Goal: Information Seeking & Learning: Compare options

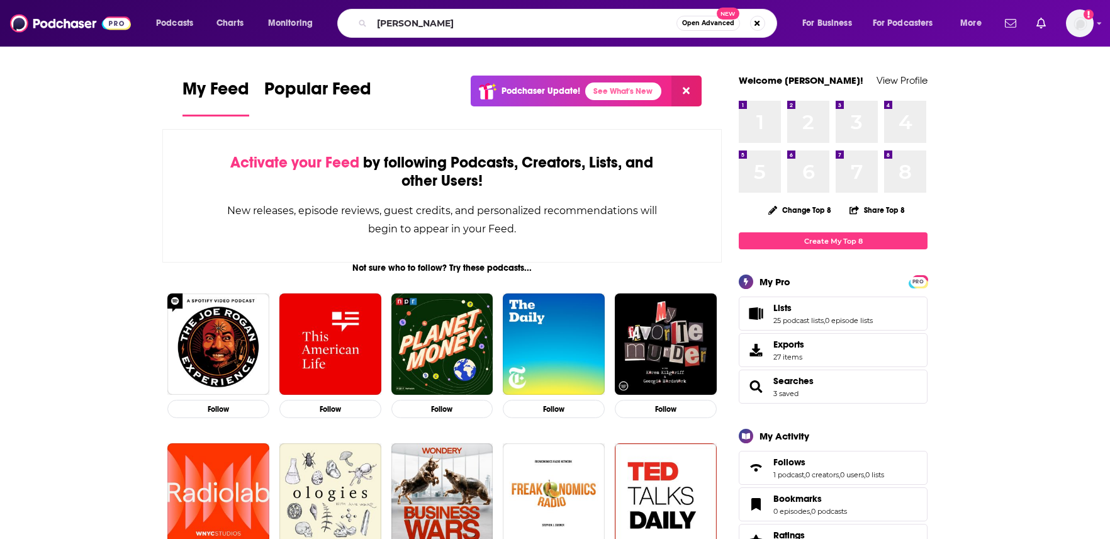
type input "[PERSON_NAME]"
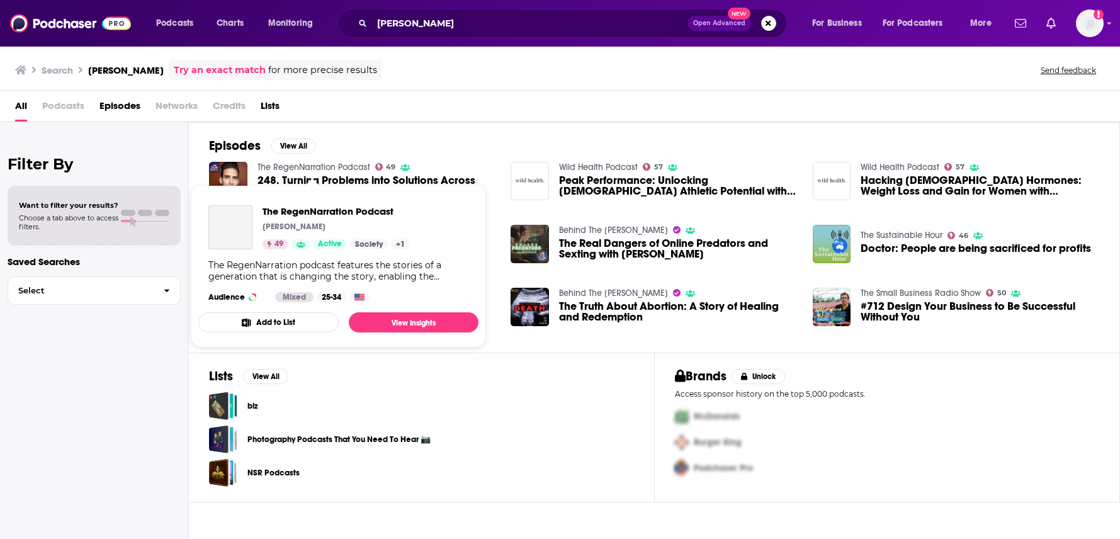
click at [326, 166] on link "The RegenNarration Podcast" at bounding box center [313, 167] width 113 height 11
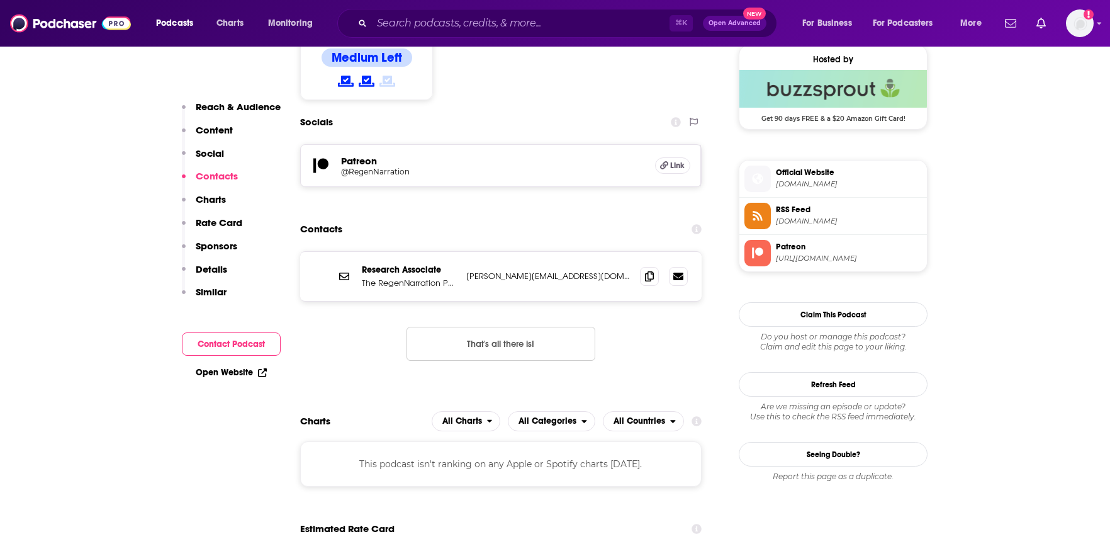
scroll to position [1074, 0]
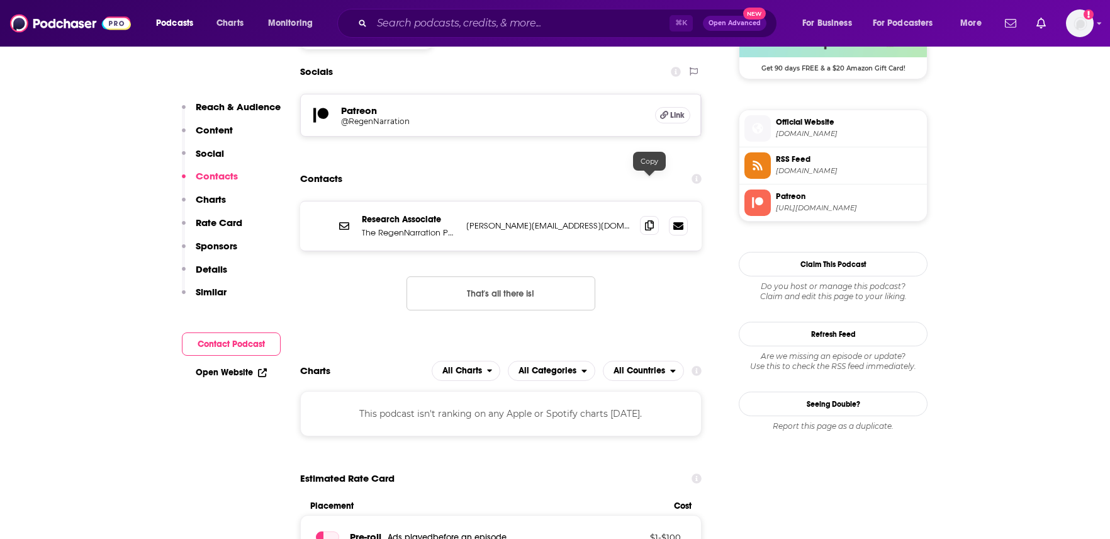
click at [651, 220] on icon at bounding box center [649, 225] width 9 height 10
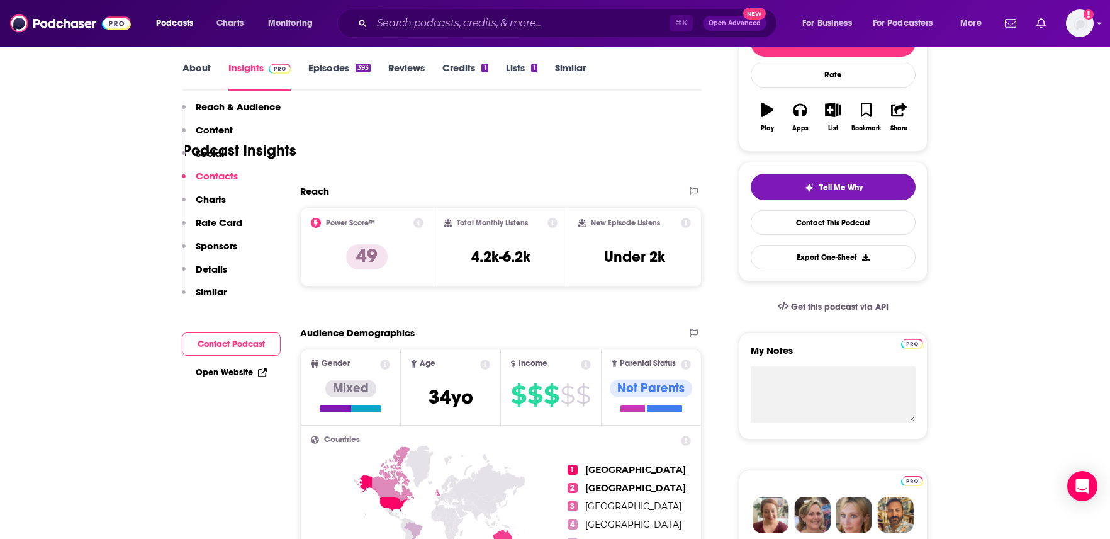
scroll to position [0, 0]
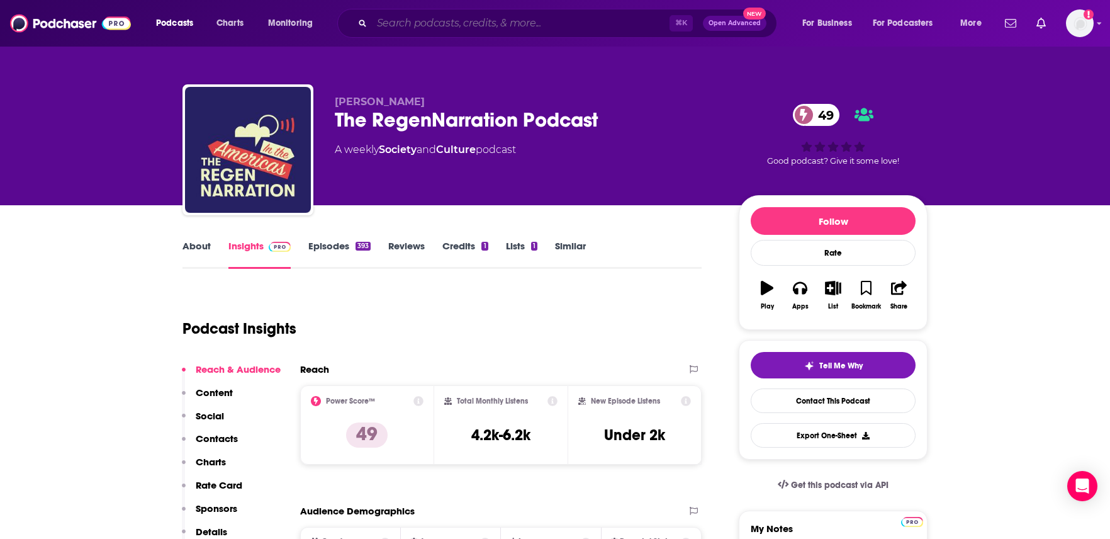
click at [531, 26] on input "Search podcasts, credits, & more..." at bounding box center [521, 23] width 298 height 20
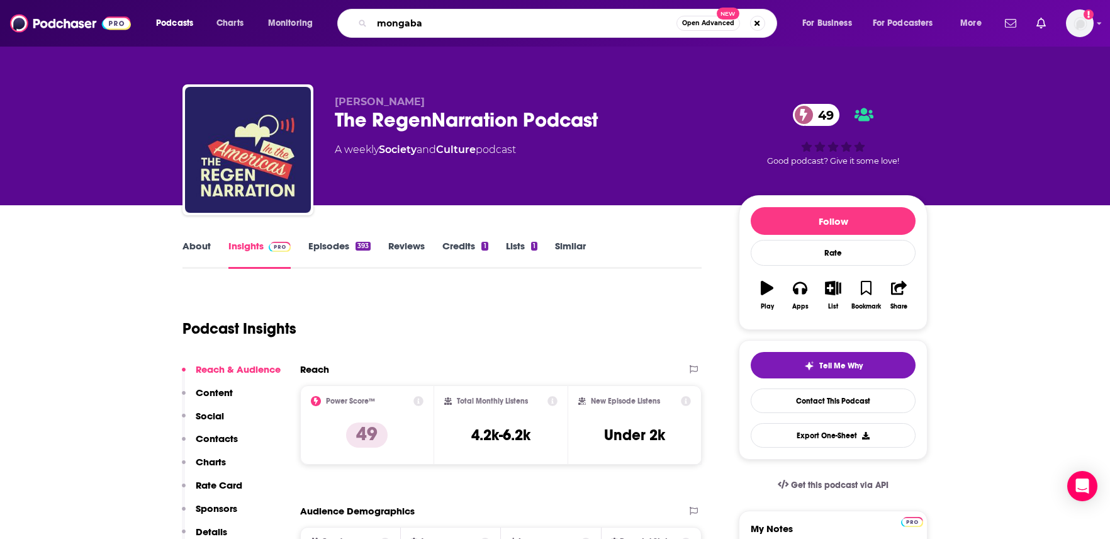
type input "mongabay"
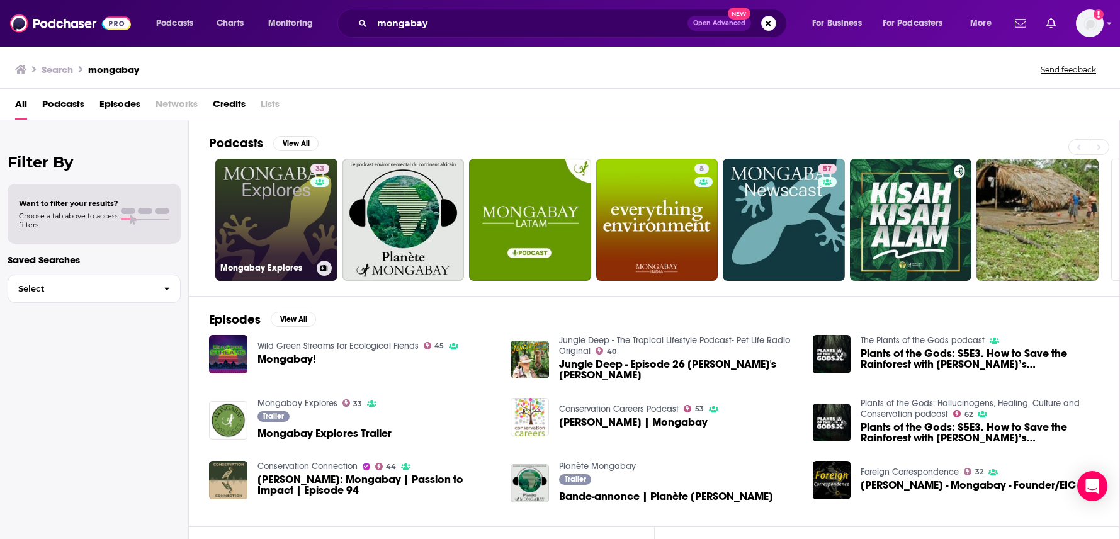
click at [293, 188] on link "33 Mongabay Explores" at bounding box center [276, 220] width 122 height 122
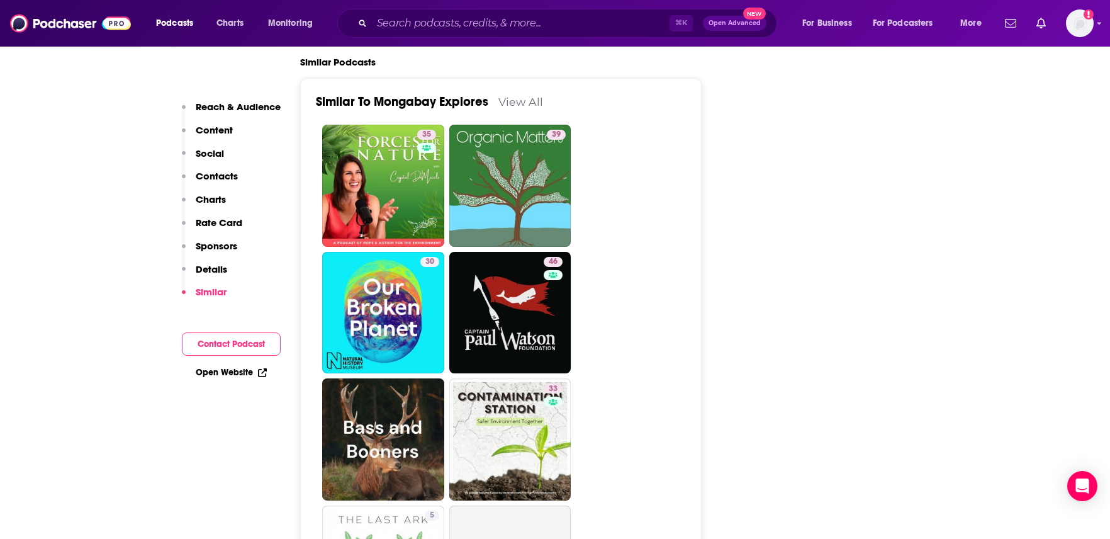
scroll to position [2230, 0]
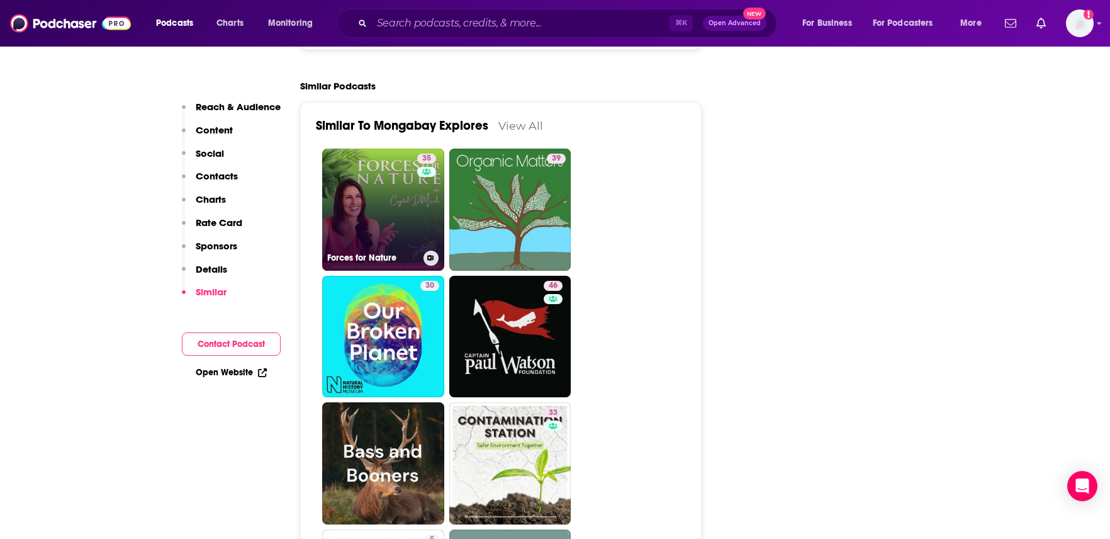
click at [395, 202] on link "35 Forces for Nature" at bounding box center [383, 210] width 122 height 122
type input "[URL][DOMAIN_NAME]"
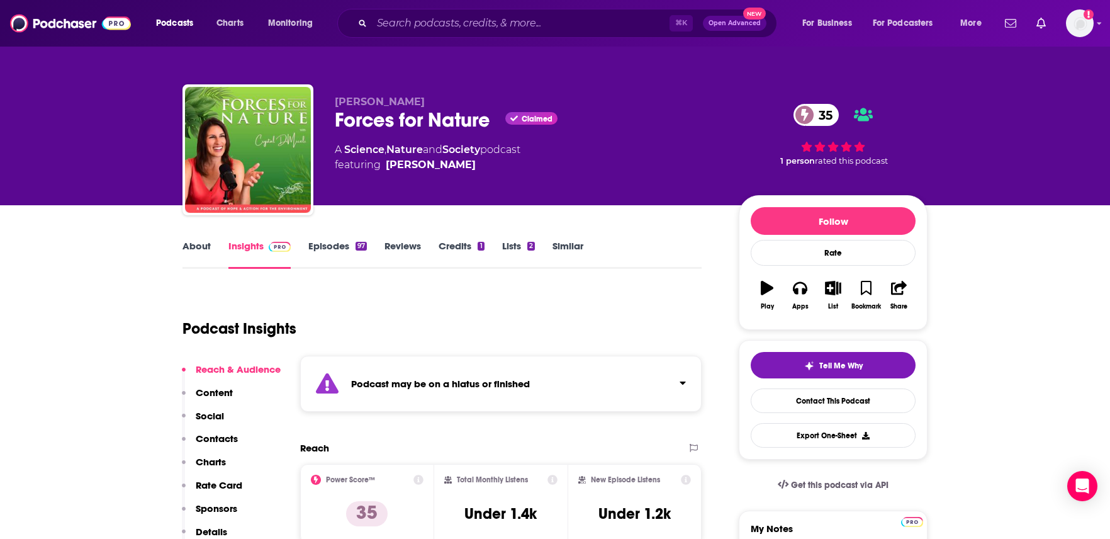
click at [329, 240] on link "Episodes 97" at bounding box center [337, 254] width 59 height 29
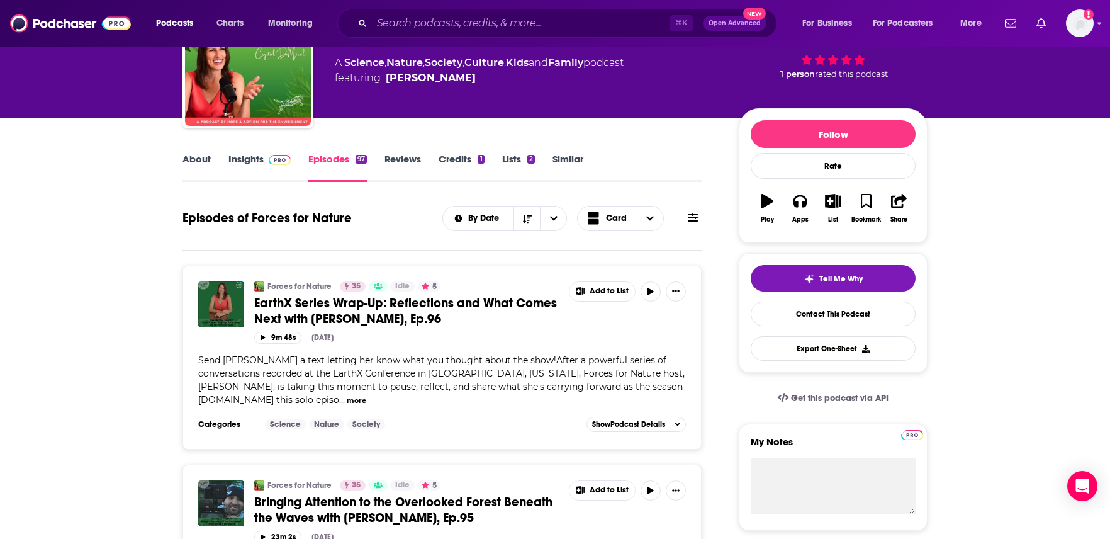
scroll to position [81, 0]
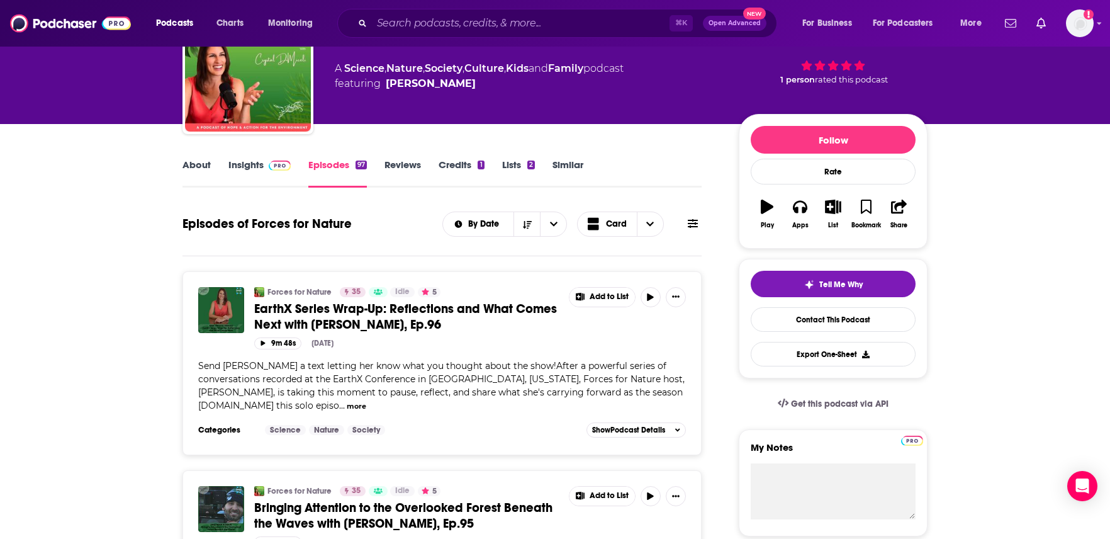
click at [203, 164] on link "About" at bounding box center [197, 173] width 28 height 29
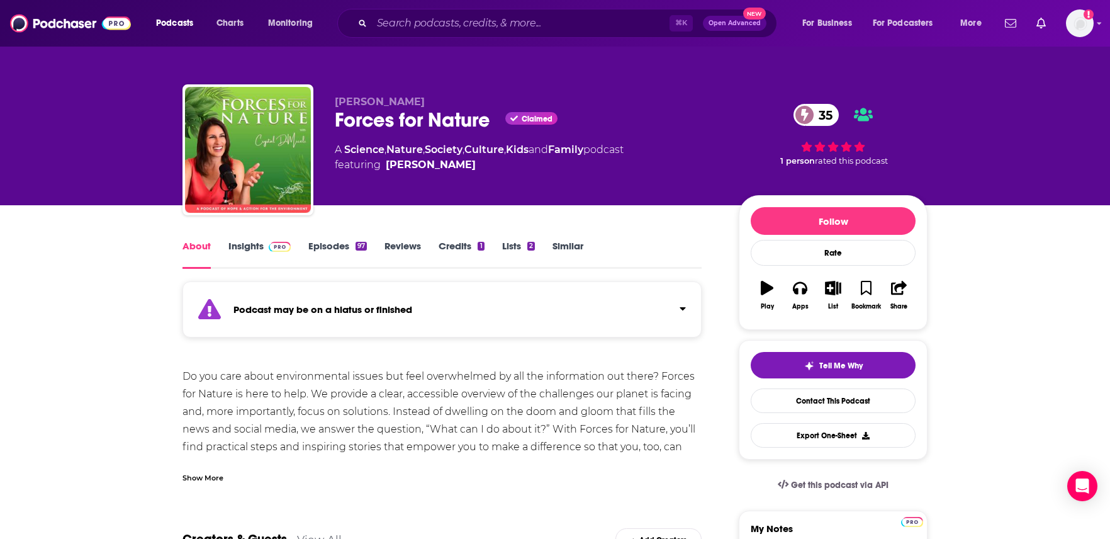
drag, startPoint x: 1110, startPoint y: 79, endPoint x: 1112, endPoint y: 120, distance: 41.0
click at [1110, 123] on html "Podcasts Charts Monitoring ⌘ K Open Advanced New For Business For Podcasters Mo…" at bounding box center [555, 269] width 1110 height 539
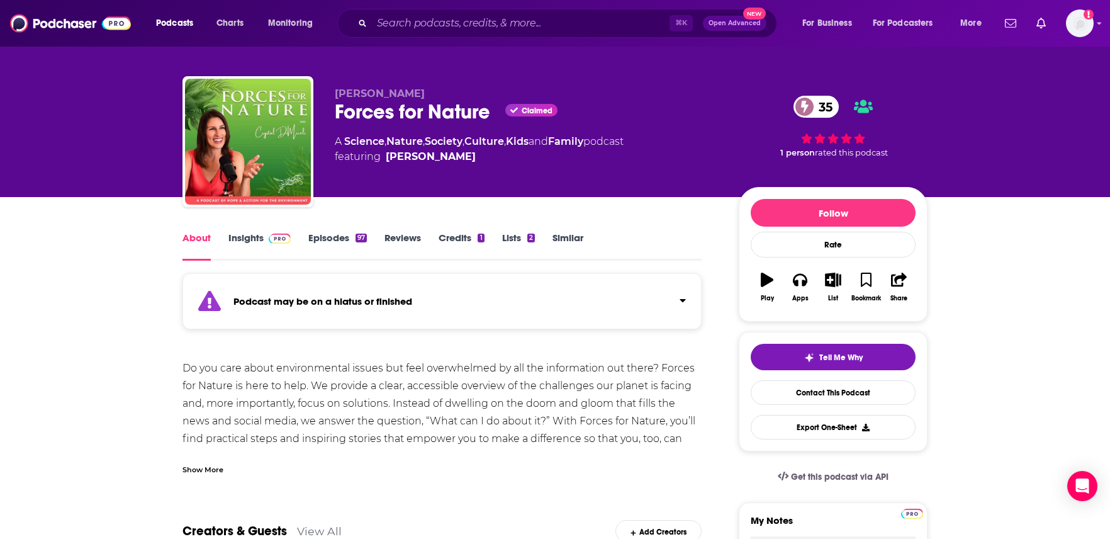
scroll to position [8, 0]
click at [248, 245] on link "Insights" at bounding box center [259, 246] width 62 height 29
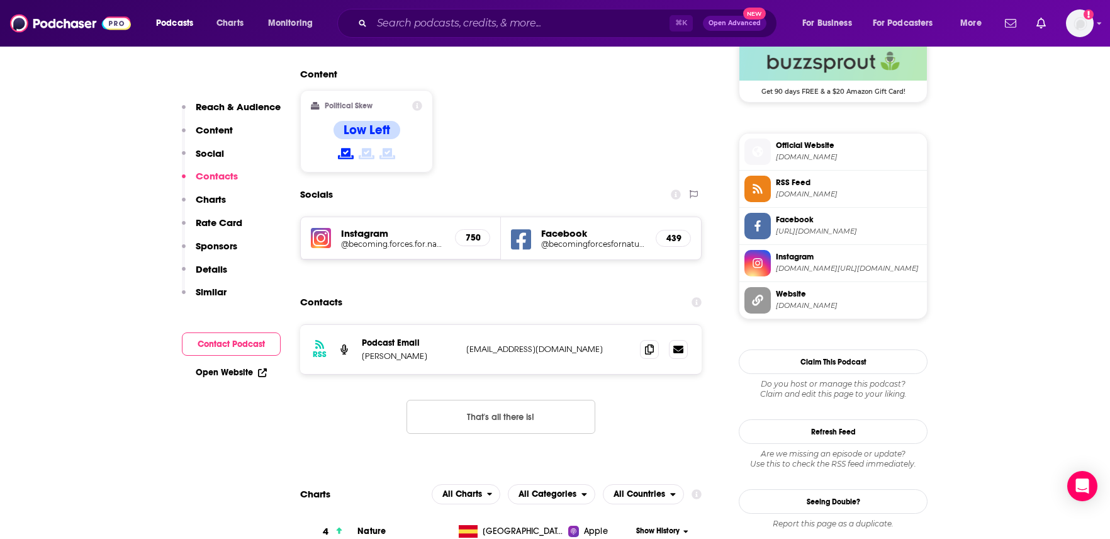
scroll to position [1169, 0]
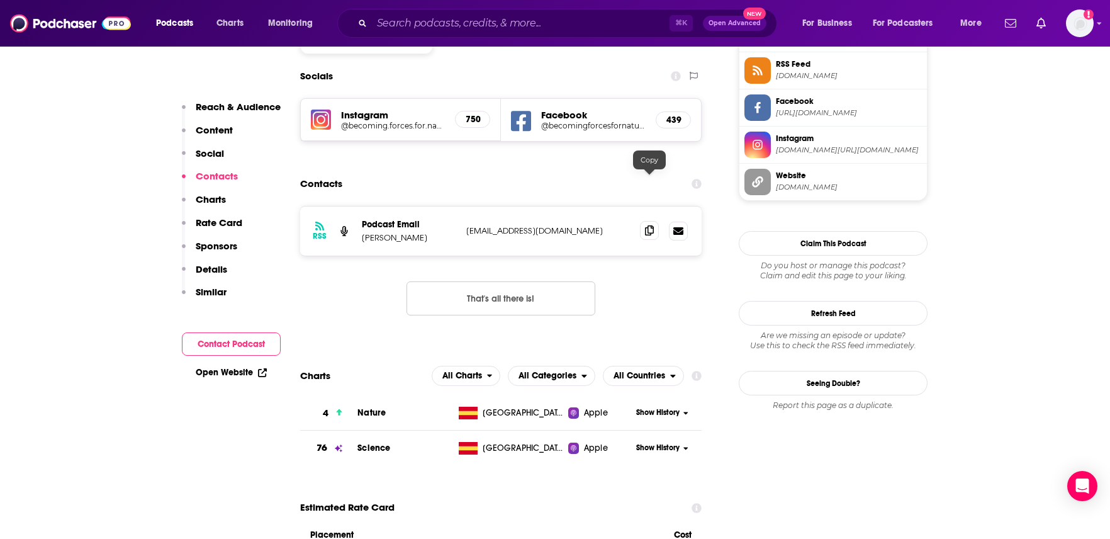
click at [652, 225] on icon at bounding box center [649, 230] width 9 height 10
click at [648, 225] on icon at bounding box center [649, 230] width 9 height 10
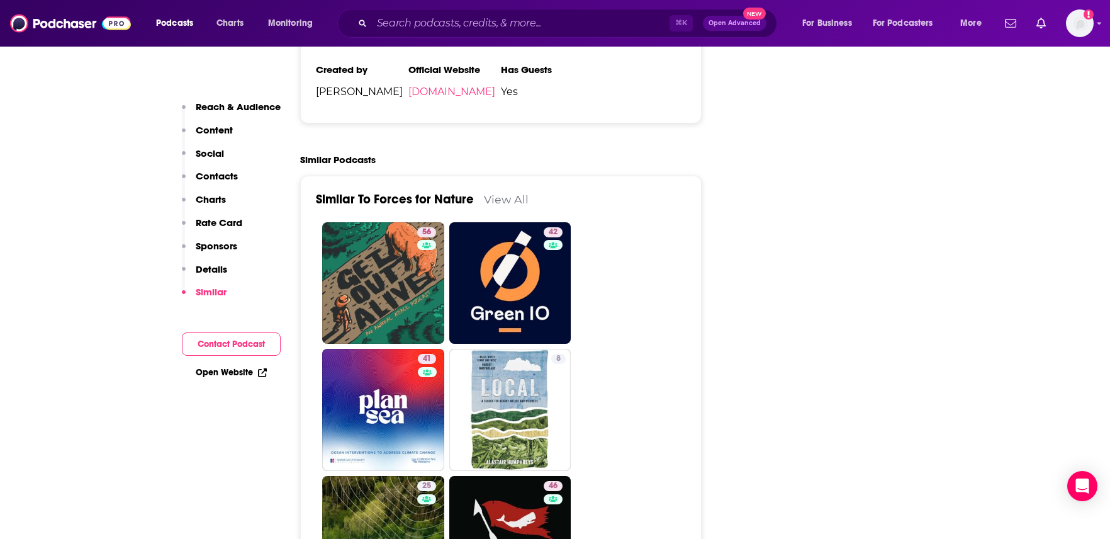
scroll to position [2128, 0]
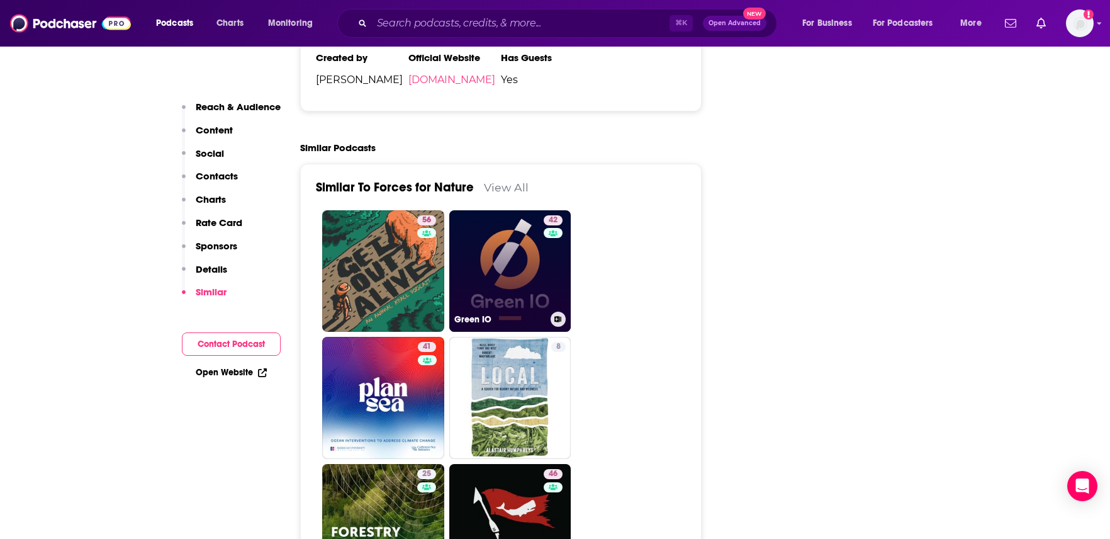
click at [497, 213] on link "42 Green IO" at bounding box center [510, 271] width 122 height 122
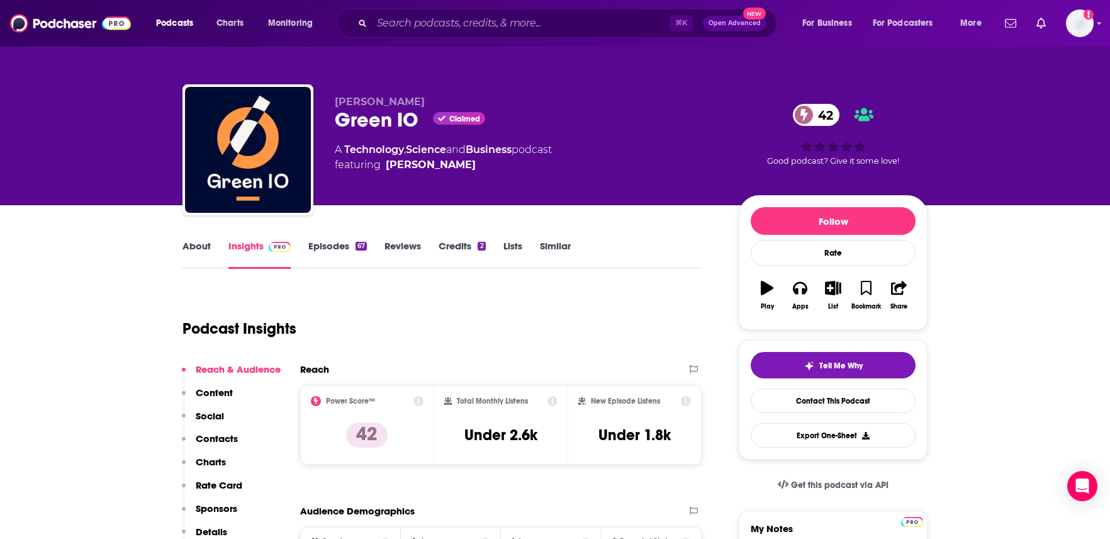
type input "[URL][DOMAIN_NAME]"
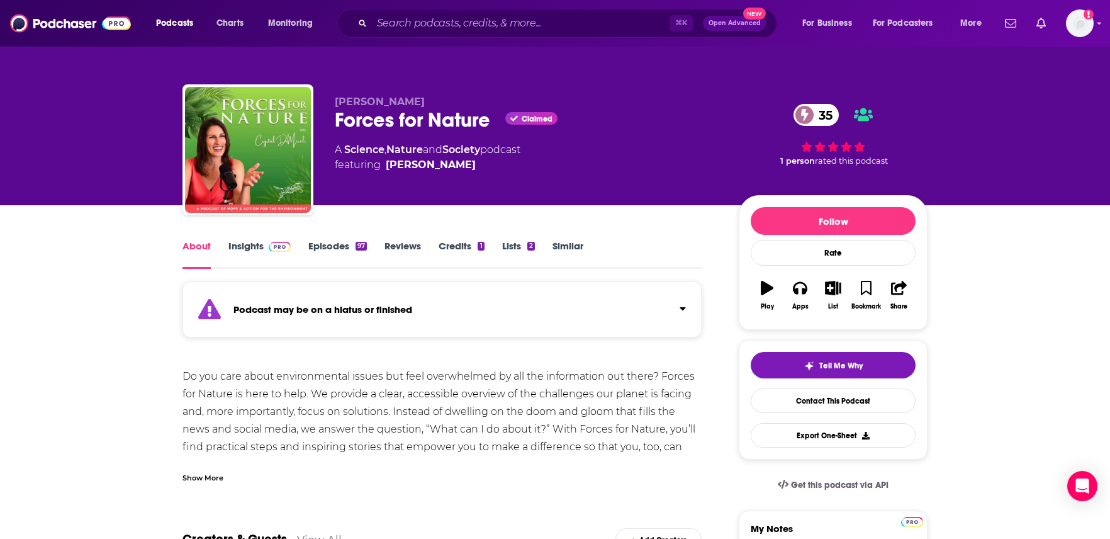
click at [571, 250] on link "Similar" at bounding box center [568, 254] width 31 height 29
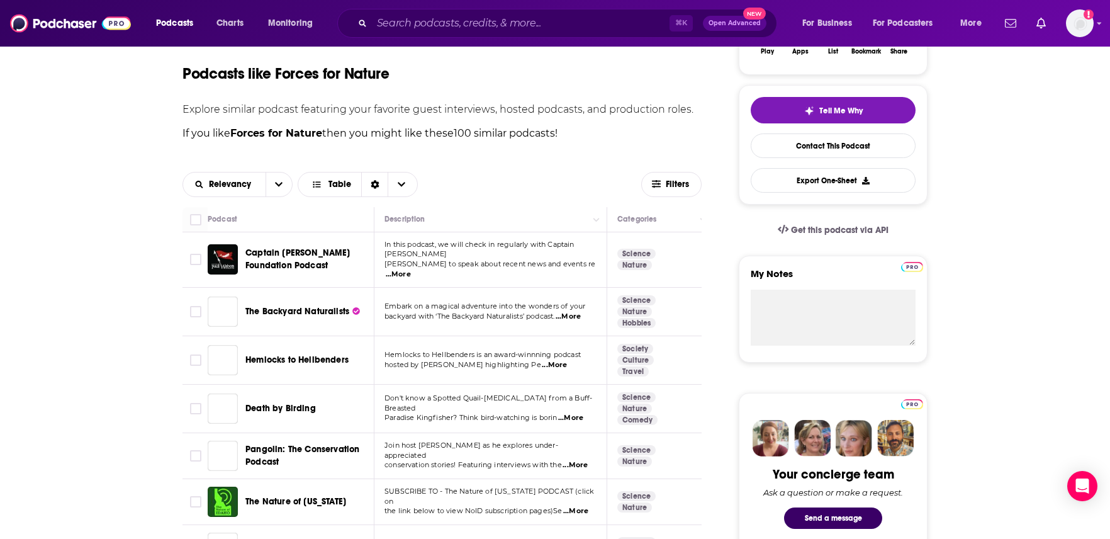
scroll to position [351, 0]
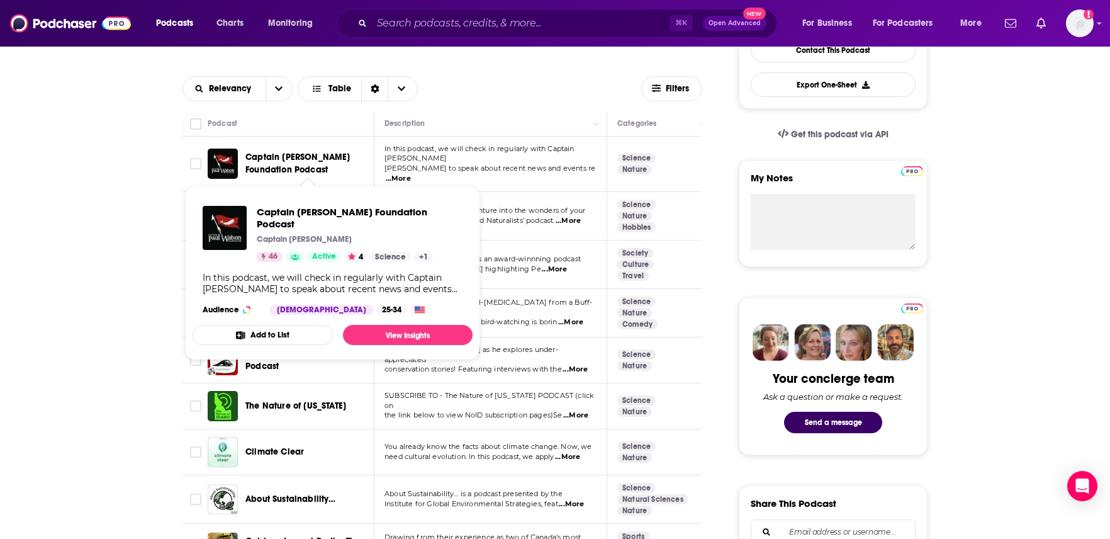
click at [283, 164] on span "Captain [PERSON_NAME] Foundation Podcast" at bounding box center [297, 163] width 105 height 23
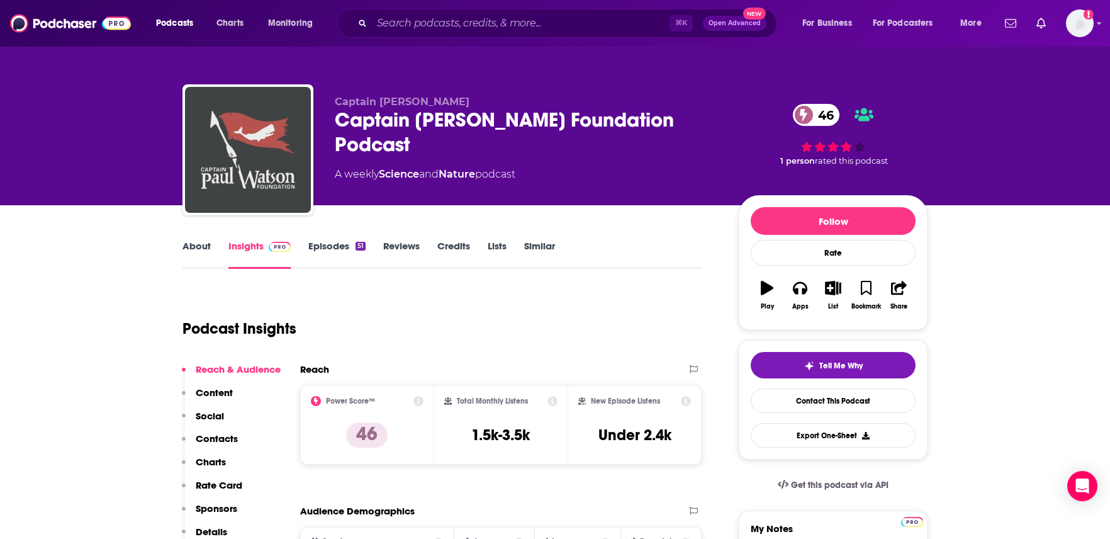
click at [283, 164] on img "Captain Paul Watson Foundation Podcast" at bounding box center [248, 150] width 126 height 126
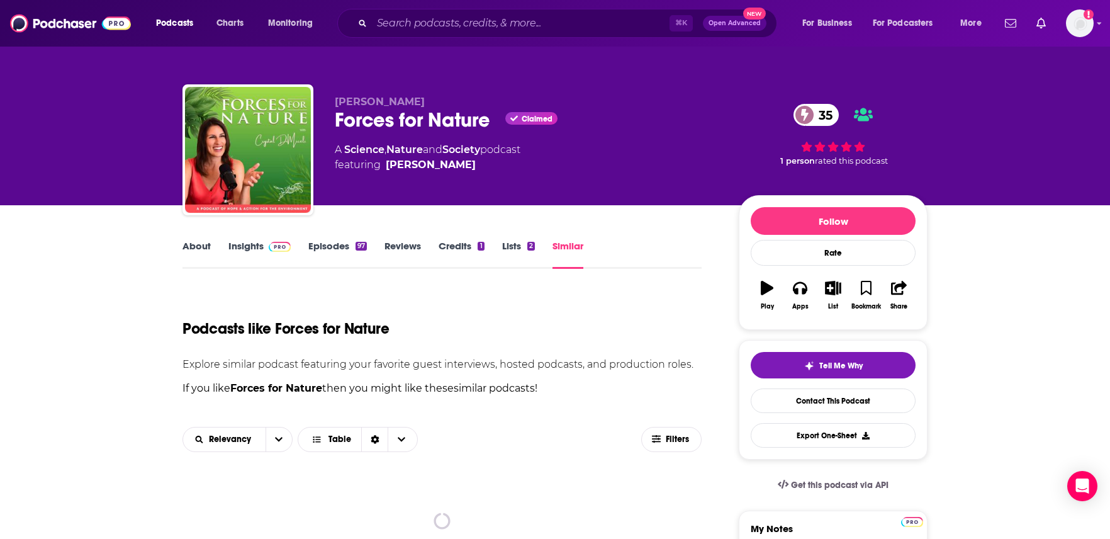
click at [578, 257] on link "Similar" at bounding box center [568, 254] width 31 height 29
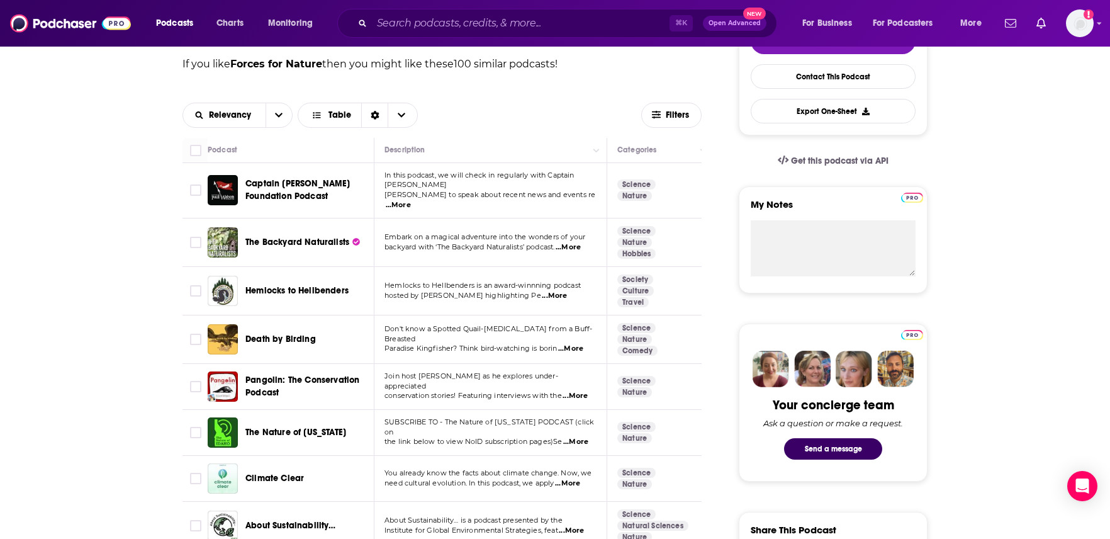
scroll to position [351, 0]
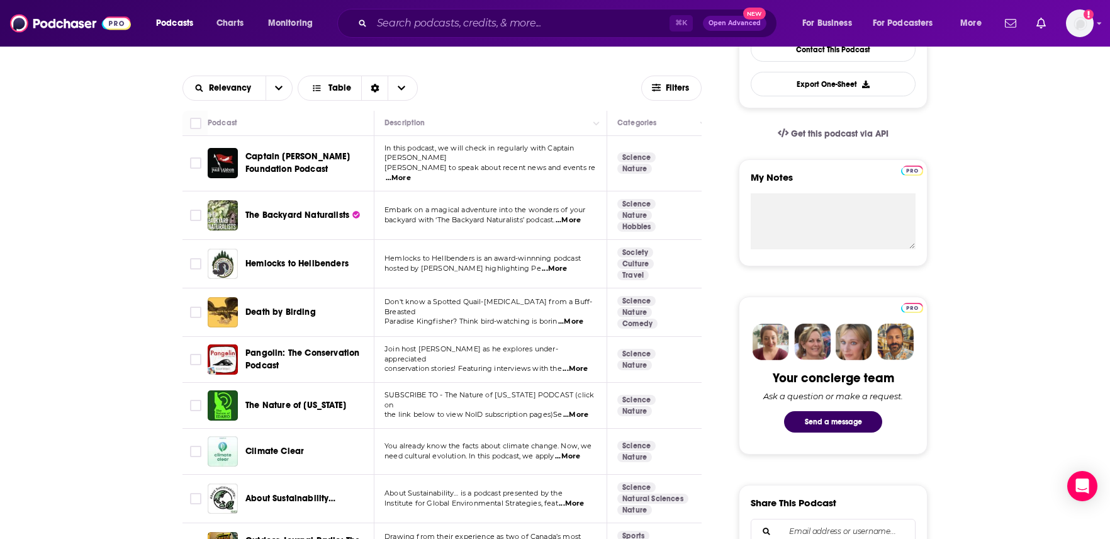
click at [310, 210] on span "The Backyard Naturalists" at bounding box center [297, 215] width 104 height 11
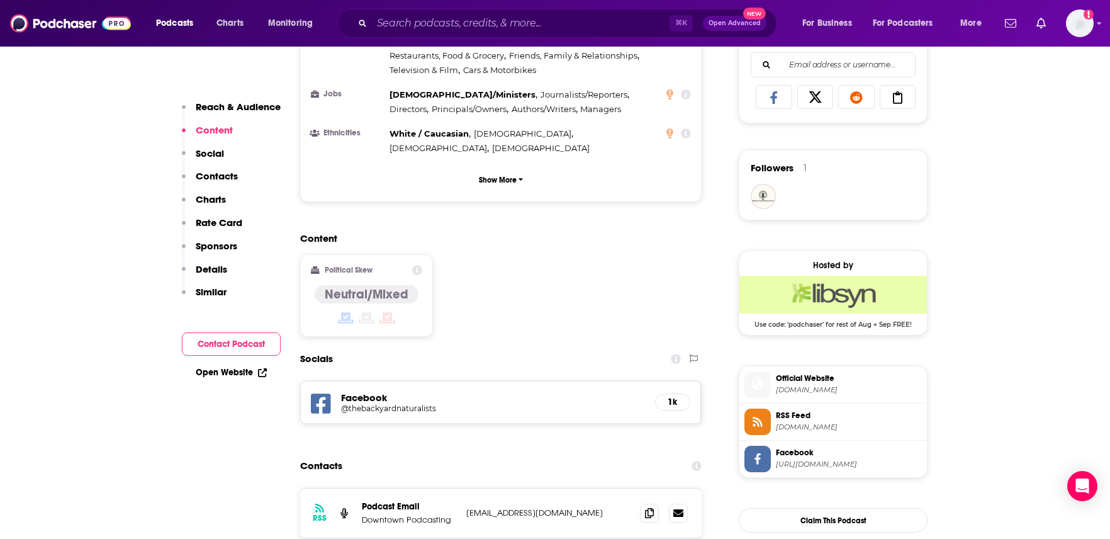
scroll to position [837, 0]
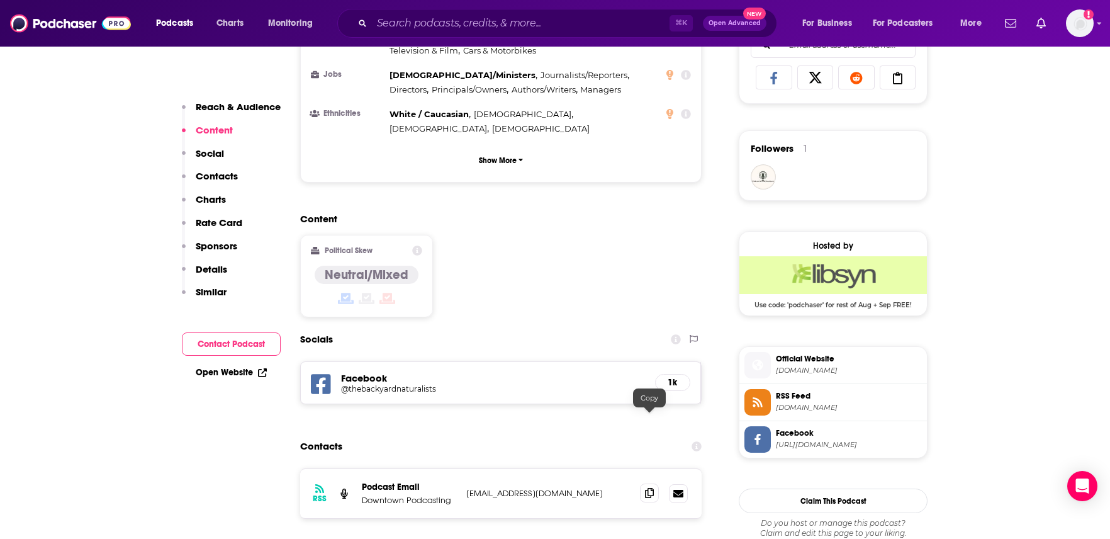
click at [649, 488] on icon at bounding box center [649, 493] width 9 height 10
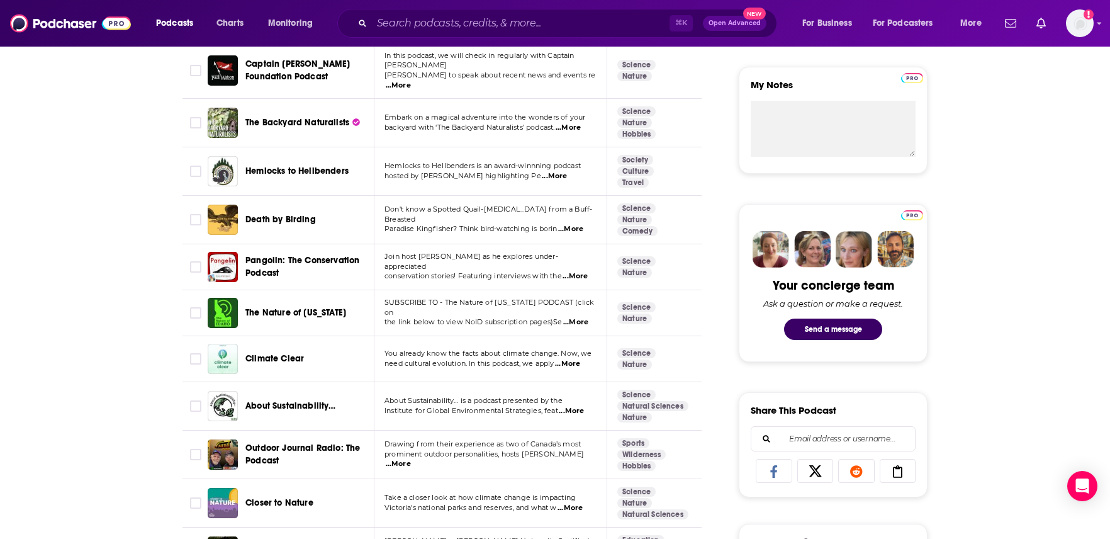
scroll to position [447, 0]
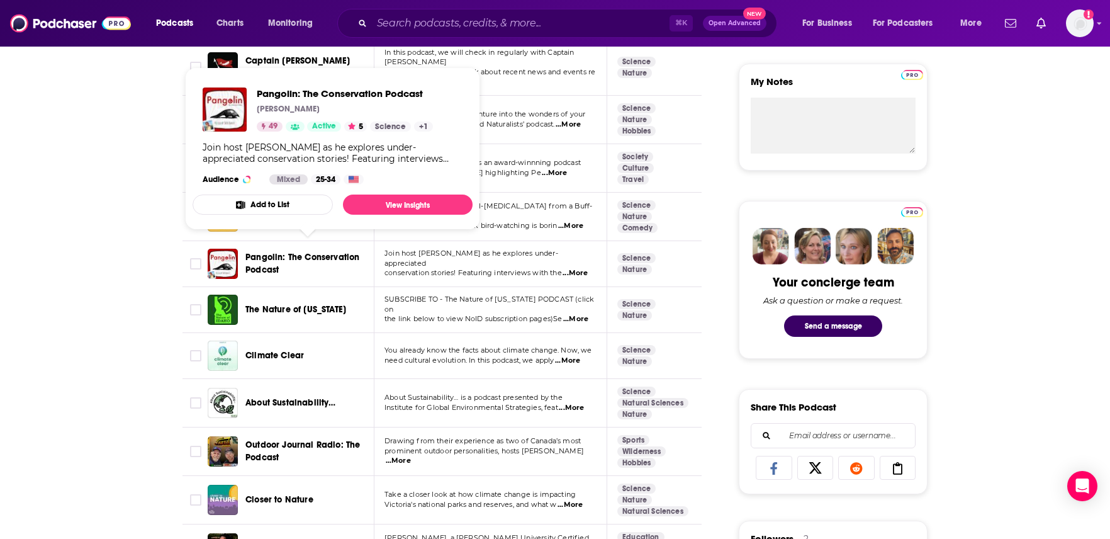
click at [286, 254] on span "Pangolin: The Conservation Podcast" at bounding box center [307, 263] width 125 height 25
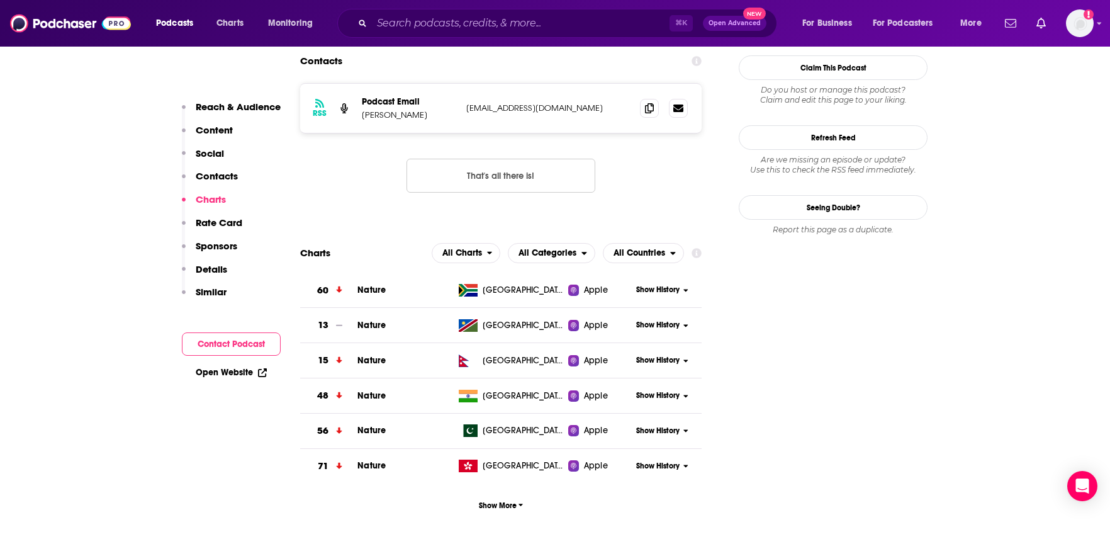
scroll to position [1188, 0]
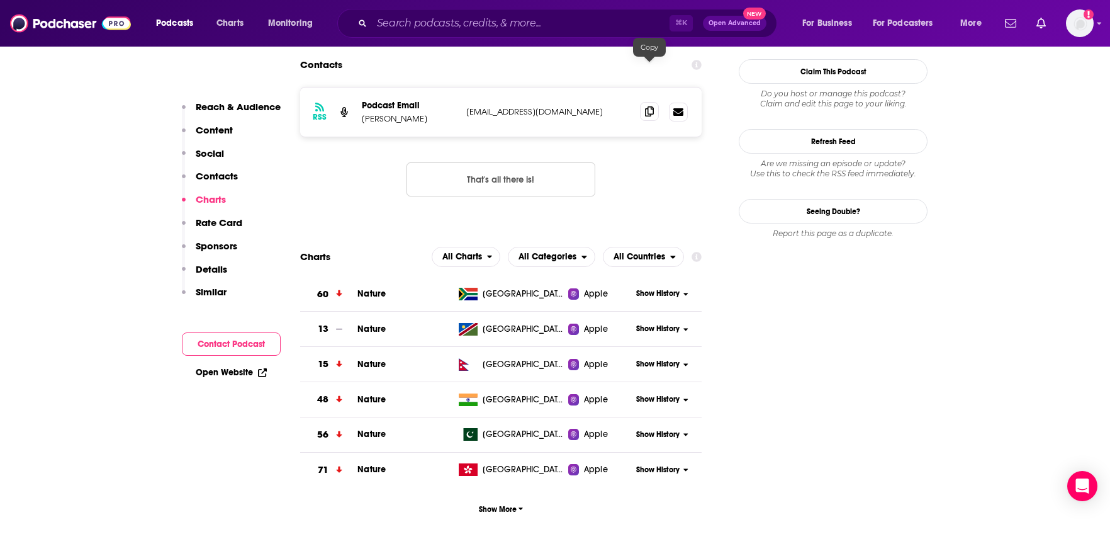
click at [650, 106] on icon at bounding box center [649, 111] width 9 height 10
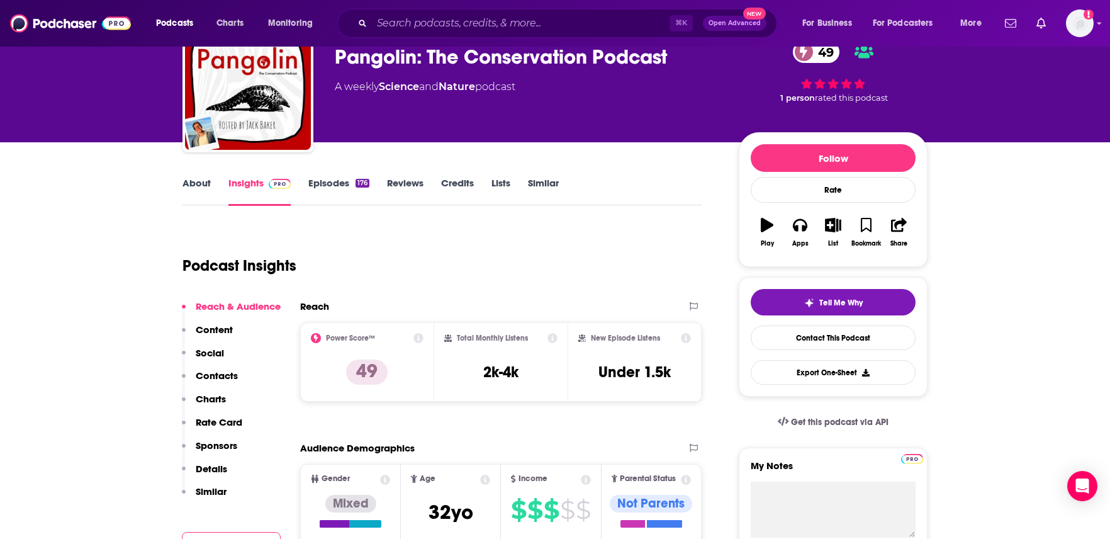
scroll to position [59, 0]
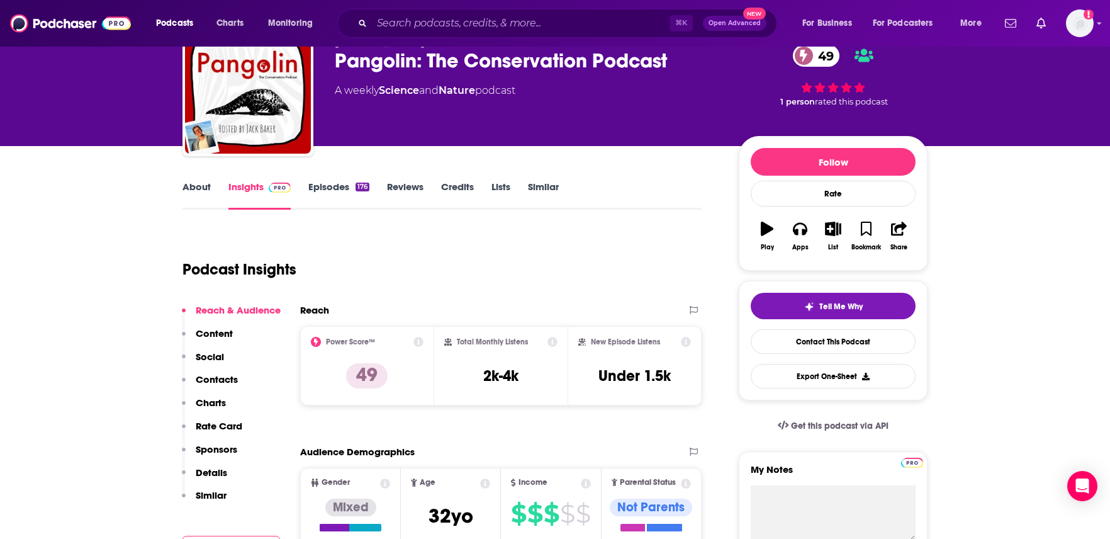
click at [343, 184] on link "Episodes 176" at bounding box center [338, 195] width 61 height 29
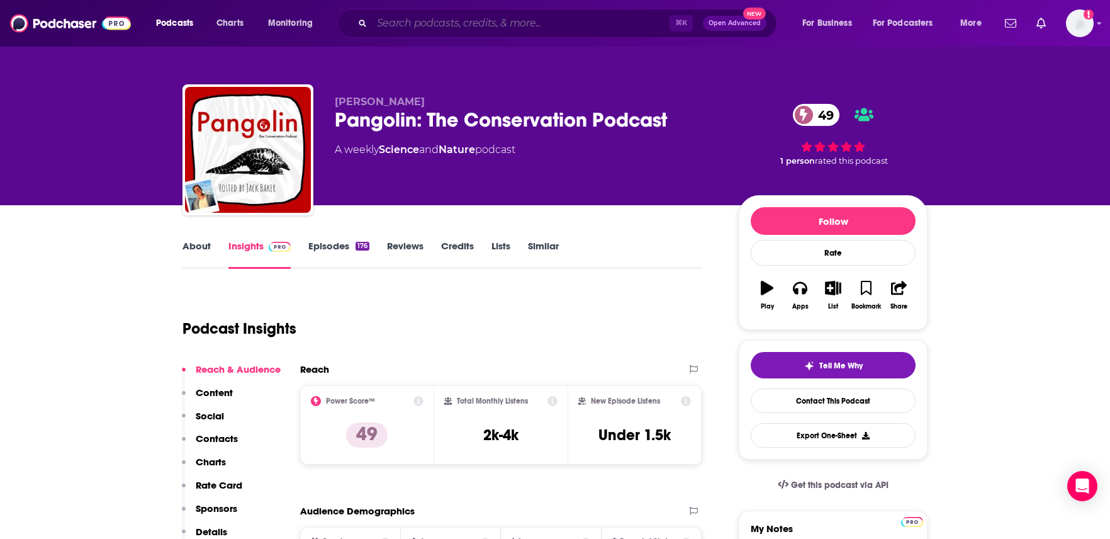
click at [415, 21] on input "Search podcasts, credits, & more..." at bounding box center [521, 23] width 298 height 20
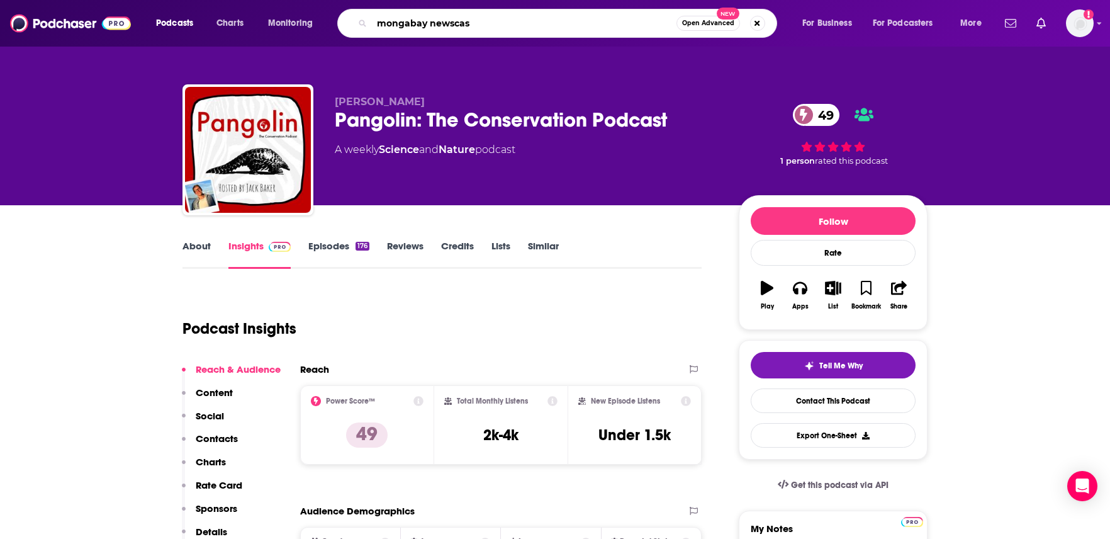
type input "mongabay newscast"
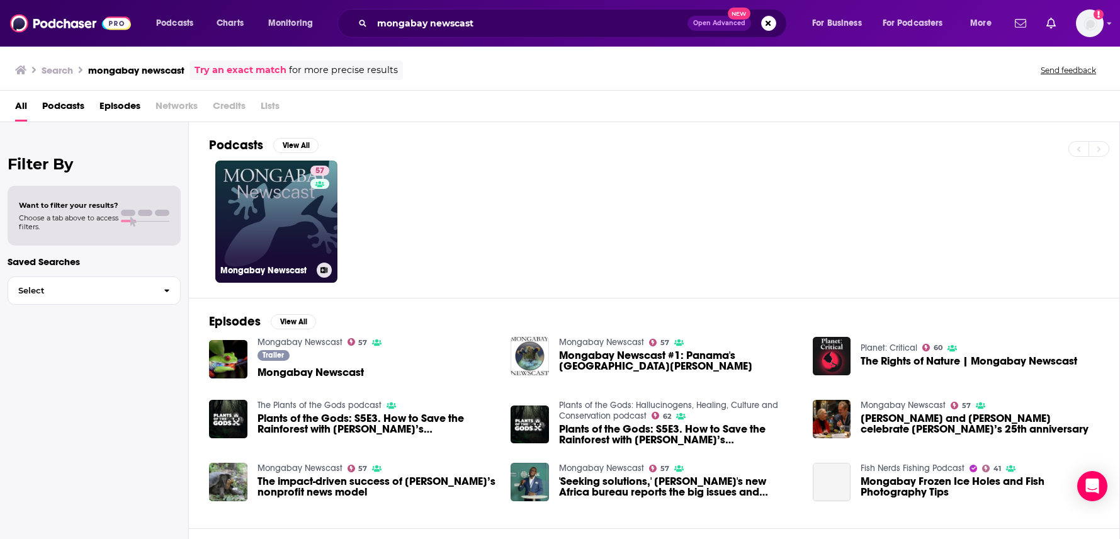
click at [310, 223] on div "57" at bounding box center [321, 214] width 22 height 97
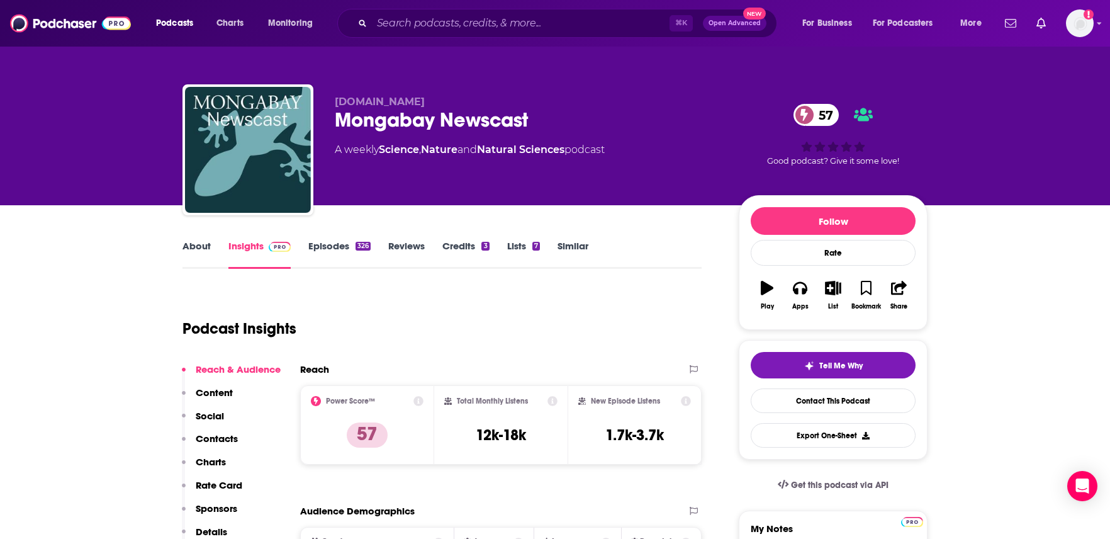
click at [576, 249] on link "Similar" at bounding box center [573, 254] width 31 height 29
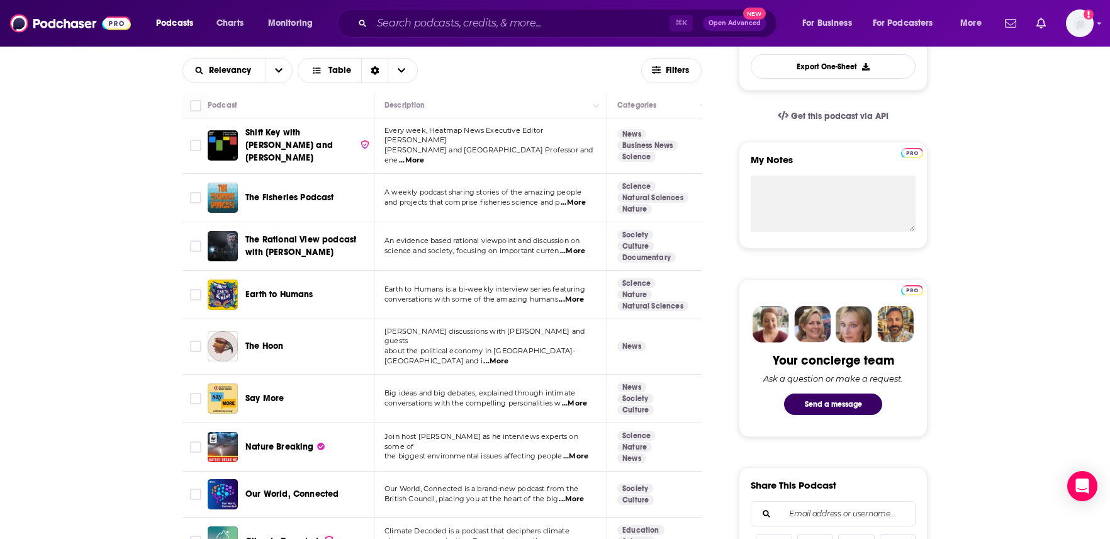
scroll to position [351, 0]
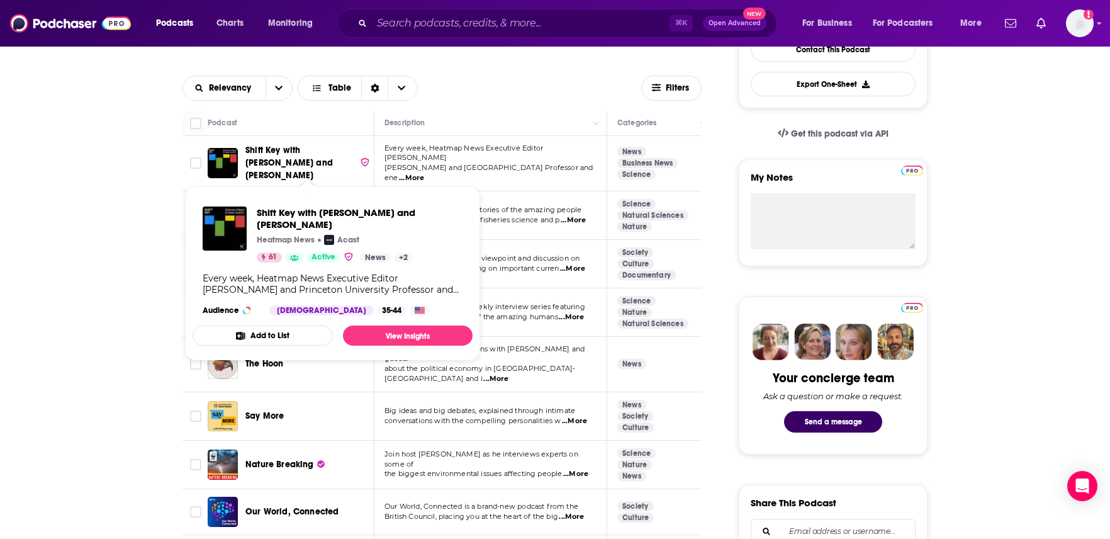
click at [288, 160] on span "Shift Key with [PERSON_NAME] and [PERSON_NAME]" at bounding box center [300, 163] width 110 height 38
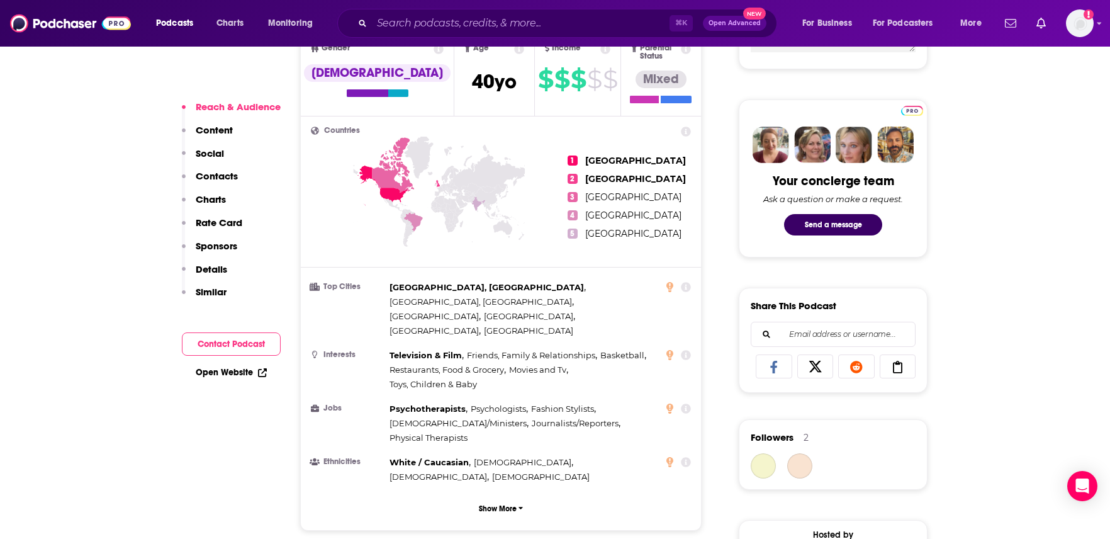
scroll to position [857, 0]
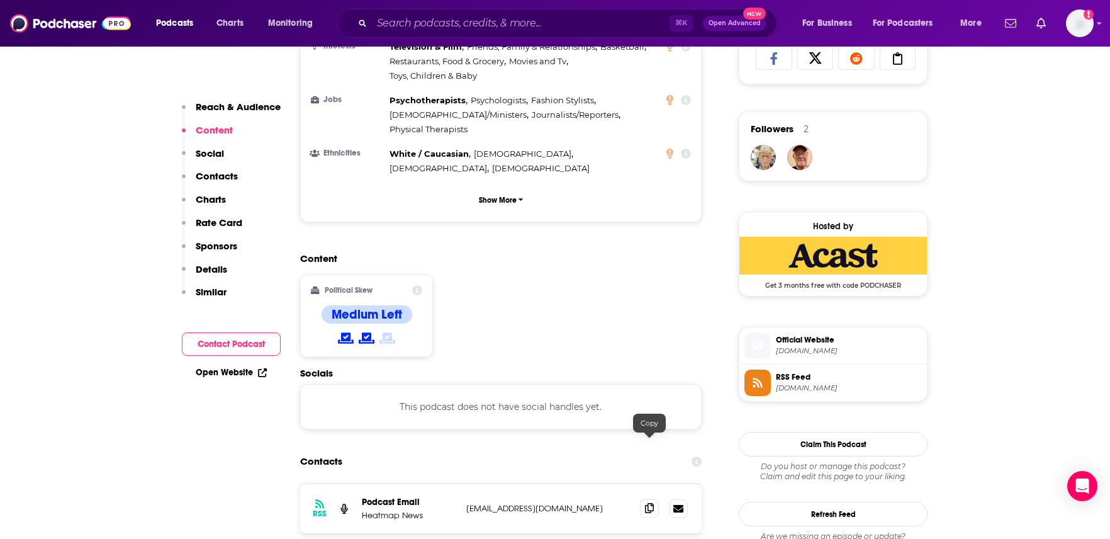
click at [651, 503] on icon at bounding box center [649, 508] width 9 height 10
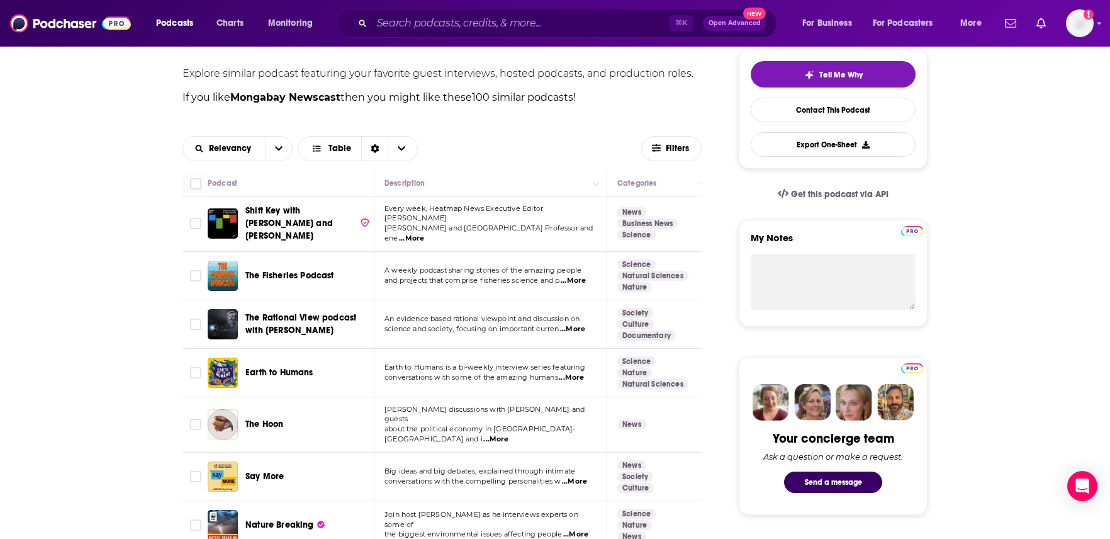
scroll to position [341, 0]
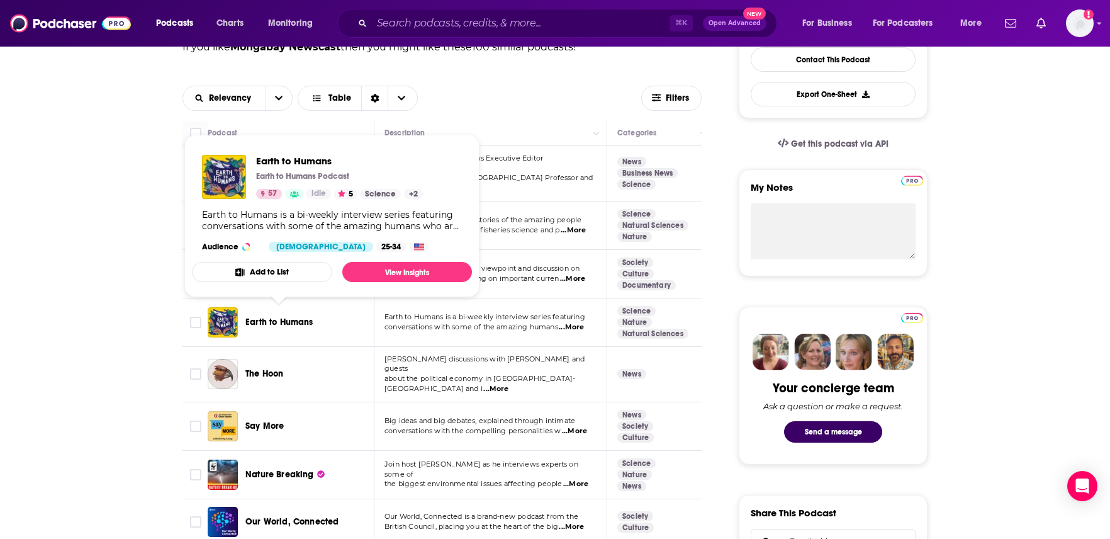
click at [283, 318] on span "Earth to Humans" at bounding box center [279, 322] width 68 height 11
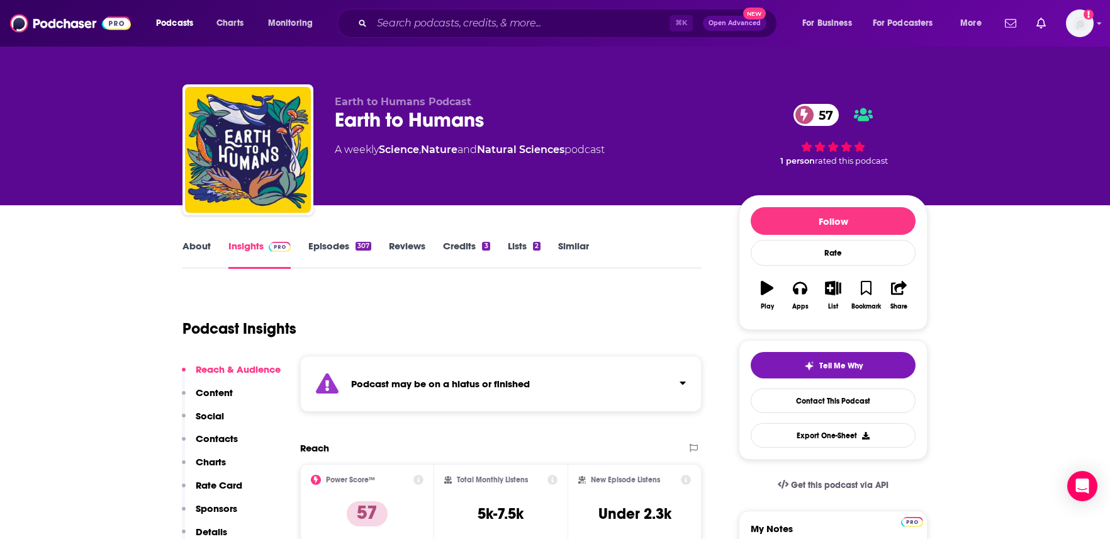
click at [329, 245] on link "Episodes 307" at bounding box center [339, 254] width 63 height 29
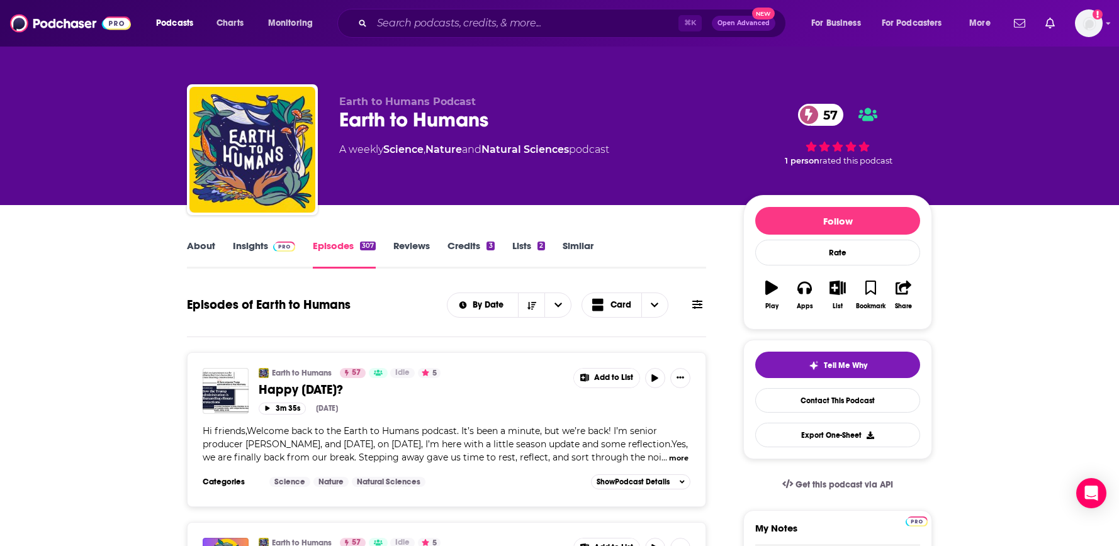
click at [249, 249] on link "Insights" at bounding box center [264, 254] width 62 height 29
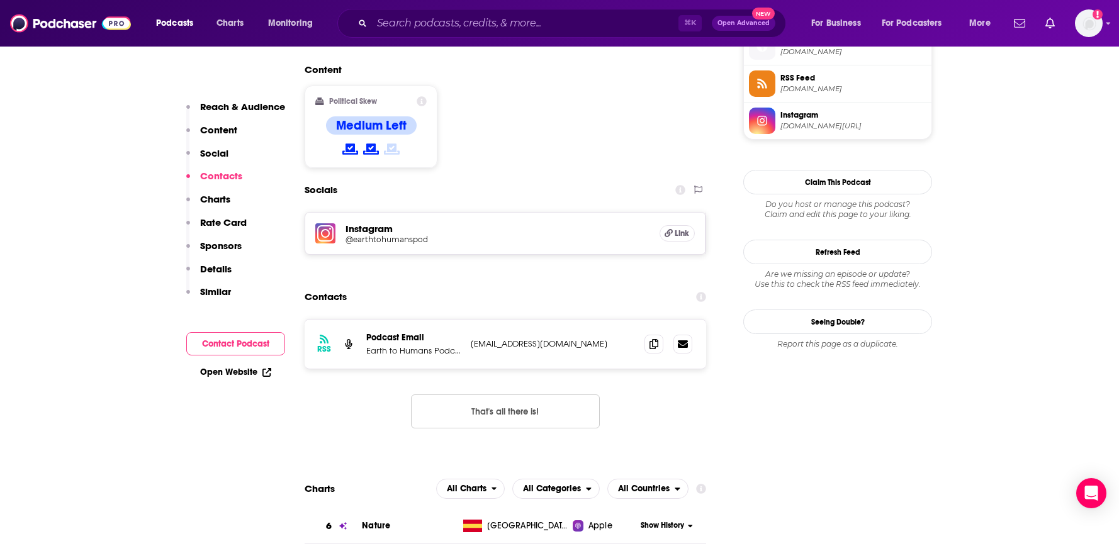
scroll to position [1008, 0]
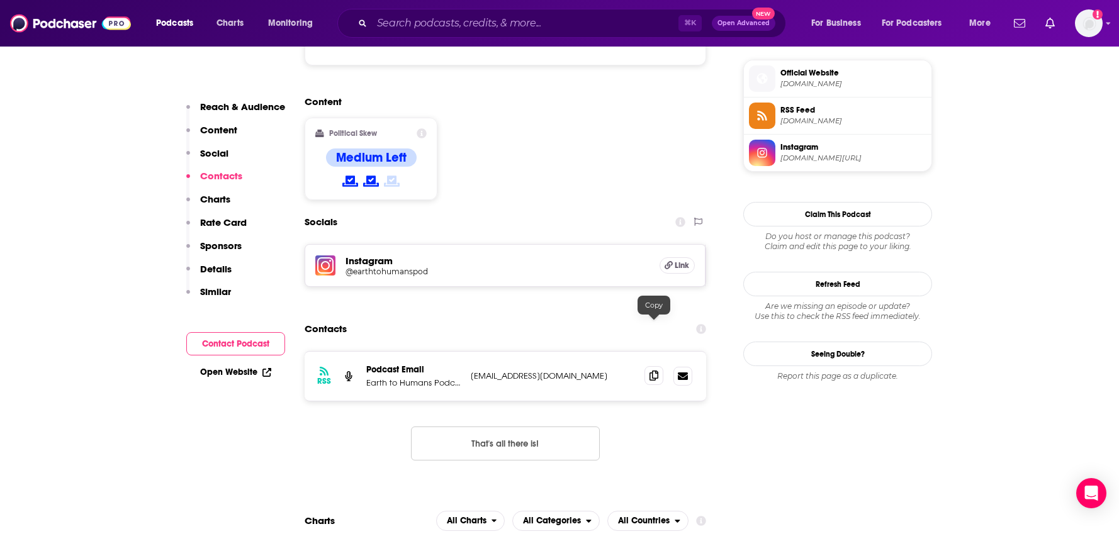
click at [653, 371] on icon at bounding box center [654, 376] width 9 height 10
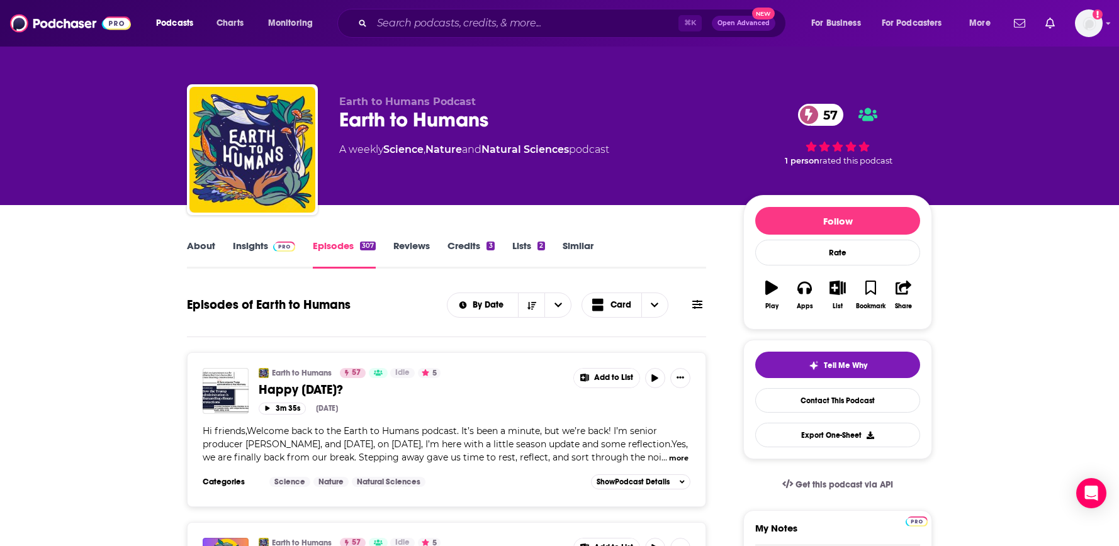
click at [577, 250] on link "Similar" at bounding box center [578, 254] width 31 height 29
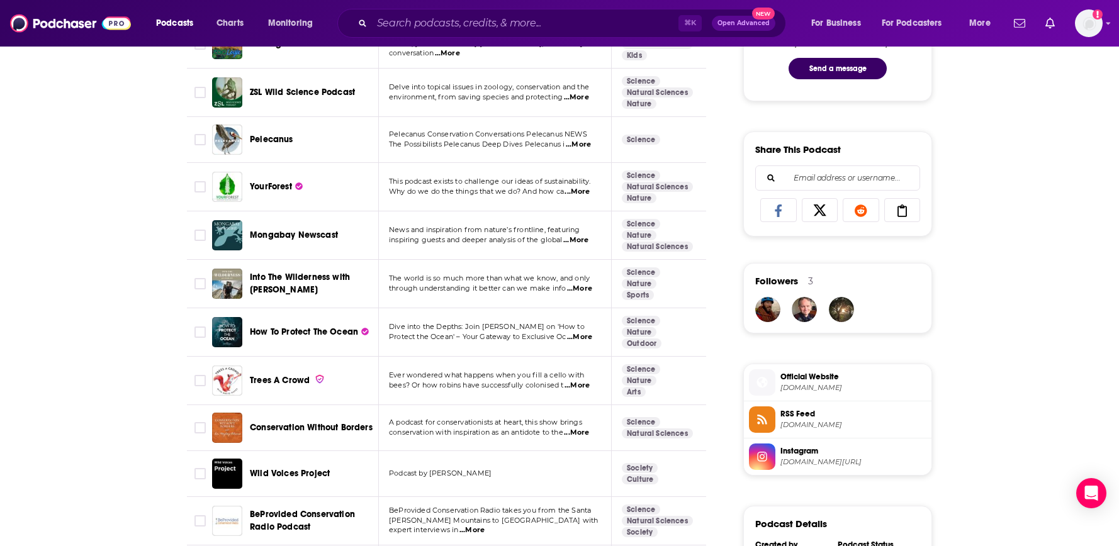
scroll to position [724, 0]
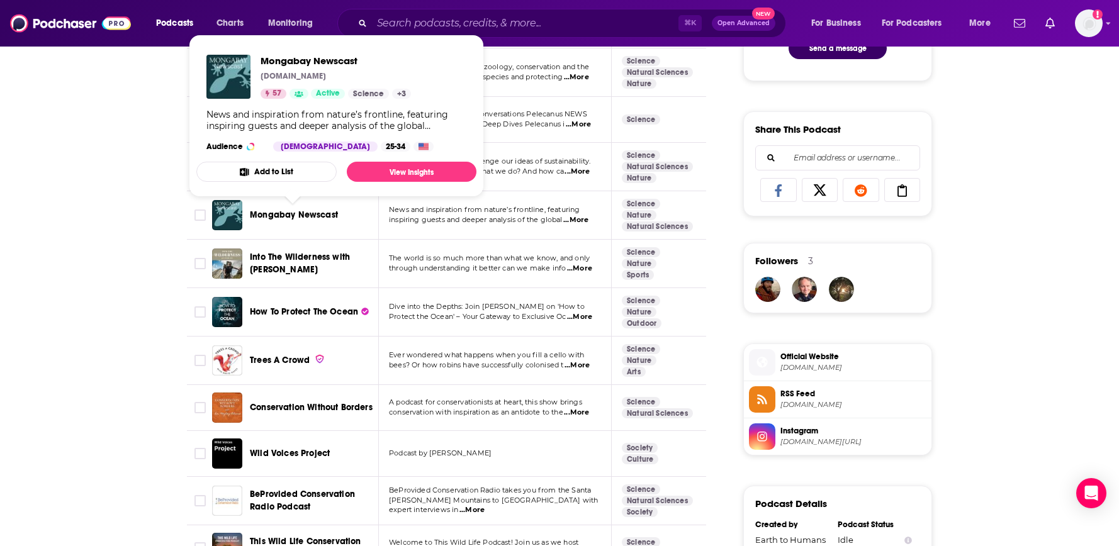
click at [282, 217] on span "Mongabay Newscast" at bounding box center [294, 215] width 88 height 11
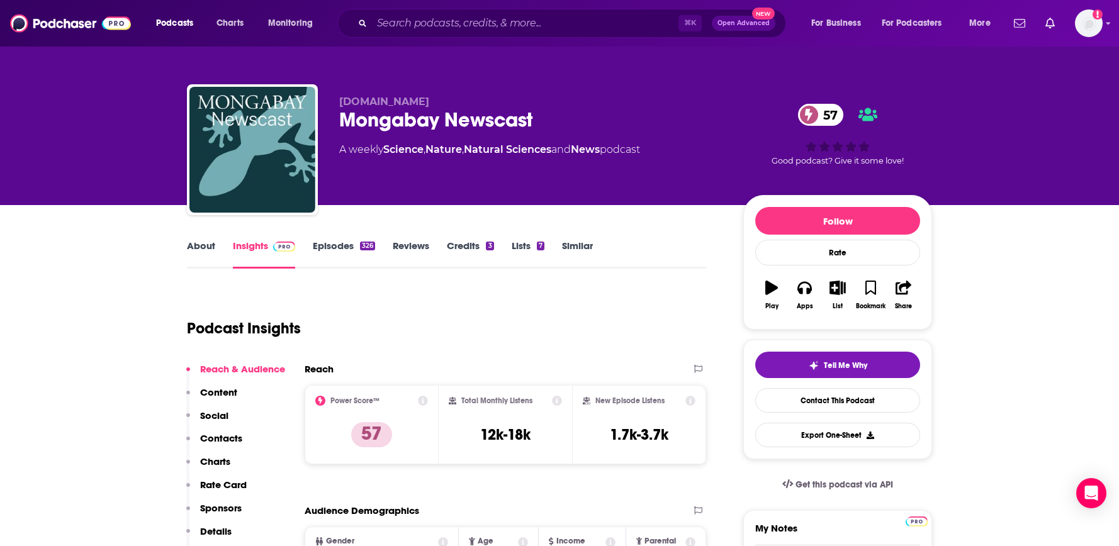
click at [578, 249] on link "Similar" at bounding box center [577, 254] width 31 height 29
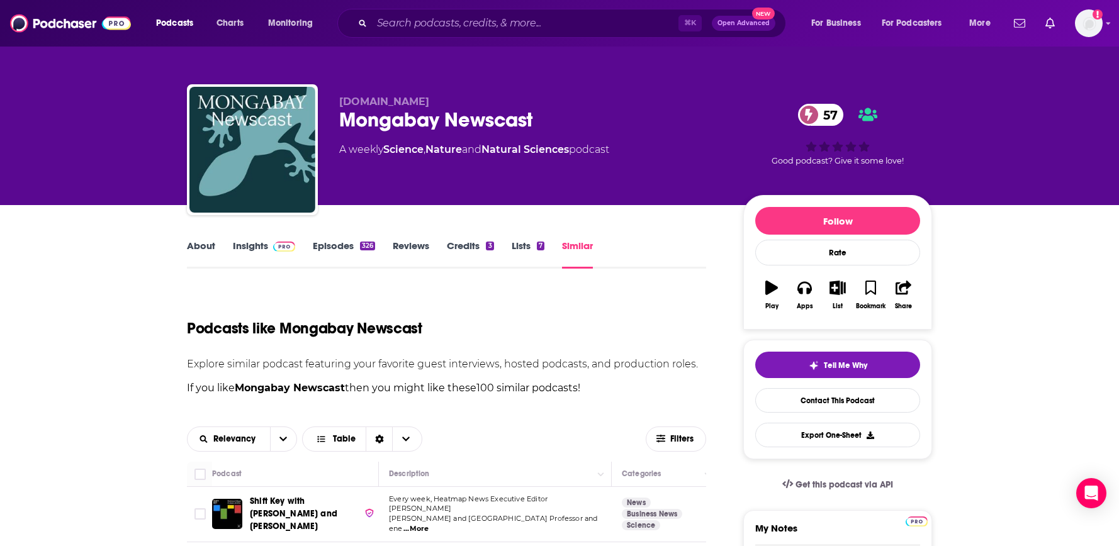
click at [585, 261] on link "Similar" at bounding box center [577, 254] width 31 height 29
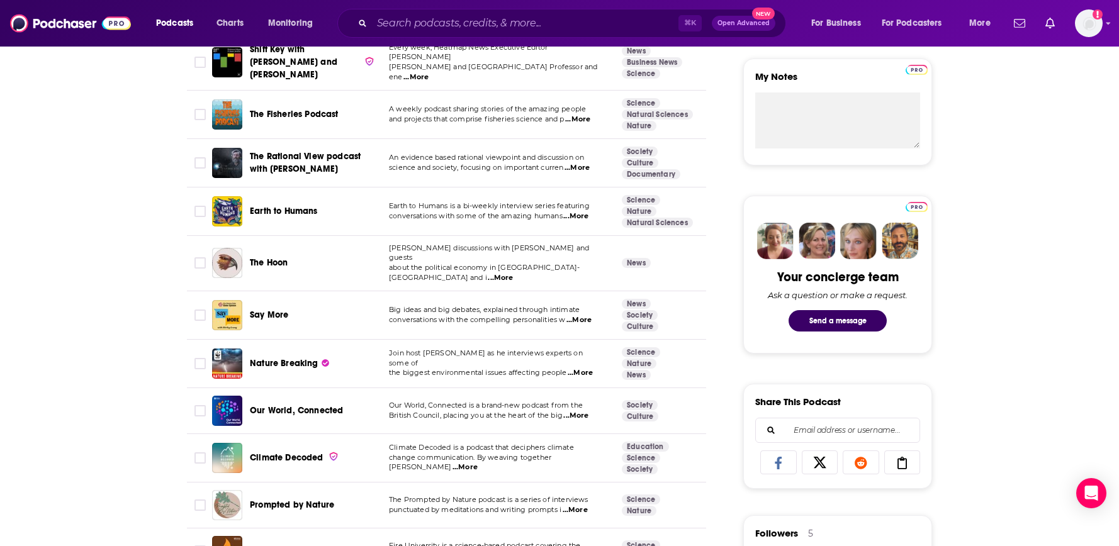
scroll to position [462, 0]
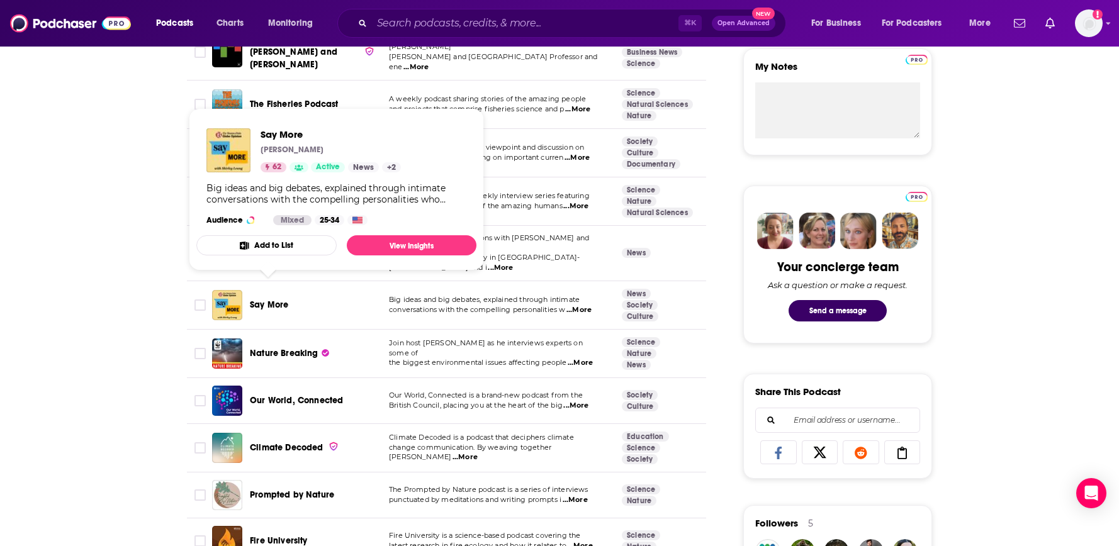
click at [267, 300] on span "Say More" at bounding box center [269, 305] width 38 height 11
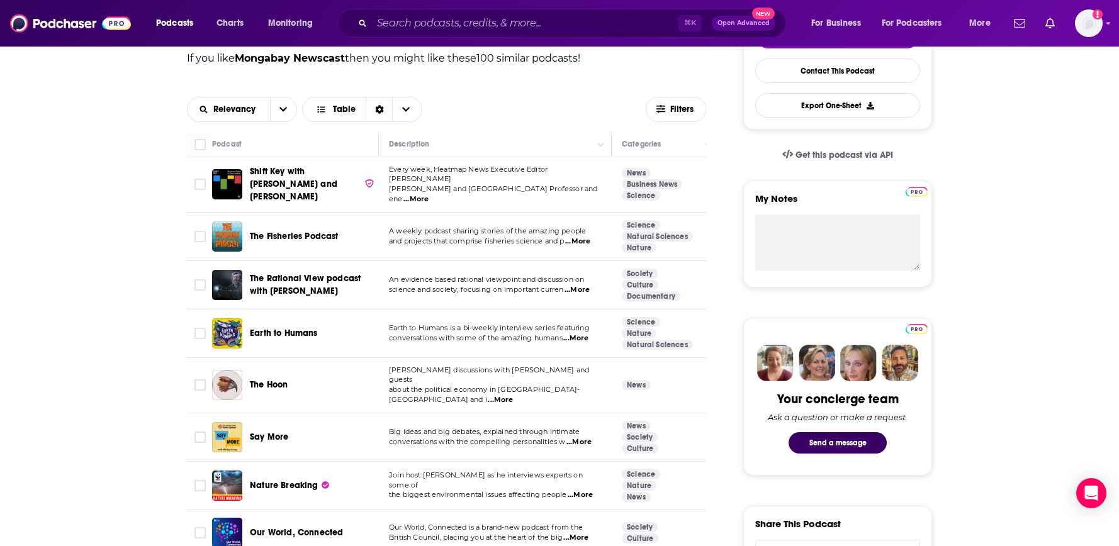
scroll to position [468, 0]
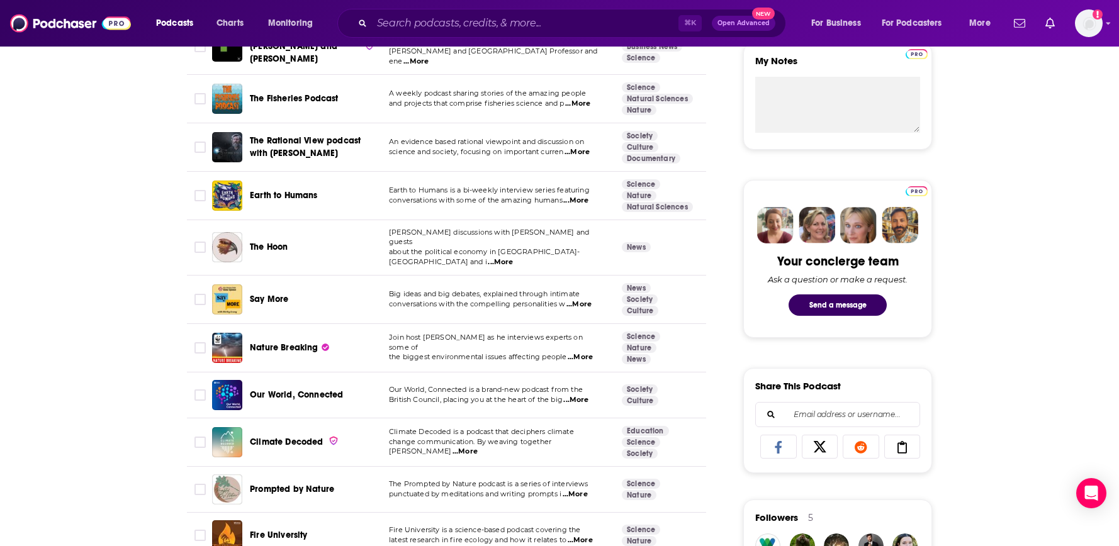
click at [302, 342] on span "Nature Breaking" at bounding box center [284, 347] width 69 height 11
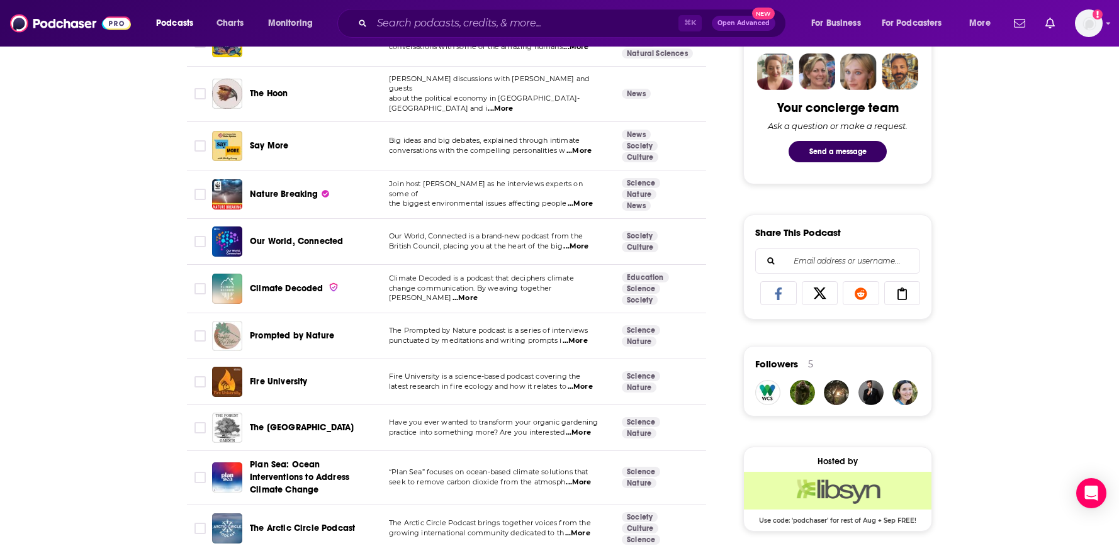
scroll to position [627, 0]
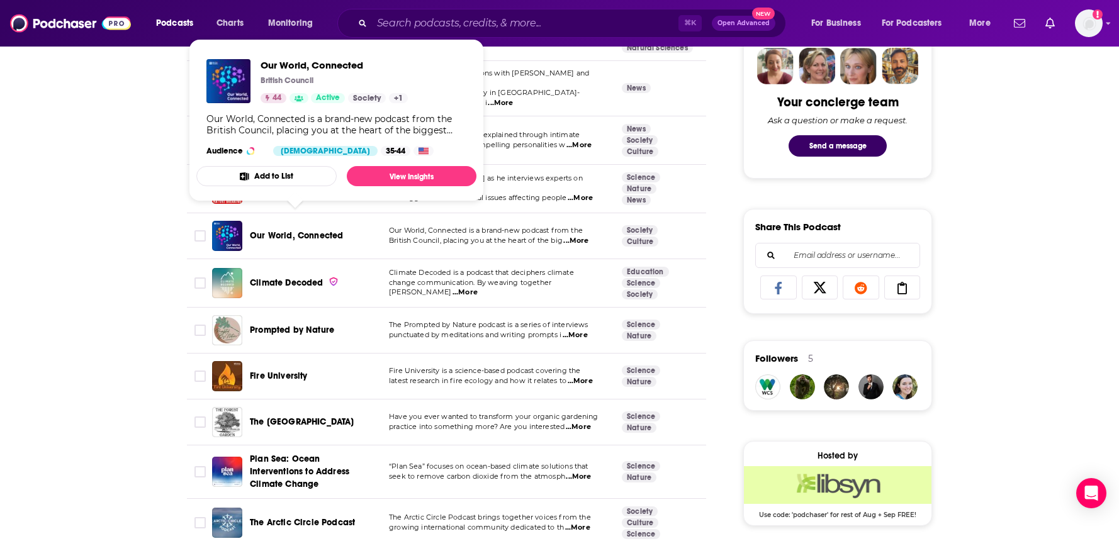
click at [293, 230] on span "Our World, Connected" at bounding box center [296, 235] width 93 height 11
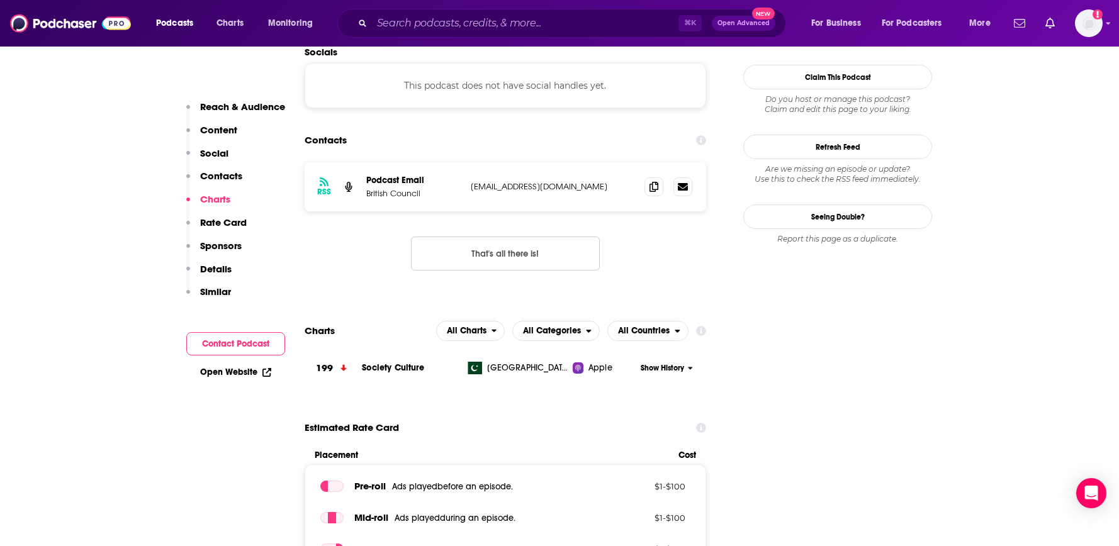
scroll to position [1078, 0]
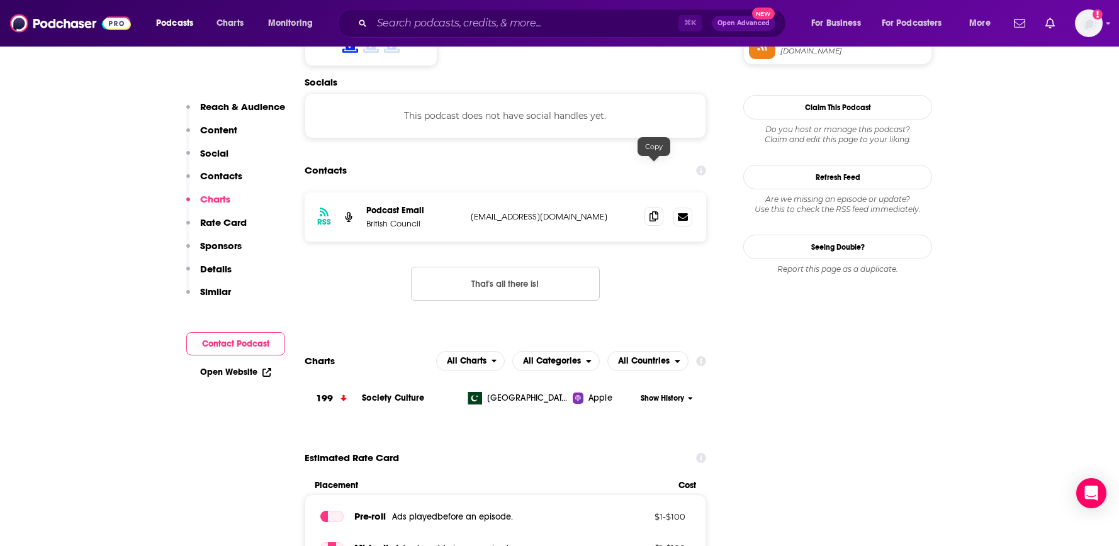
click at [658, 211] on icon at bounding box center [654, 216] width 9 height 10
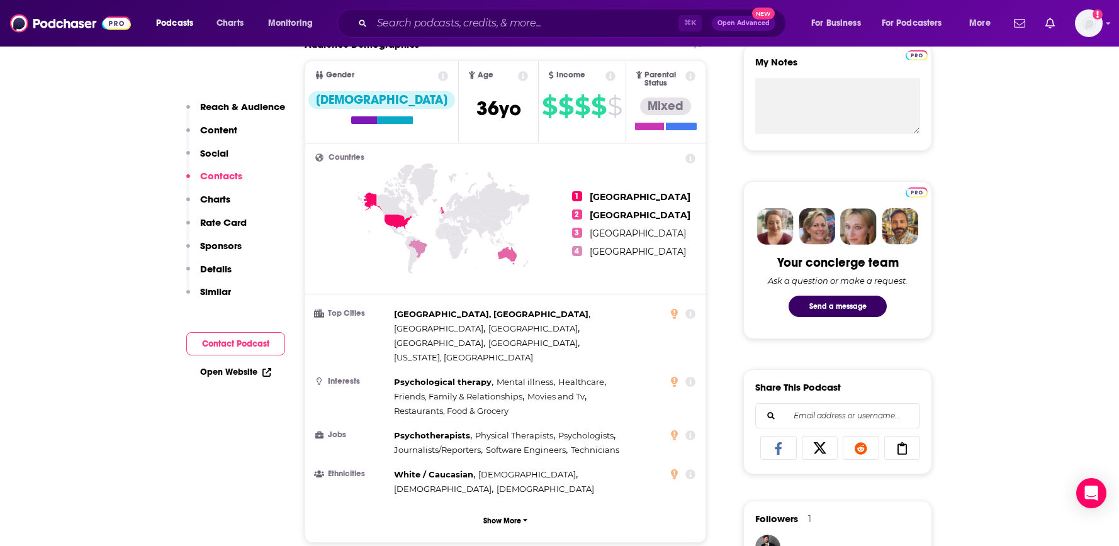
scroll to position [0, 0]
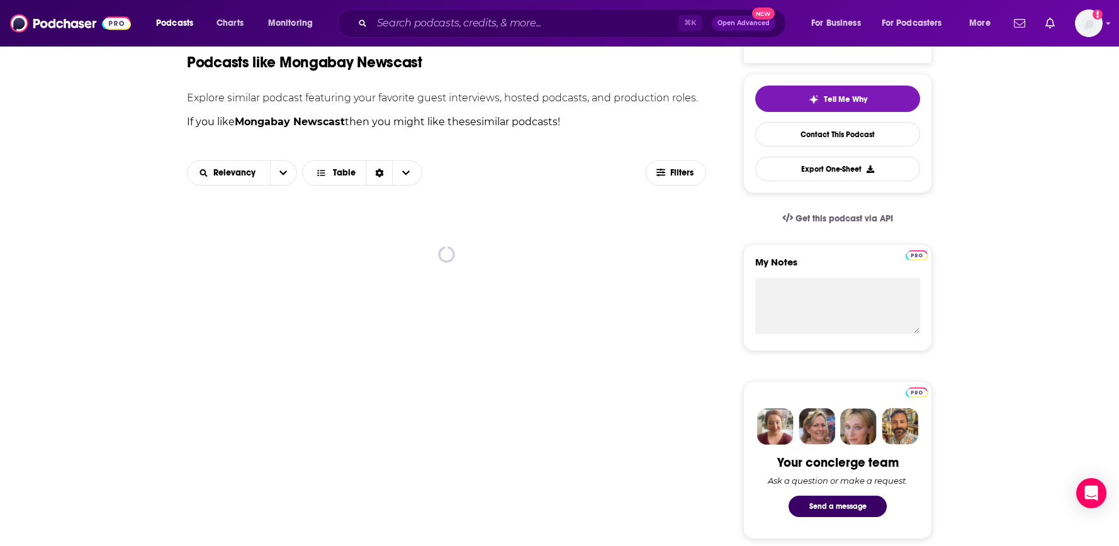
scroll to position [286, 0]
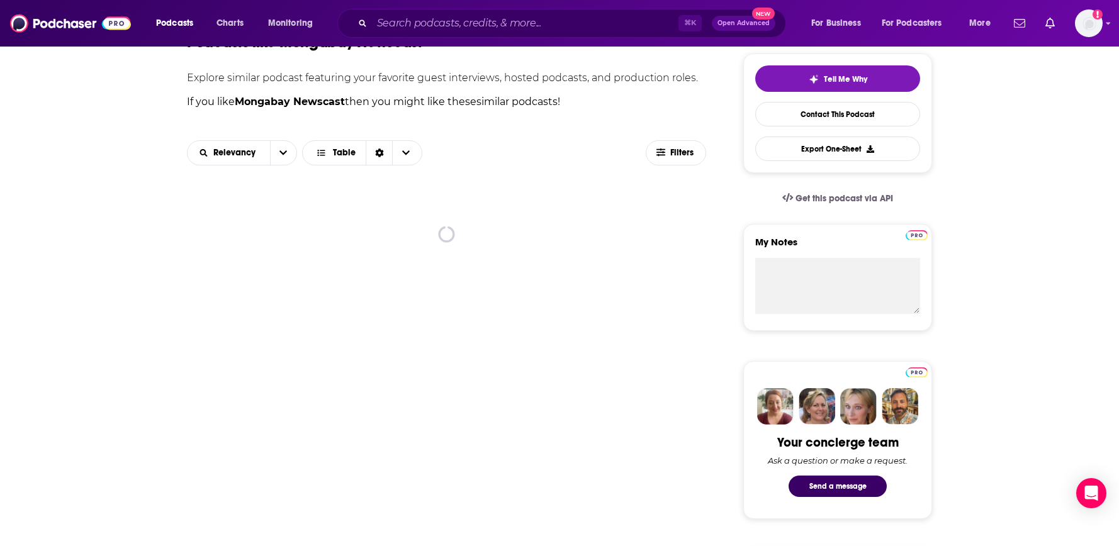
click at [1094, 229] on div "About Insights Episodes 326 Reviews Credits 3 Lists 7 Similar Podcasts like Mon…" at bounding box center [559, 530] width 1119 height 1222
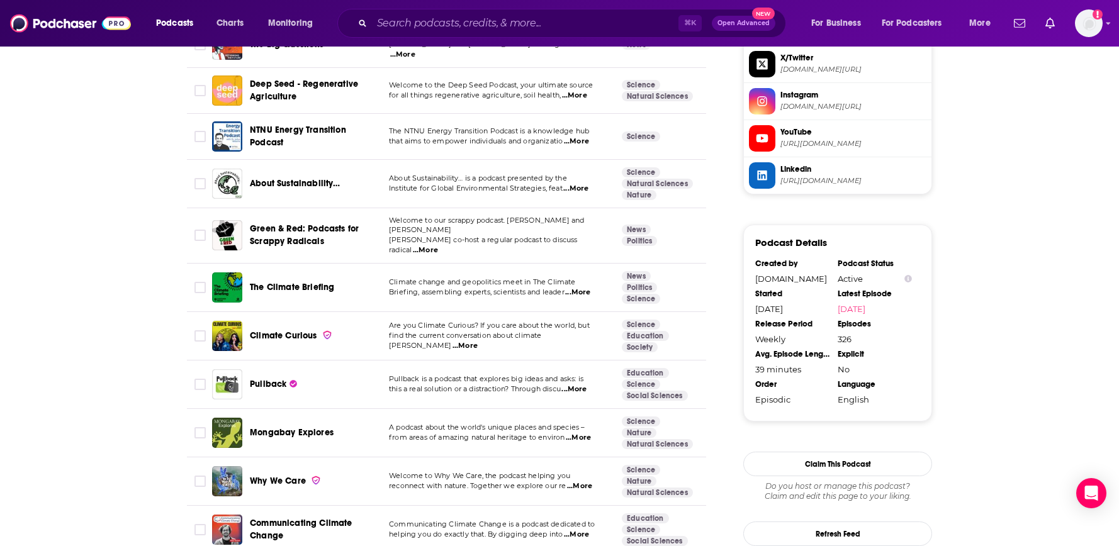
scroll to position [1246, 0]
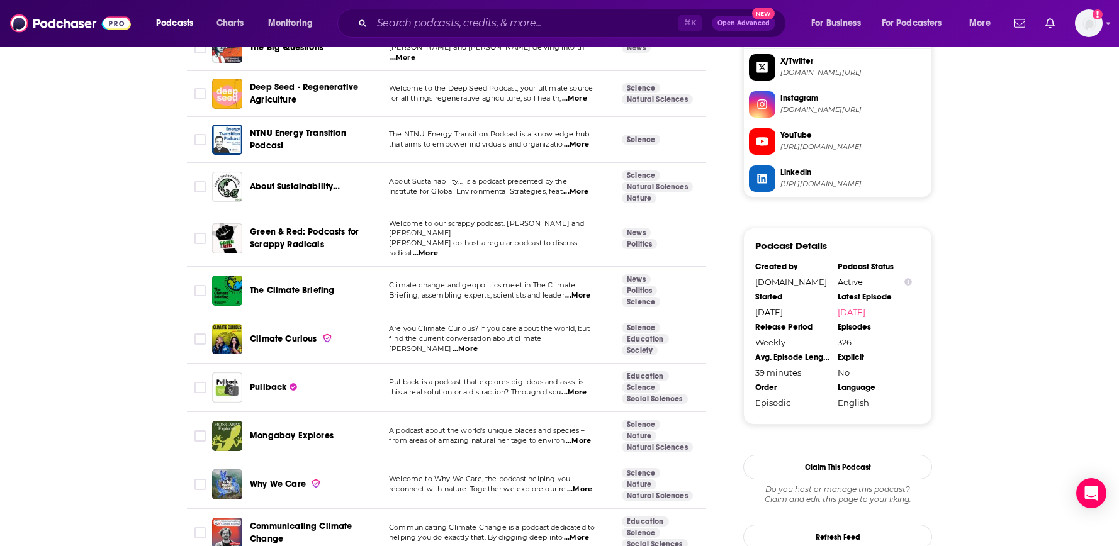
click at [290, 334] on span "Climate Curious" at bounding box center [283, 339] width 67 height 11
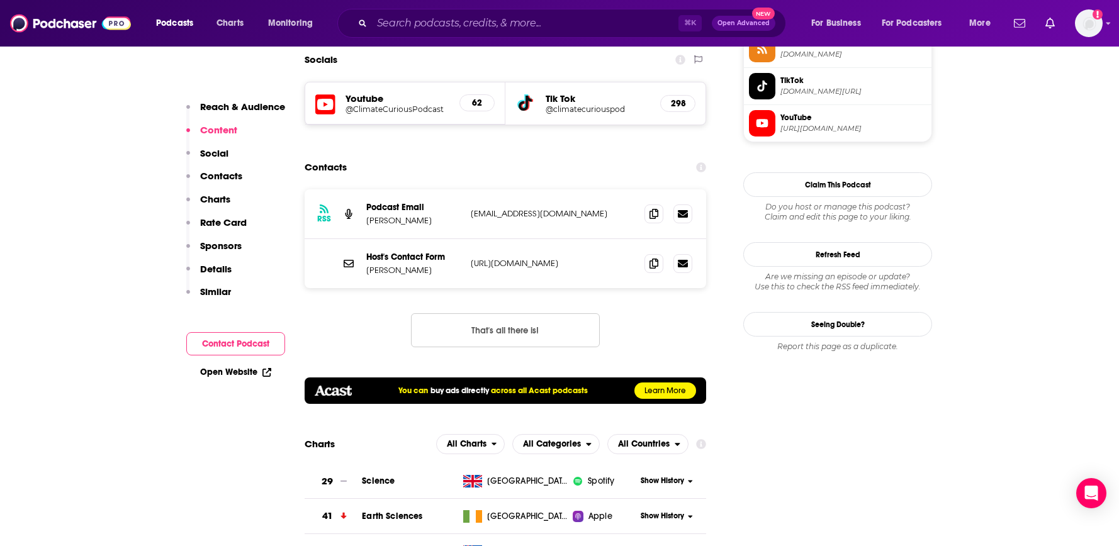
scroll to position [1186, 0]
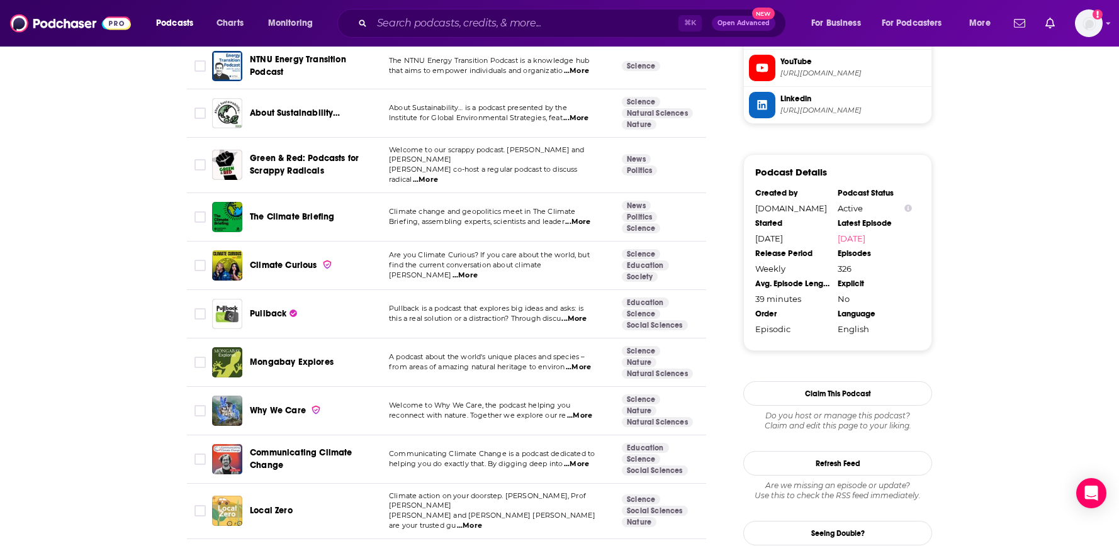
scroll to position [1325, 0]
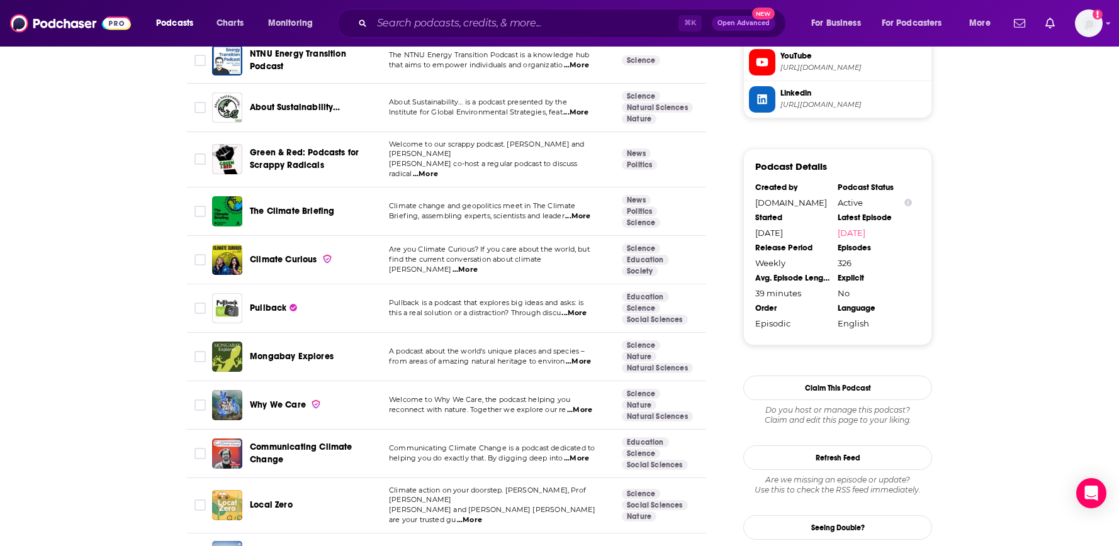
click at [258, 303] on span "Pullback" at bounding box center [268, 308] width 37 height 11
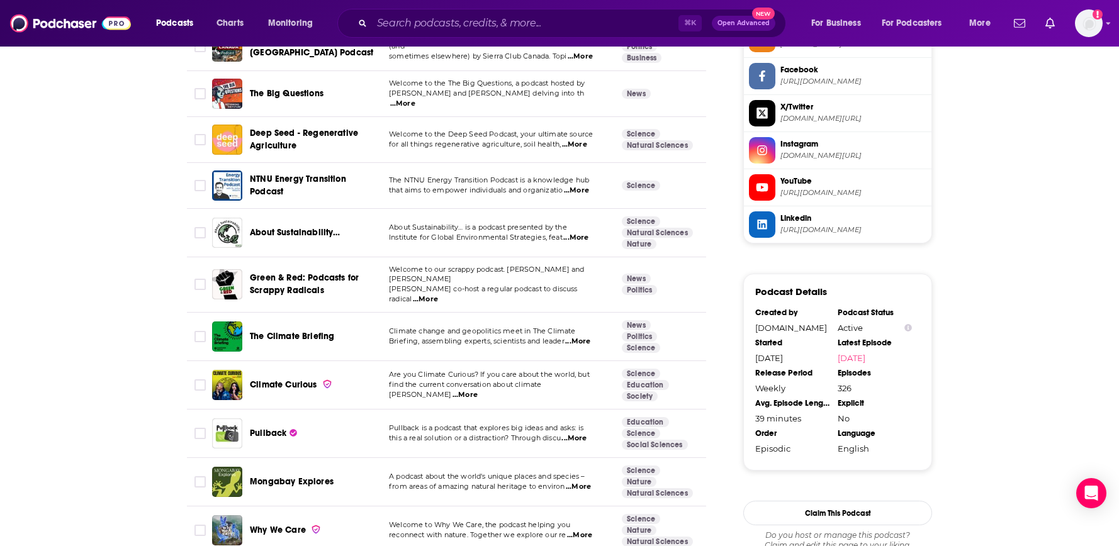
scroll to position [1206, 0]
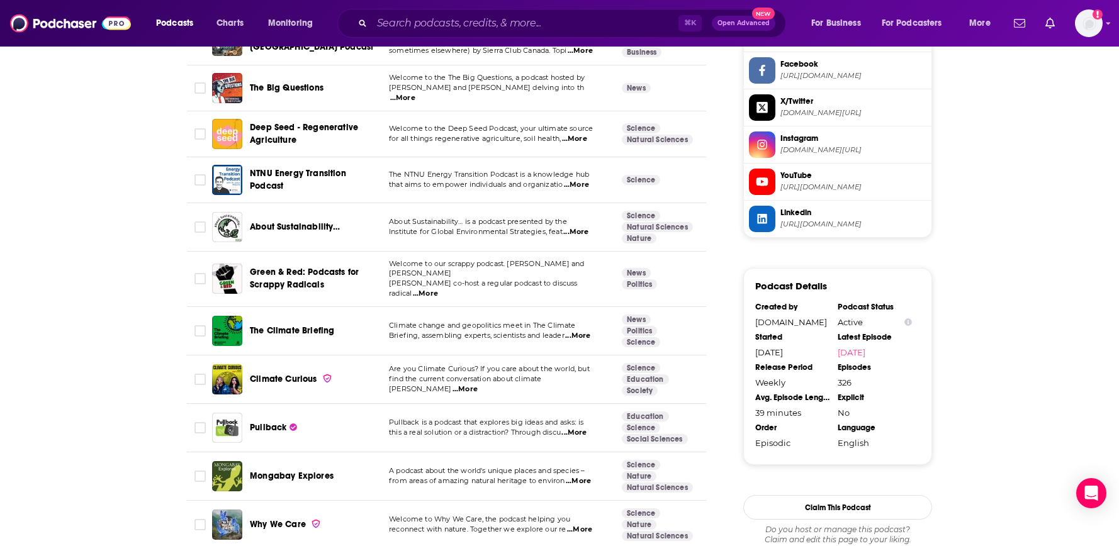
click at [286, 222] on span "About Sustainability…" at bounding box center [295, 227] width 91 height 11
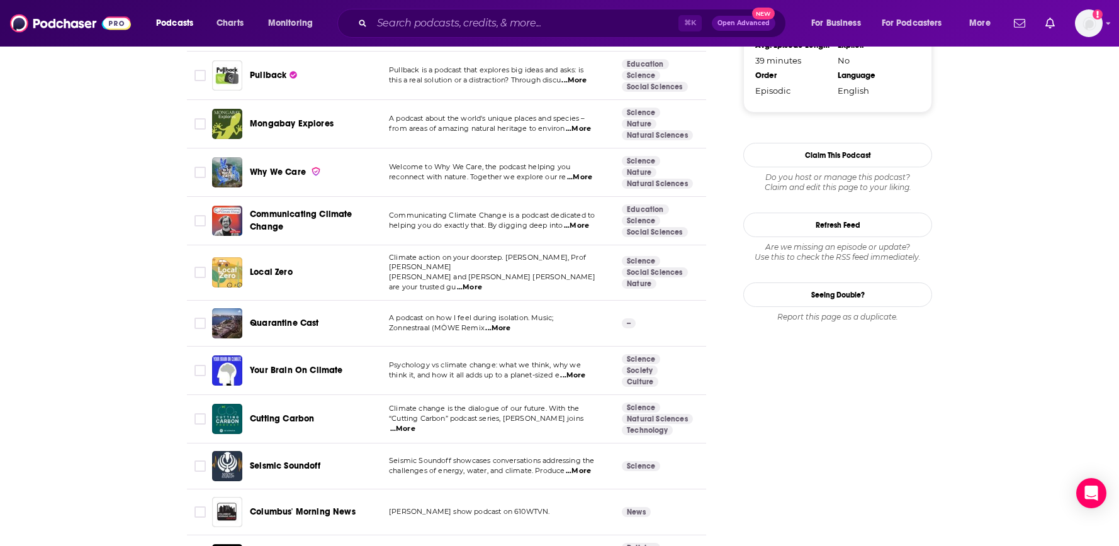
scroll to position [1578, 0]
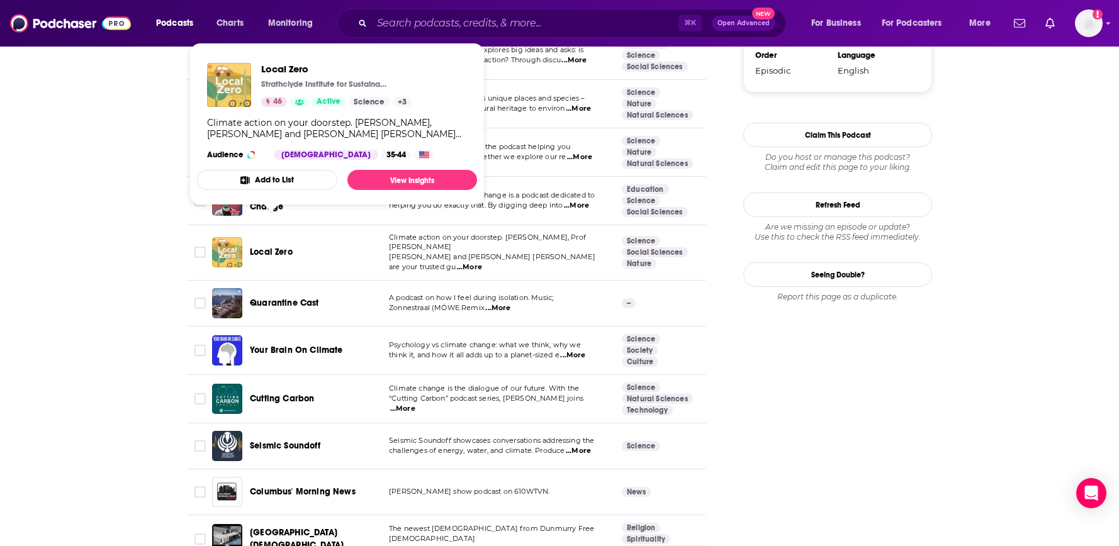
click at [264, 247] on span "Local Zero" at bounding box center [271, 252] width 43 height 11
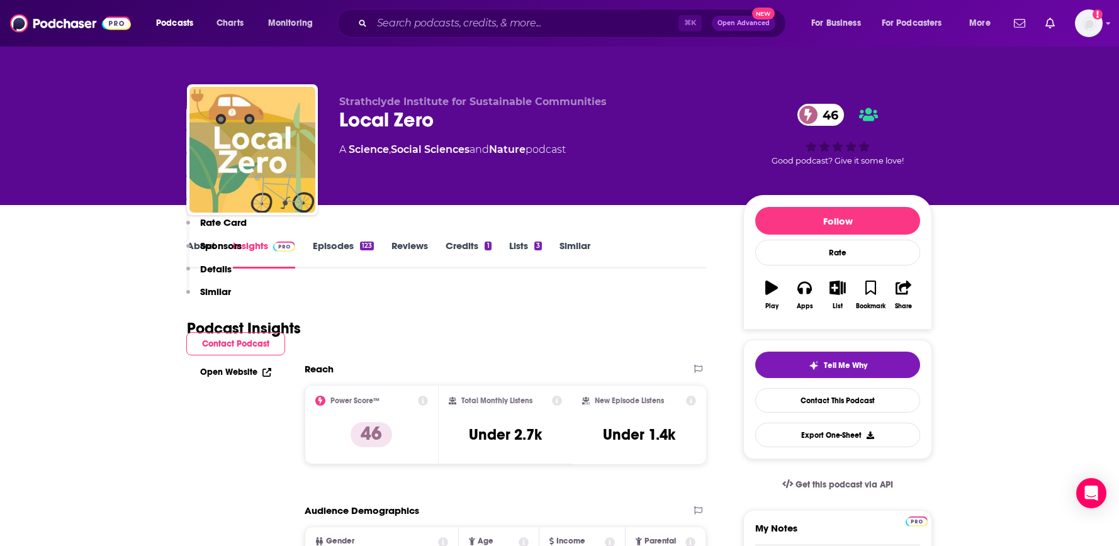
scroll to position [869, 0]
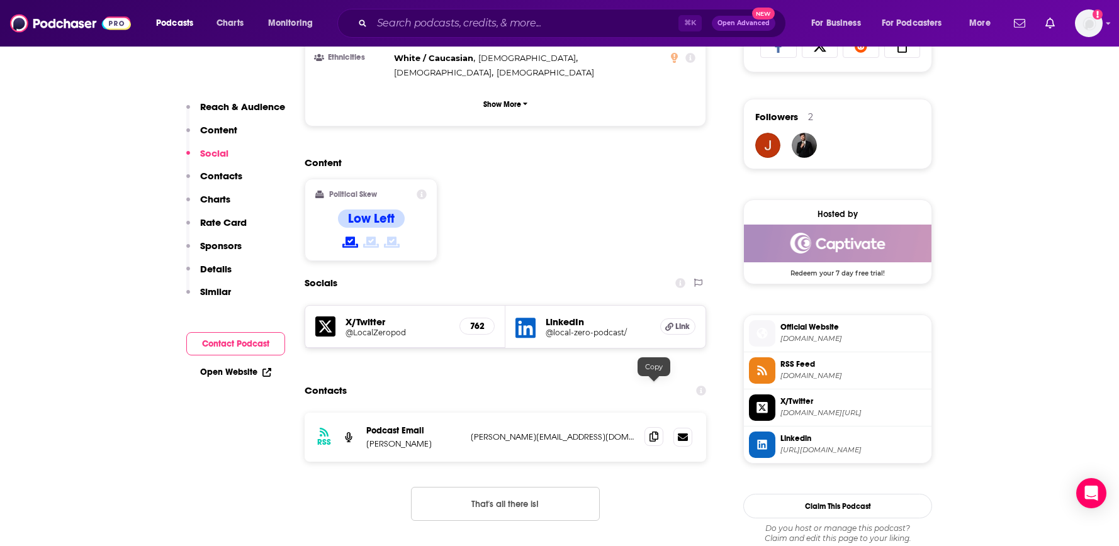
click at [656, 432] on icon at bounding box center [654, 437] width 9 height 10
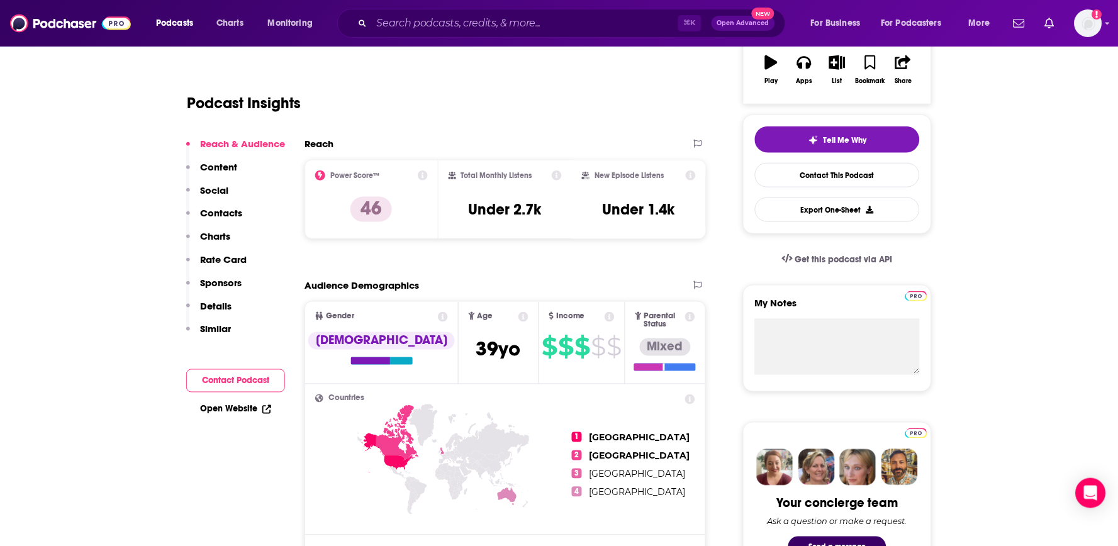
scroll to position [229, 0]
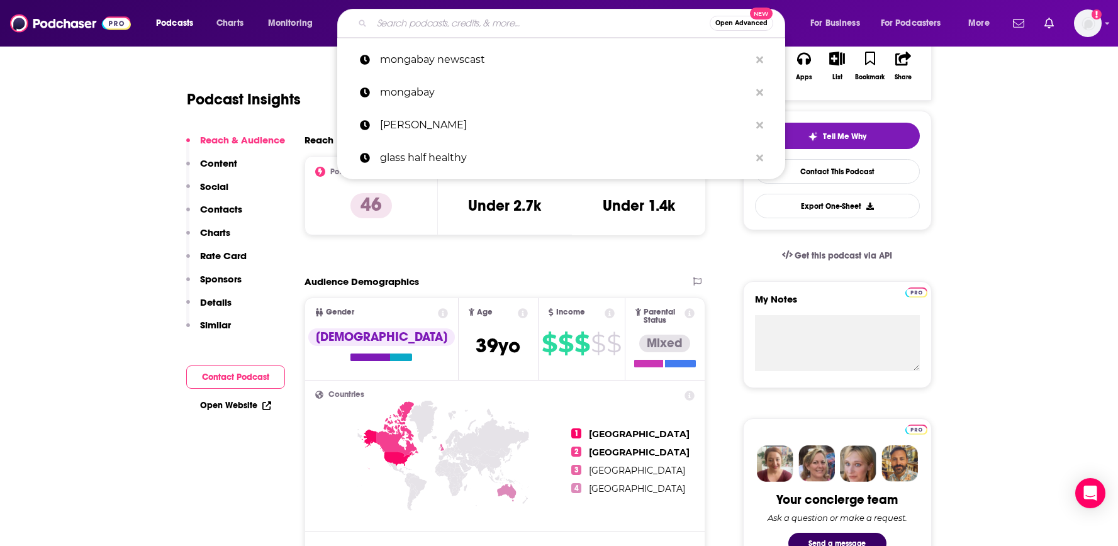
click at [517, 23] on input "Search podcasts, credits, & more..." at bounding box center [541, 23] width 338 height 20
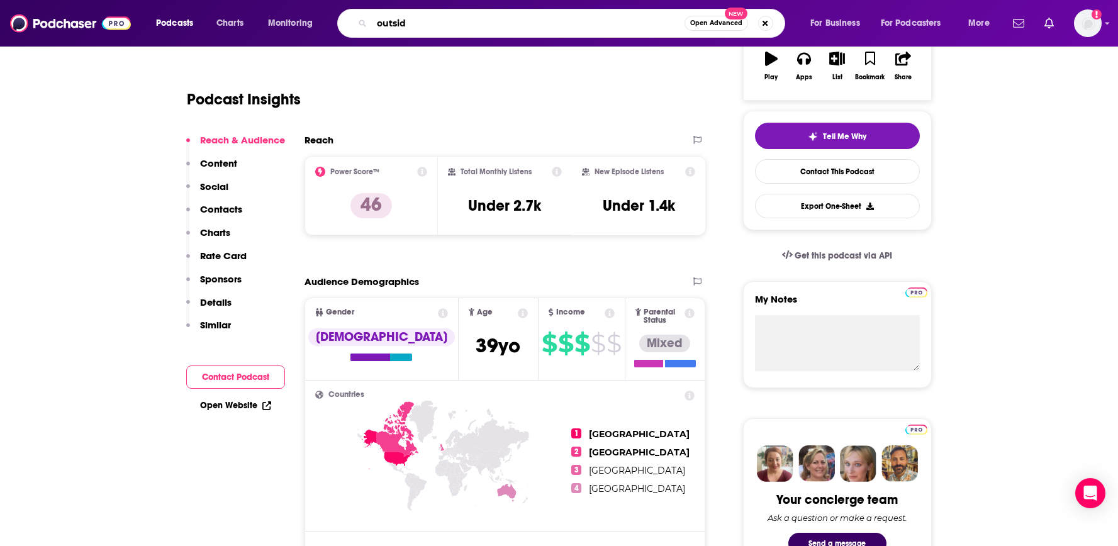
type input "outside"
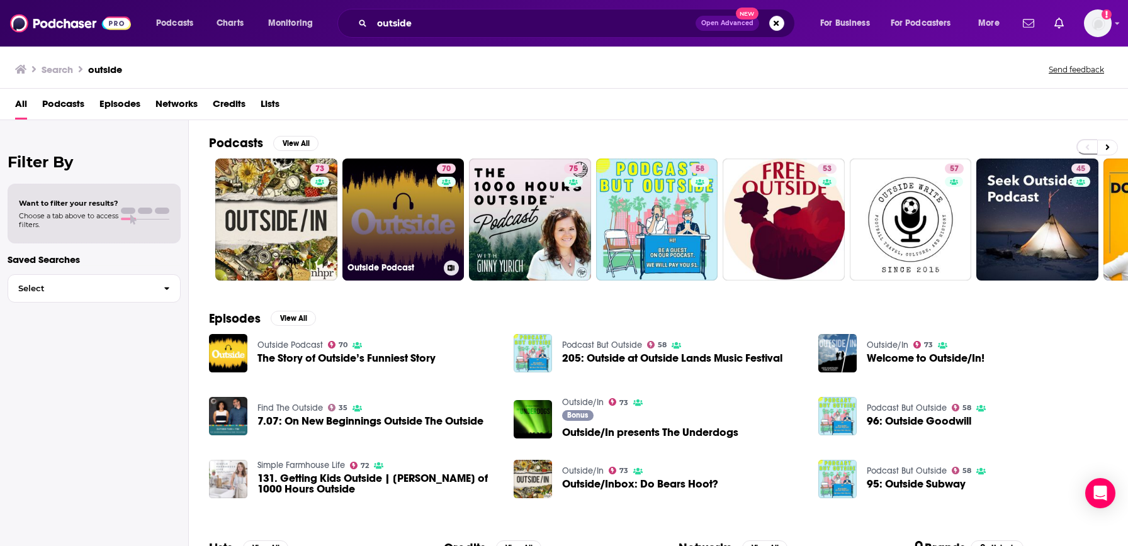
click at [405, 252] on link "70 Outside Podcast" at bounding box center [403, 220] width 122 height 122
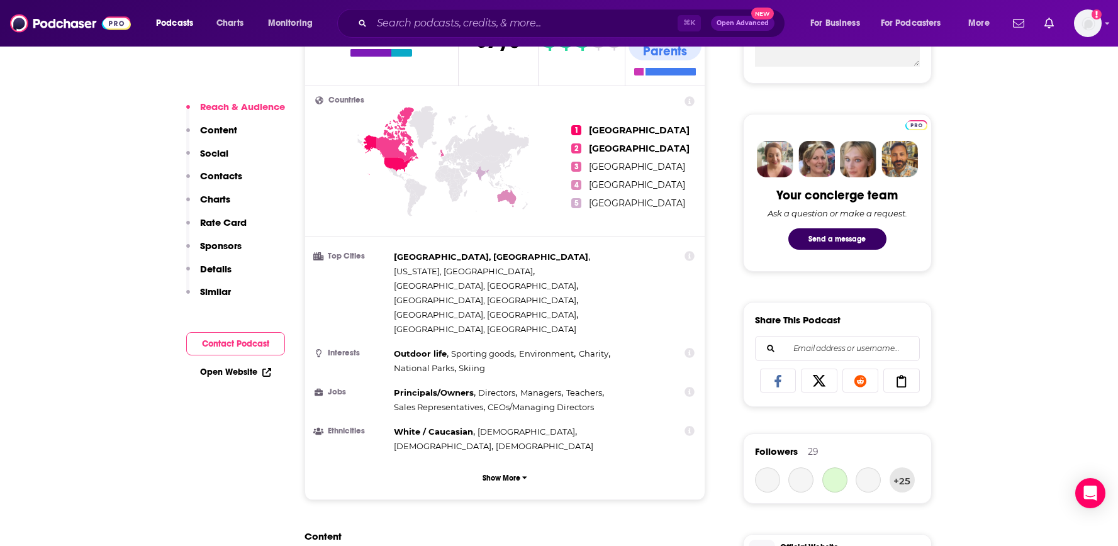
scroll to position [889, 0]
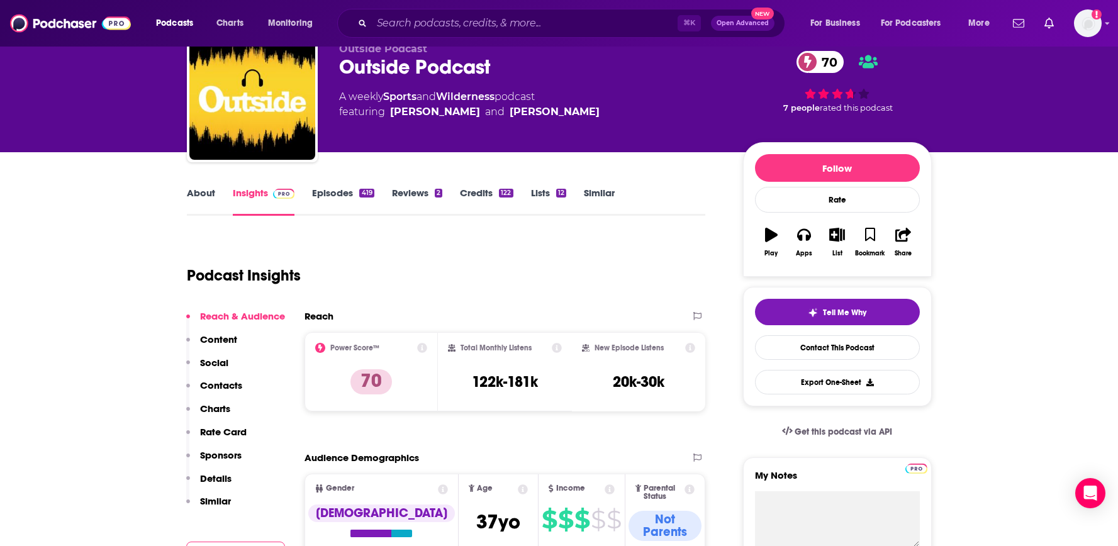
scroll to position [0, 0]
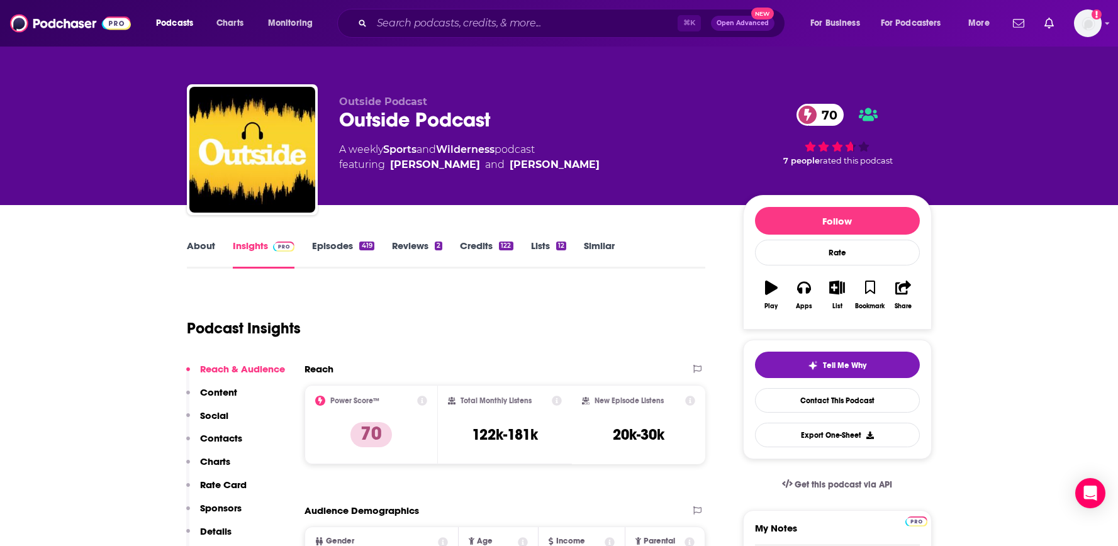
click at [595, 253] on link "Similar" at bounding box center [599, 254] width 31 height 29
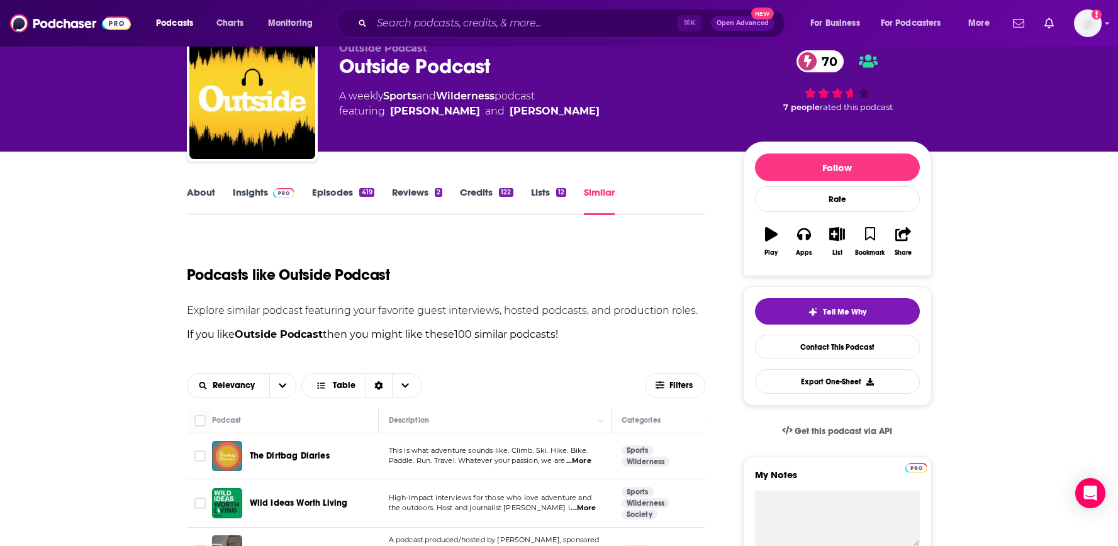
scroll to position [62, 0]
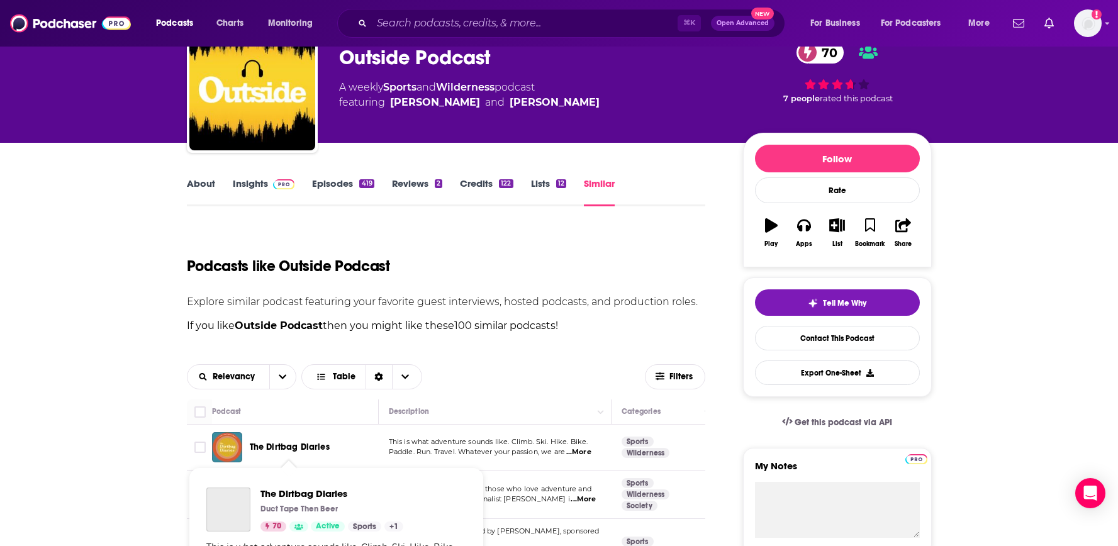
click at [295, 443] on span "The Dirtbag Diaries" at bounding box center [290, 447] width 80 height 11
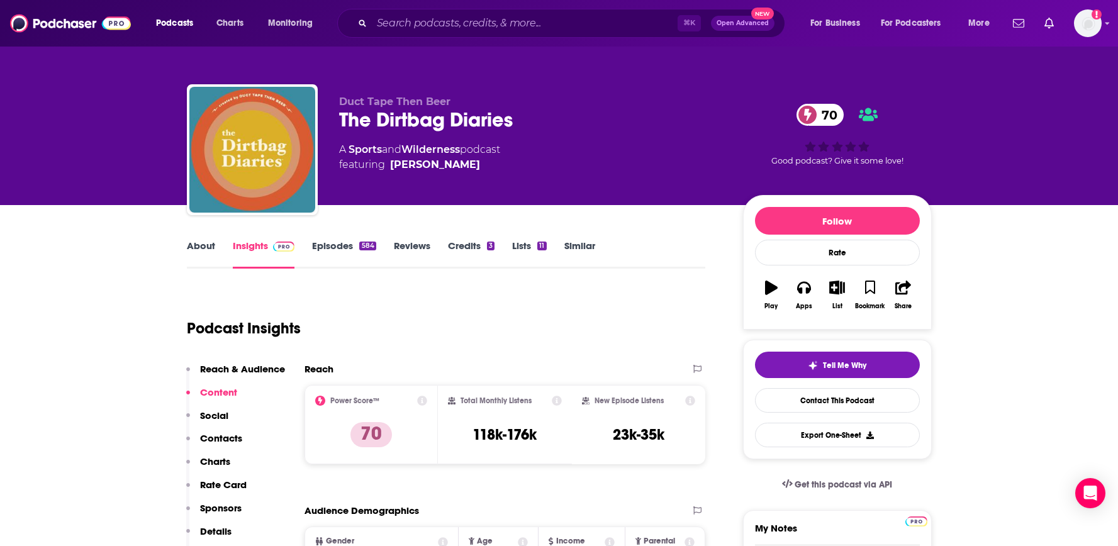
click at [334, 240] on link "Episodes 584" at bounding box center [344, 254] width 64 height 29
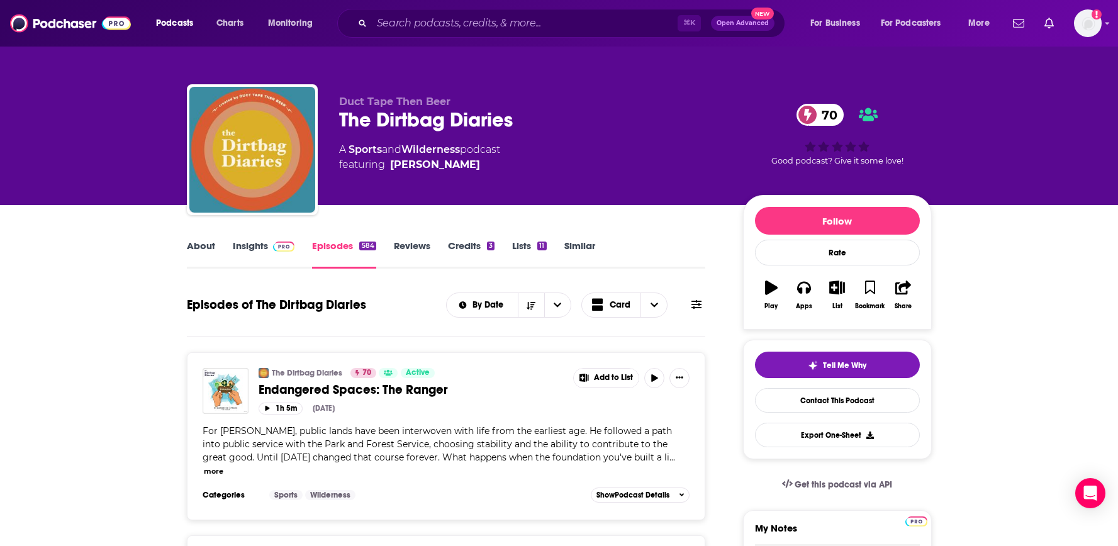
click at [205, 247] on link "About" at bounding box center [201, 254] width 28 height 29
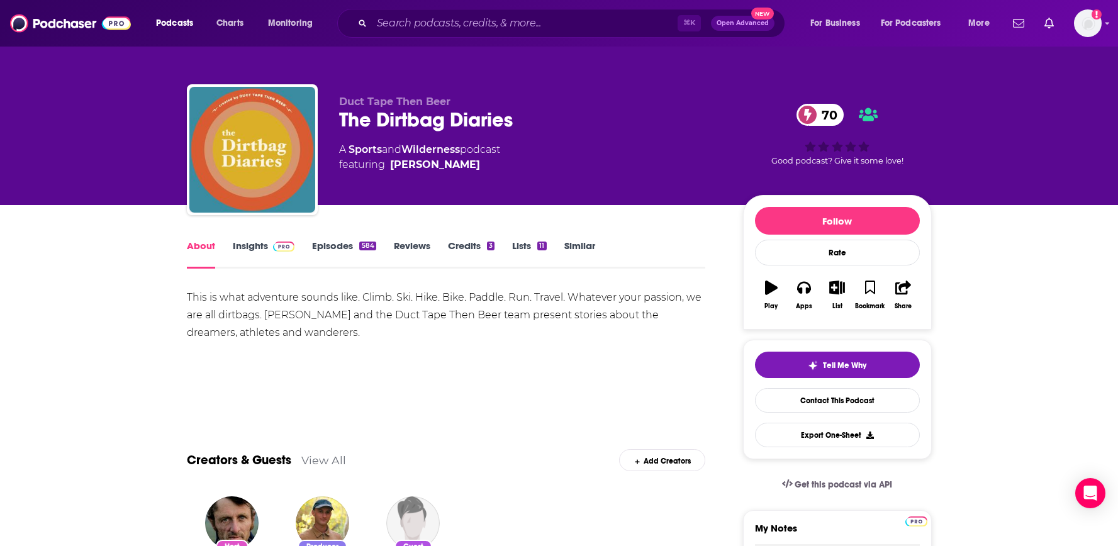
click at [259, 242] on link "Insights" at bounding box center [264, 254] width 62 height 29
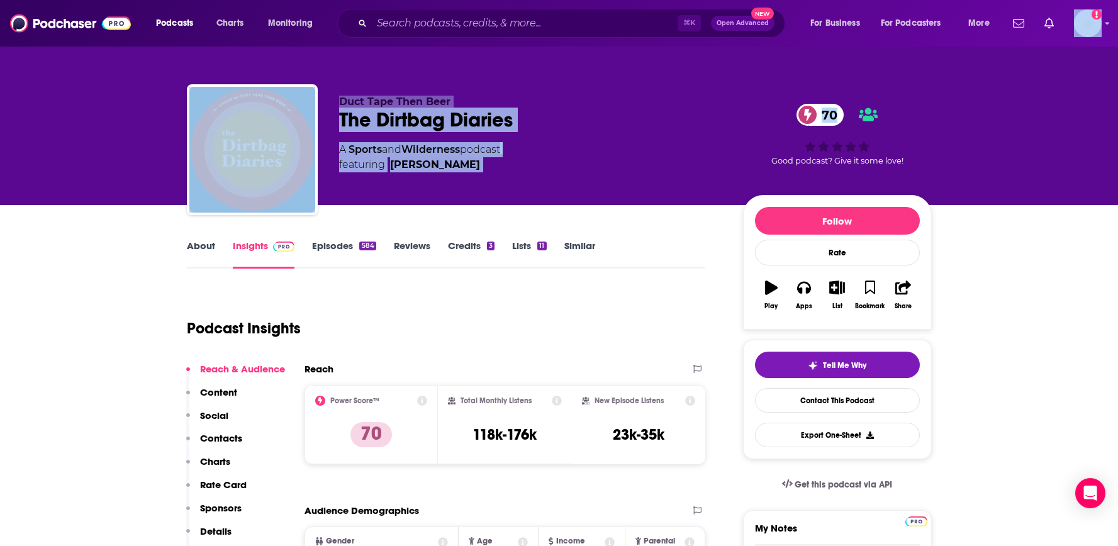
drag, startPoint x: 1116, startPoint y: 35, endPoint x: 1120, endPoint y: 54, distance: 19.9
click at [1118, 54] on html "Podcasts Charts Monitoring ⌘ K Open Advanced New For Business For Podcasters Mo…" at bounding box center [559, 273] width 1118 height 546
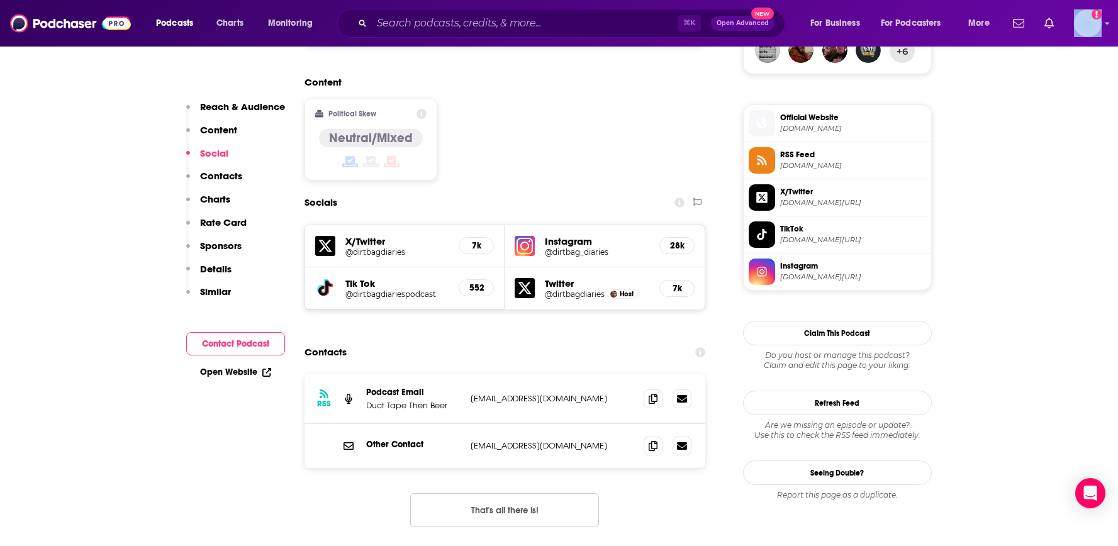
scroll to position [984, 0]
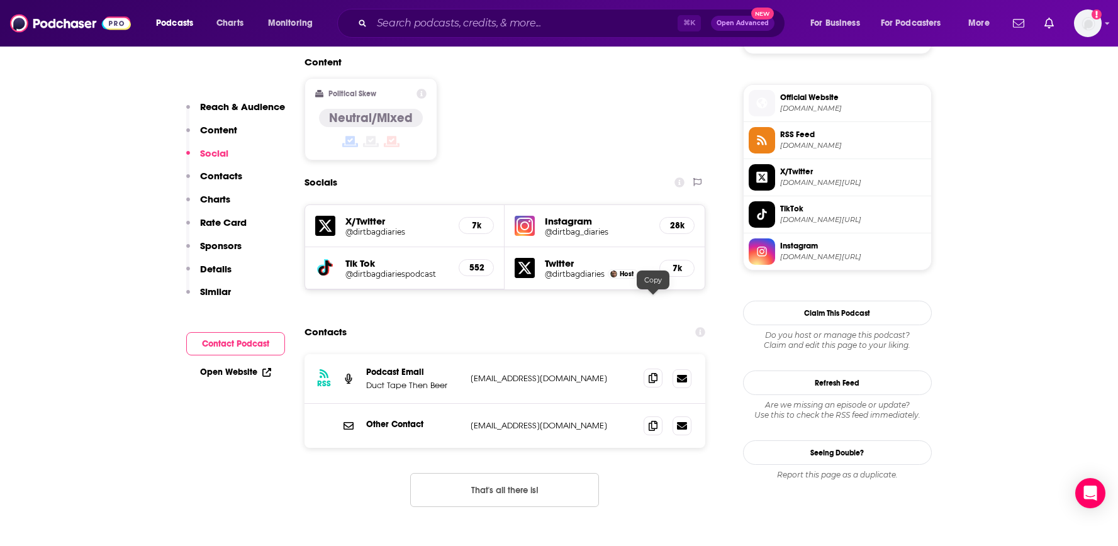
click at [660, 369] on span at bounding box center [653, 378] width 19 height 19
click at [654, 420] on icon at bounding box center [653, 425] width 9 height 10
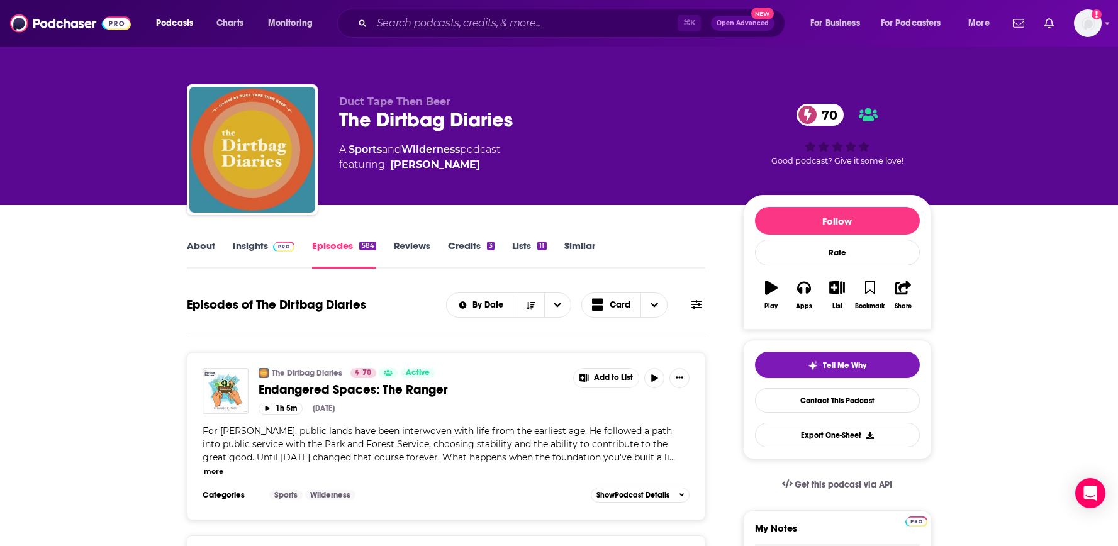
click at [579, 250] on link "Similar" at bounding box center [580, 254] width 31 height 29
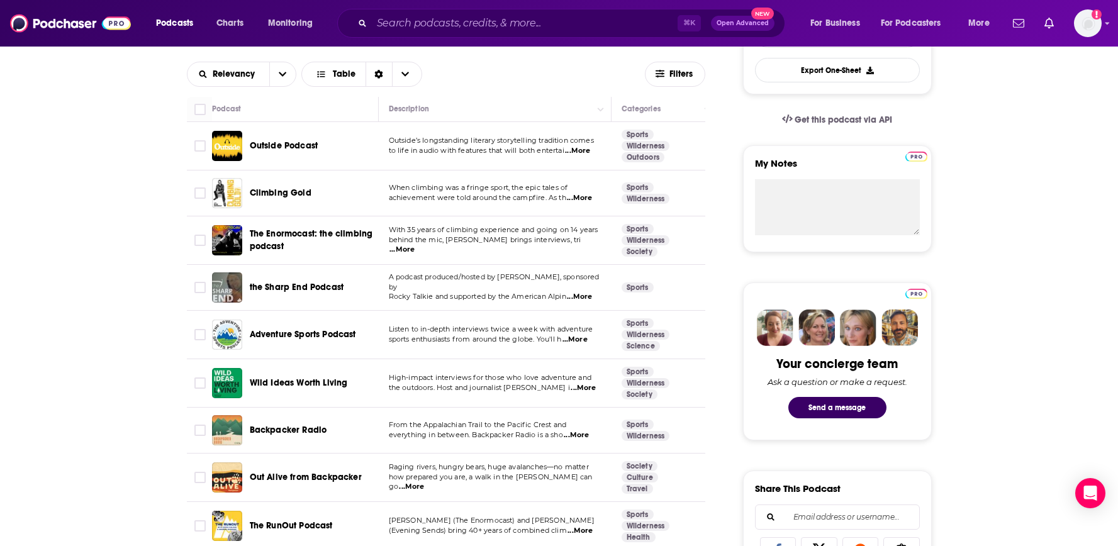
scroll to position [374, 0]
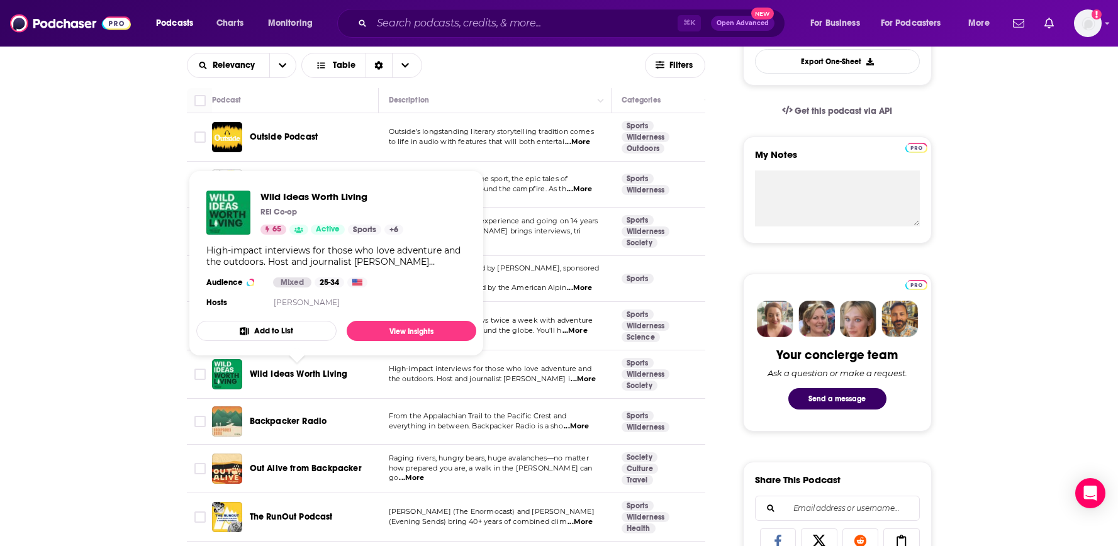
click at [293, 374] on span "Wild Ideas Worth Living" at bounding box center [299, 374] width 98 height 11
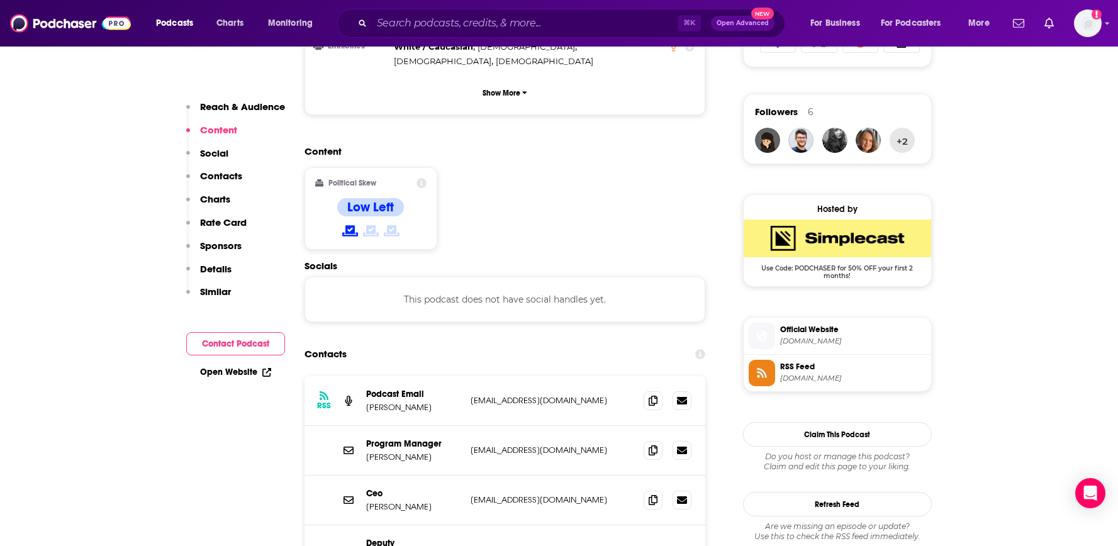
scroll to position [869, 0]
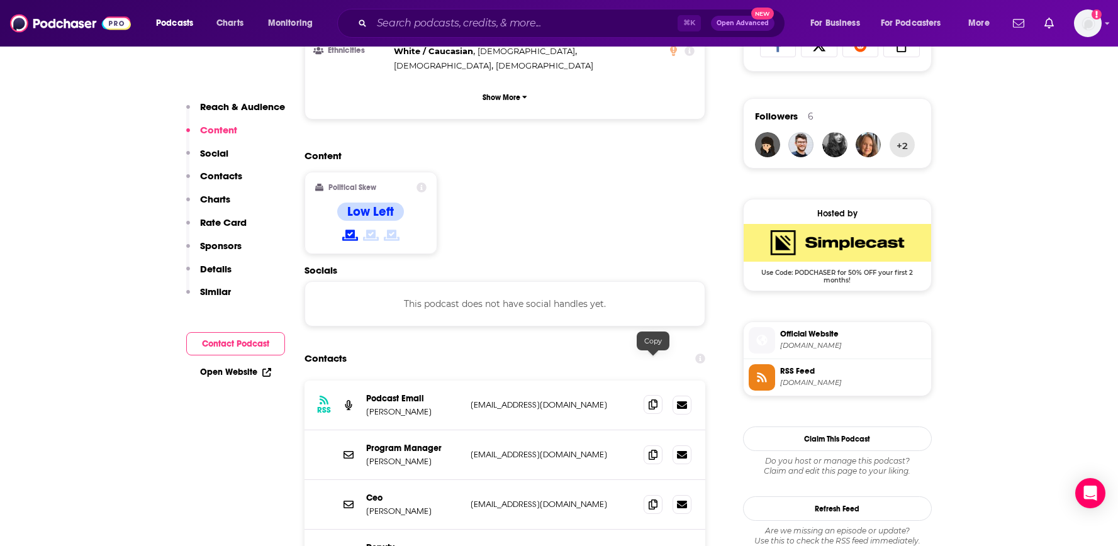
click at [651, 395] on span at bounding box center [653, 404] width 19 height 19
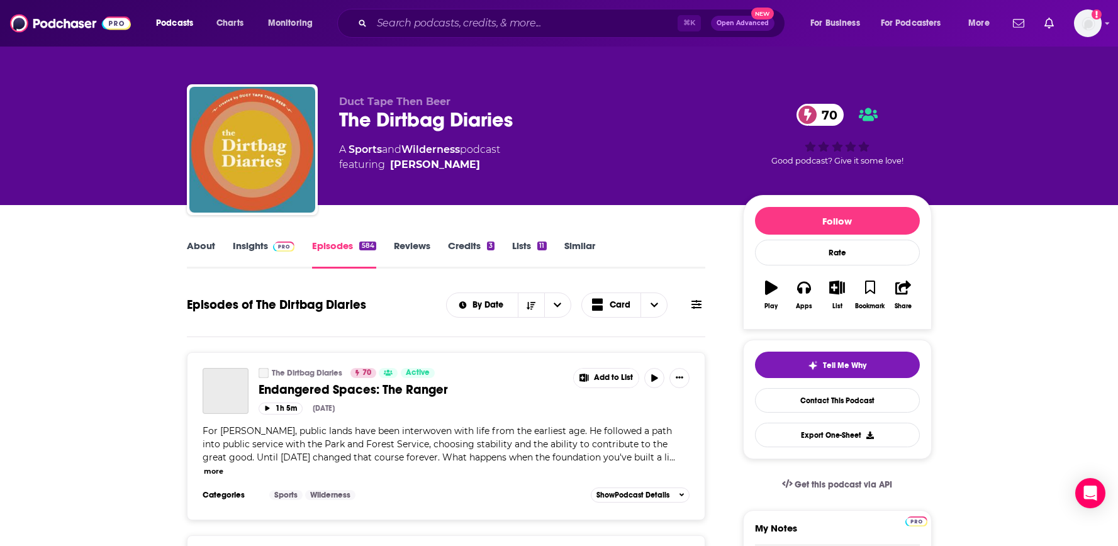
click at [591, 247] on link "Similar" at bounding box center [580, 254] width 31 height 29
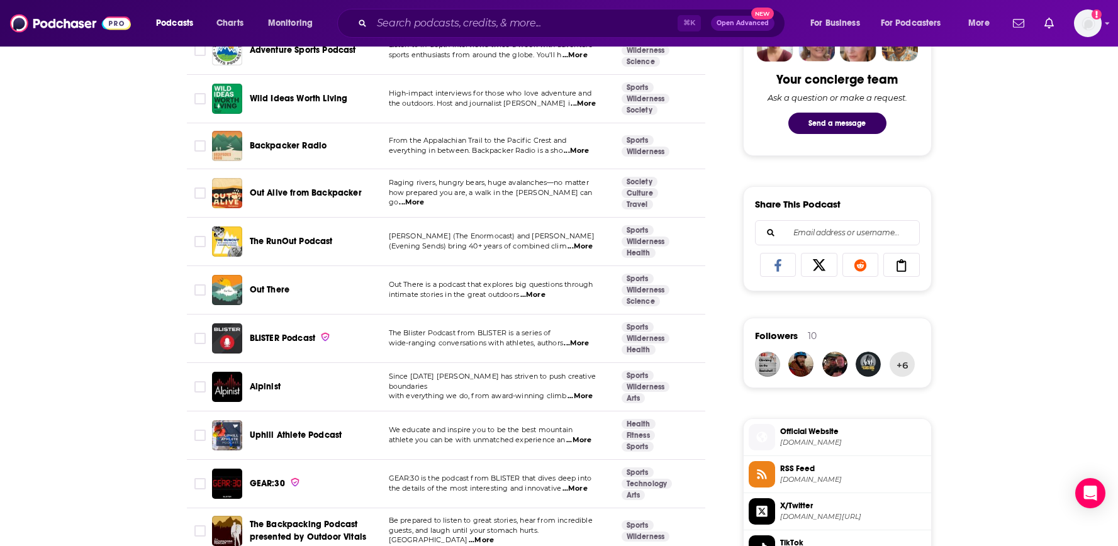
scroll to position [655, 0]
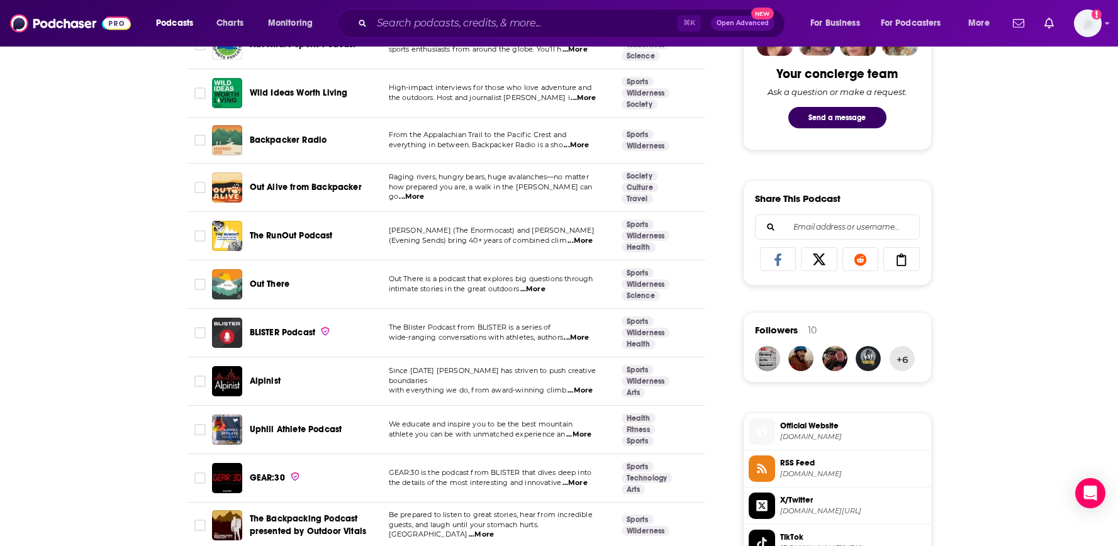
click at [267, 284] on span "Out There" at bounding box center [270, 284] width 40 height 11
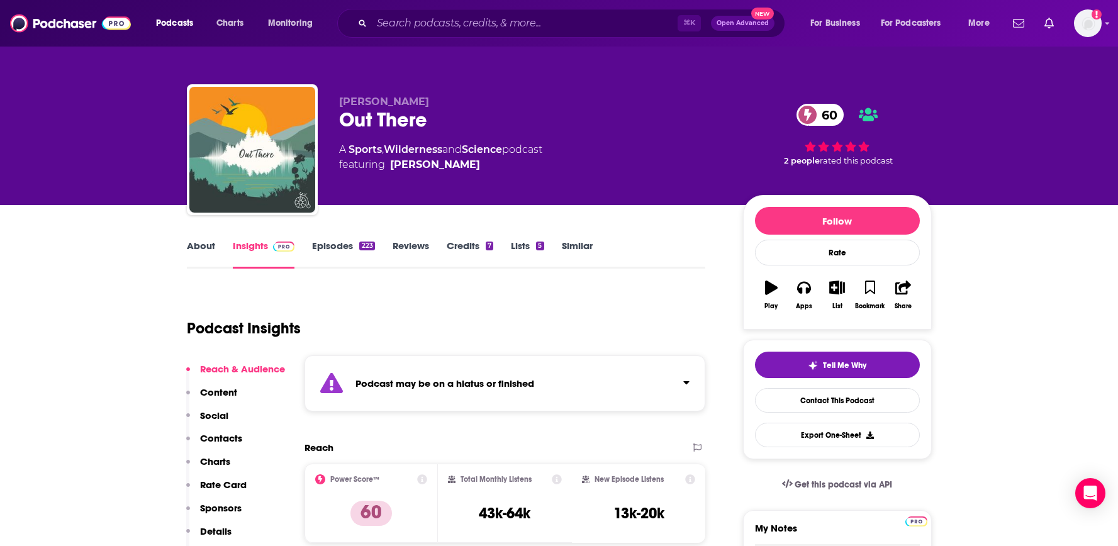
click at [325, 247] on link "Episodes 223" at bounding box center [343, 254] width 62 height 29
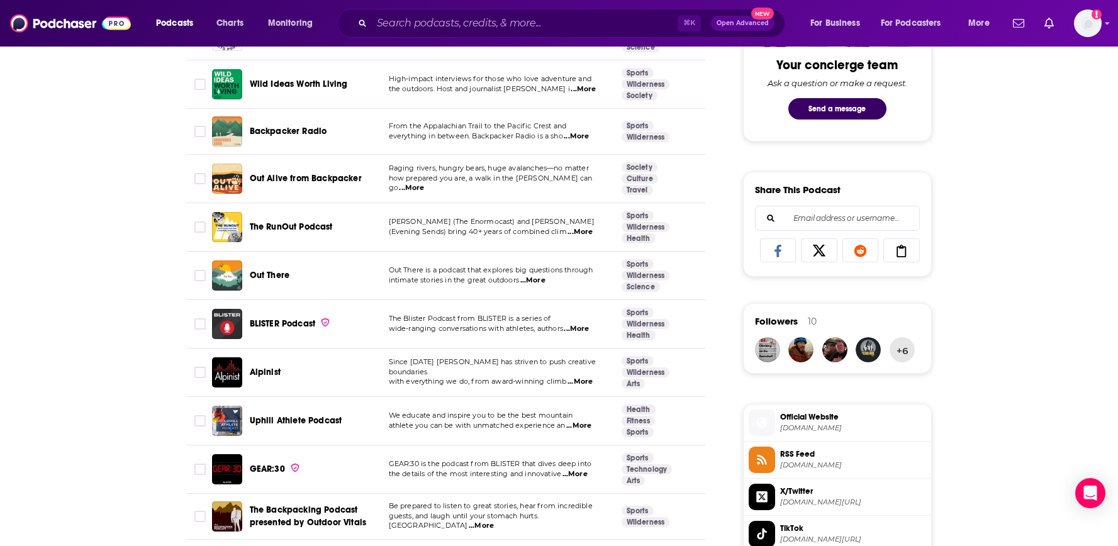
scroll to position [707, 0]
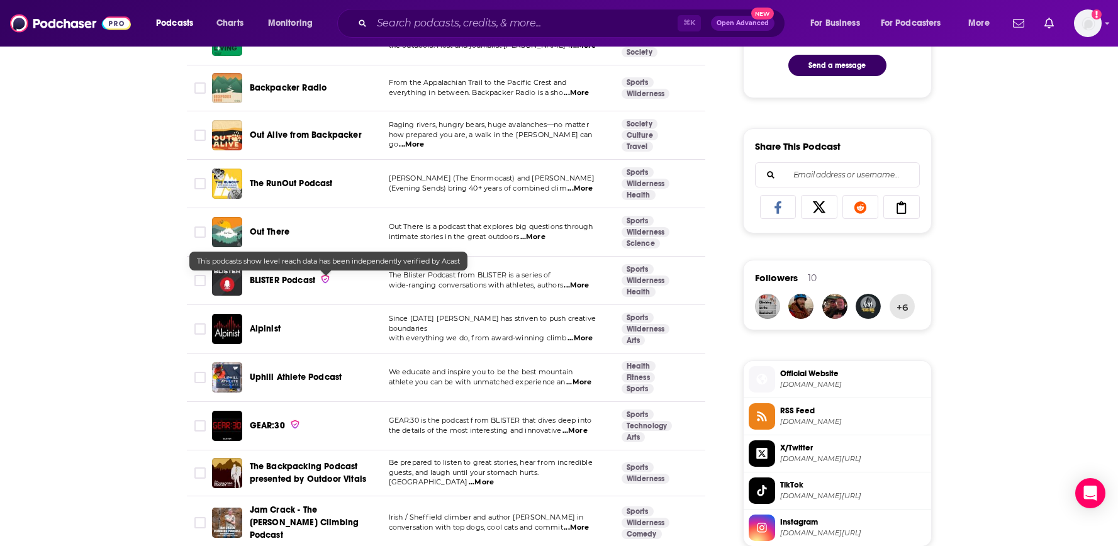
click at [286, 282] on span "BLISTER Podcast" at bounding box center [283, 280] width 66 height 11
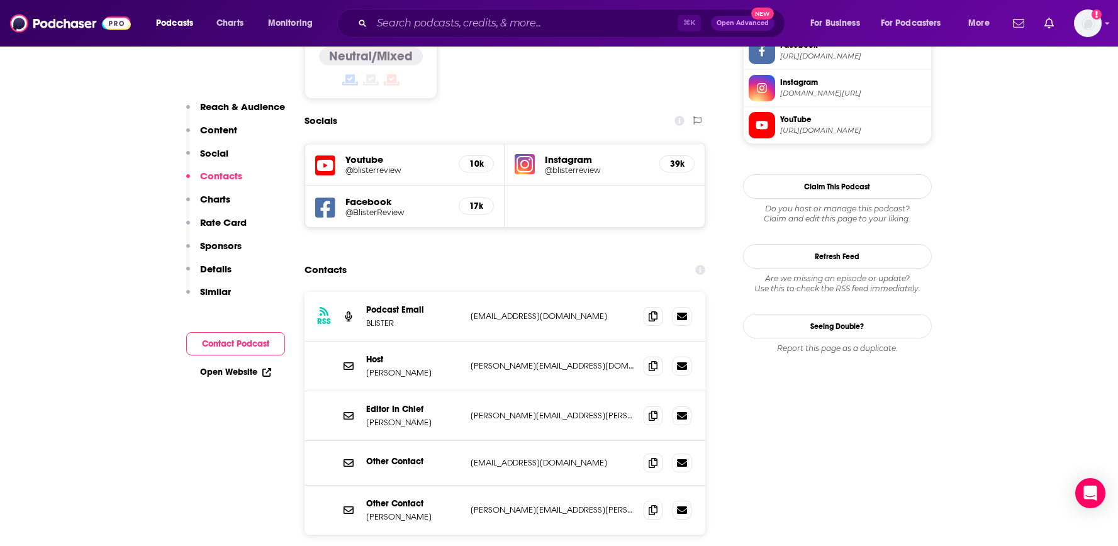
scroll to position [1133, 0]
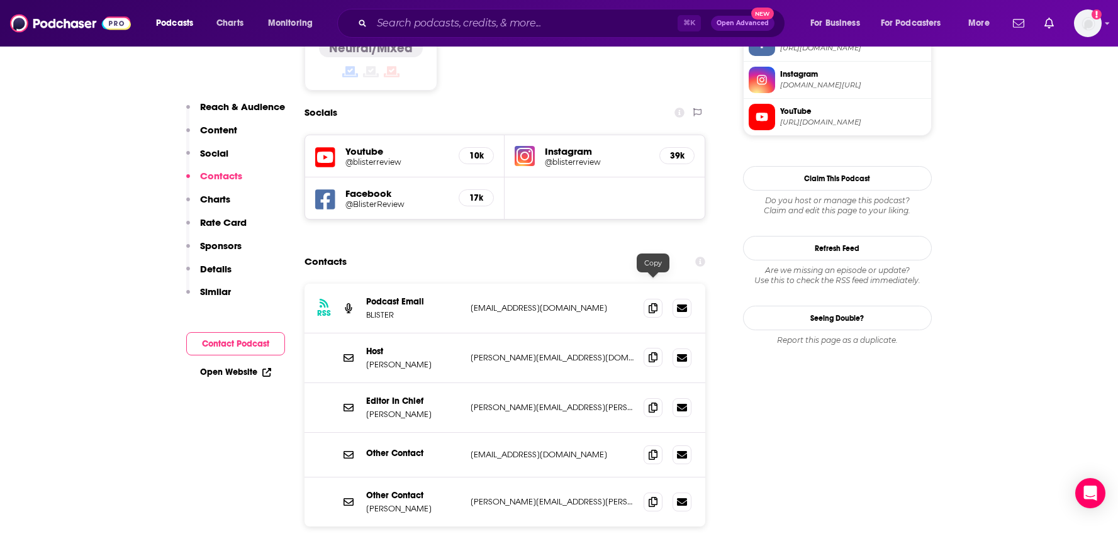
click at [653, 352] on icon at bounding box center [653, 357] width 9 height 10
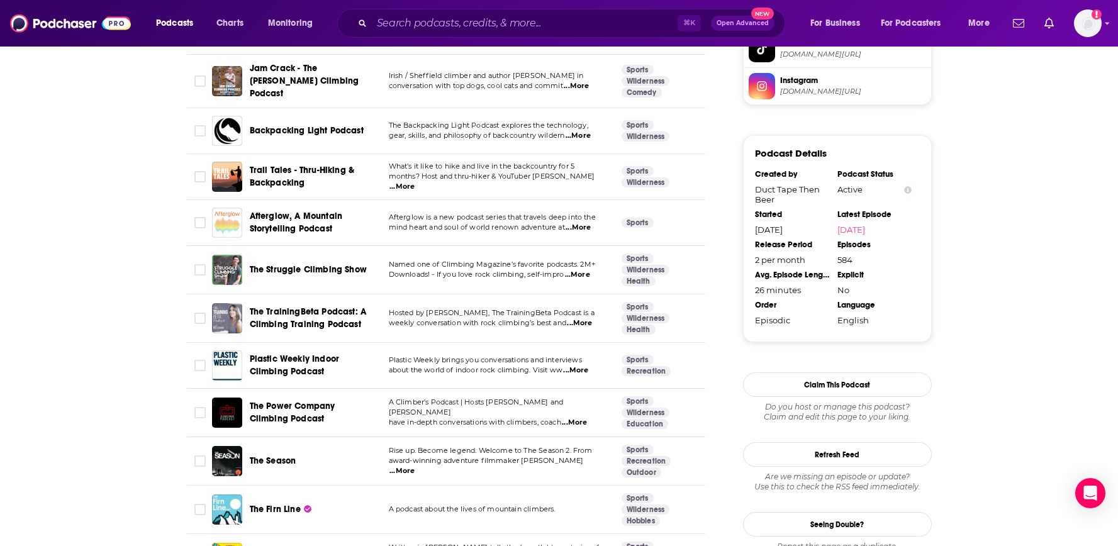
scroll to position [1167, 0]
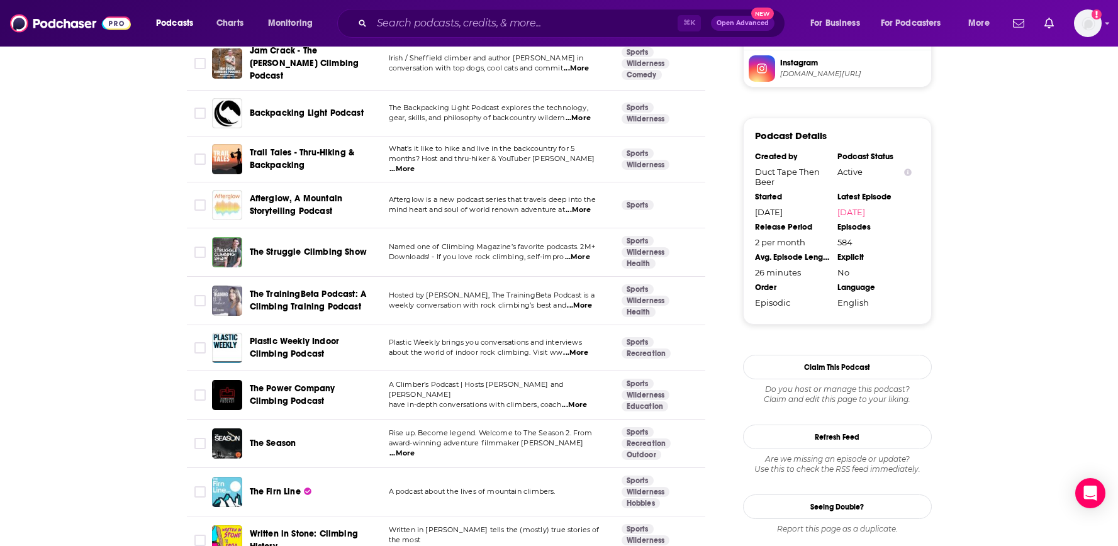
click at [281, 213] on div "Afterglow, A Mountain Storytelling Podcast" at bounding box center [315, 205] width 131 height 30
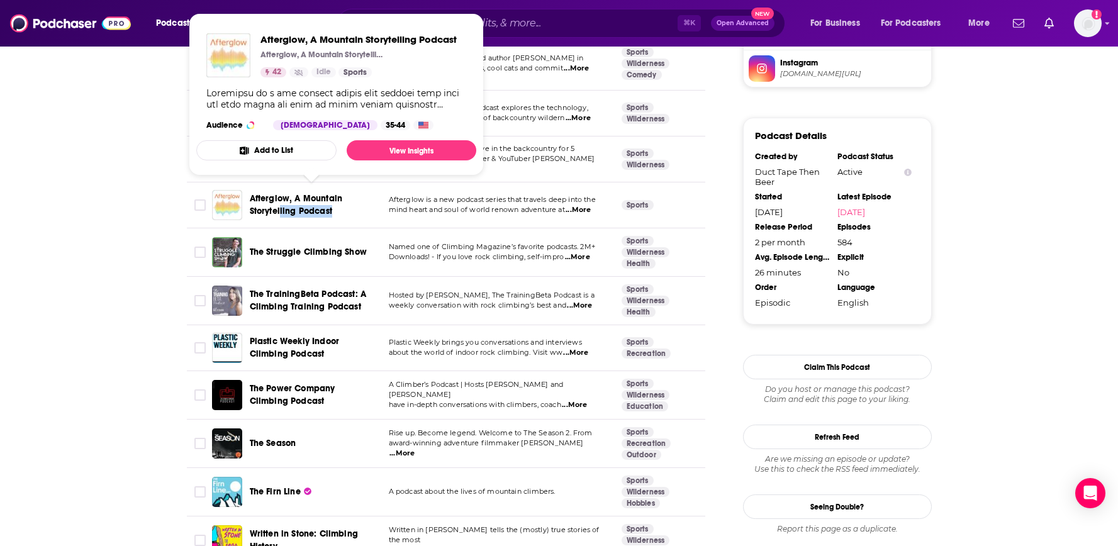
click at [283, 197] on span "Afterglow, A Mountain Storytelling Podcast" at bounding box center [296, 204] width 93 height 23
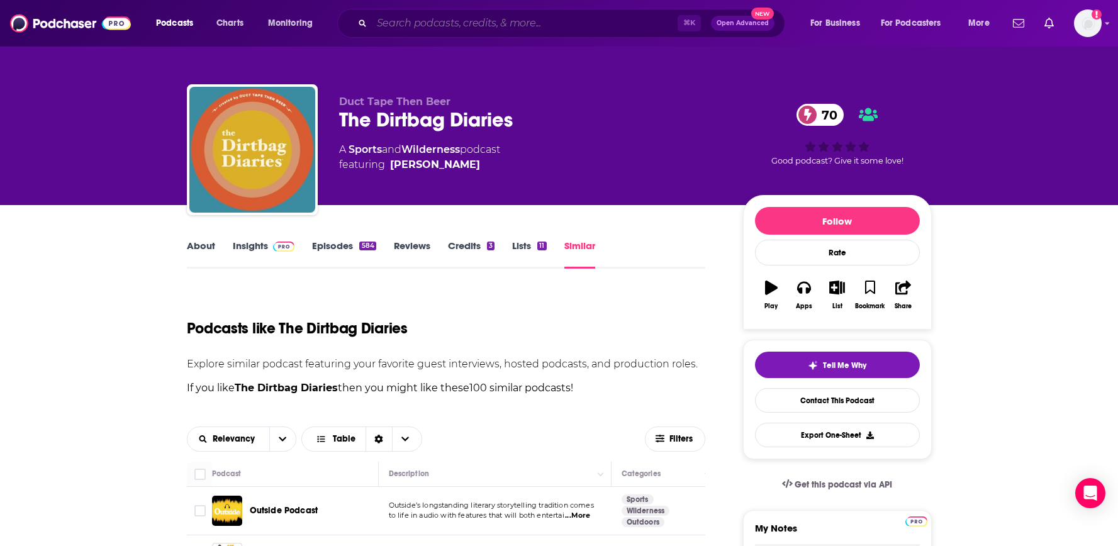
click at [504, 20] on input "Search podcasts, credits, & more..." at bounding box center [525, 23] width 306 height 20
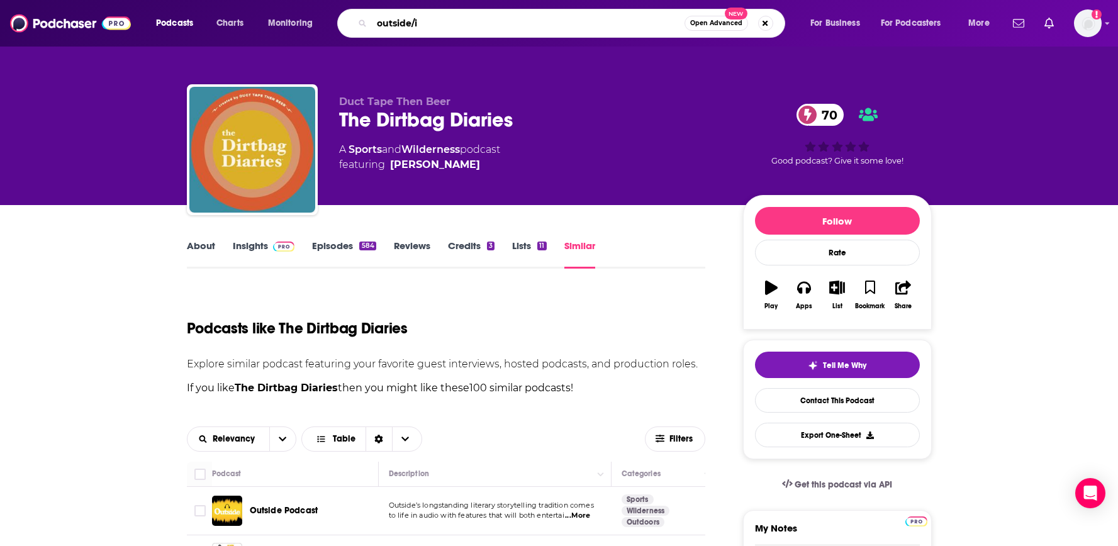
type input "outside/in"
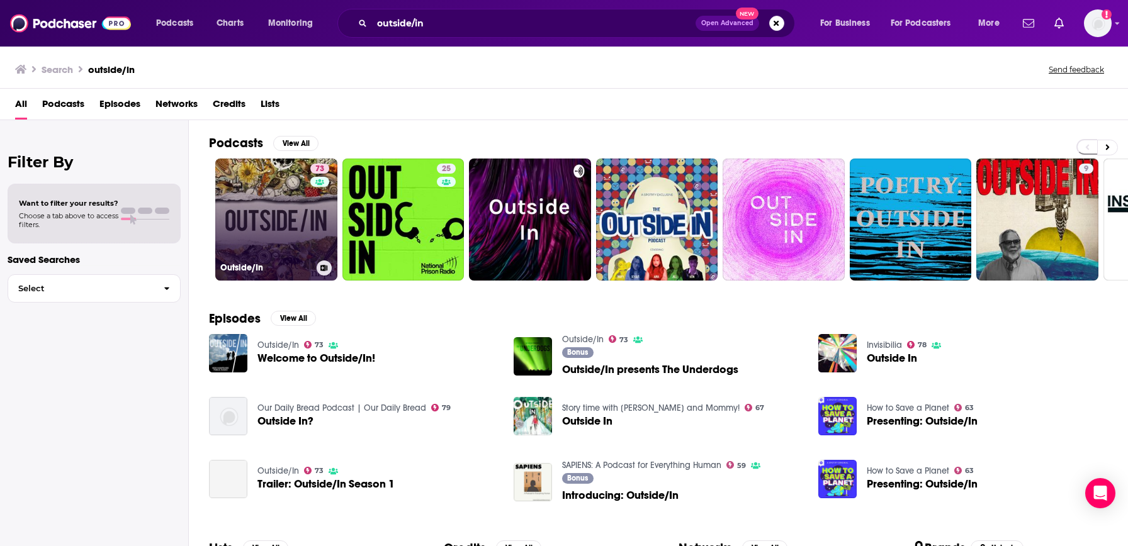
click at [300, 215] on link "73 Outside/In" at bounding box center [276, 220] width 122 height 122
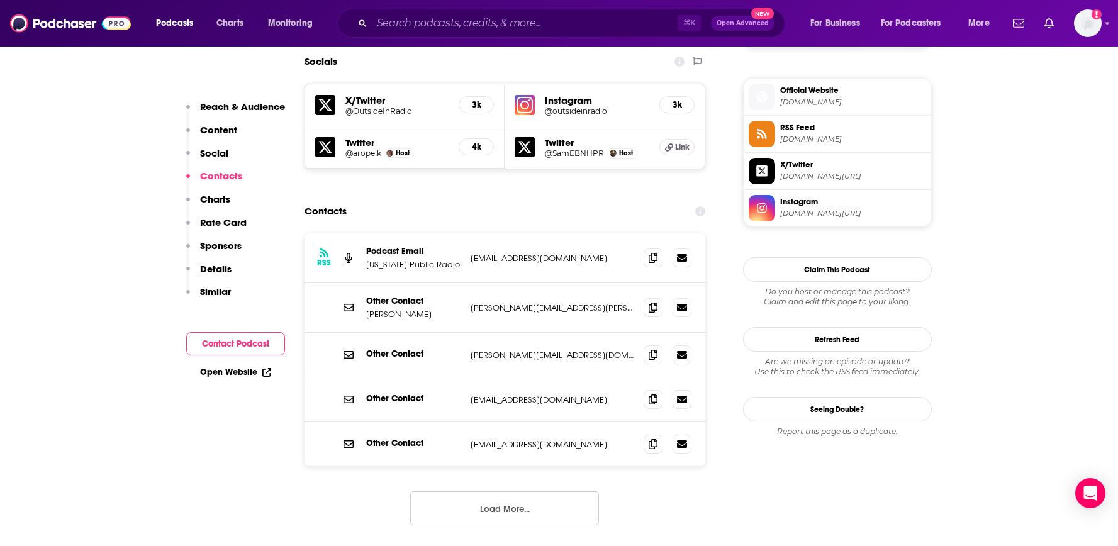
scroll to position [1116, 0]
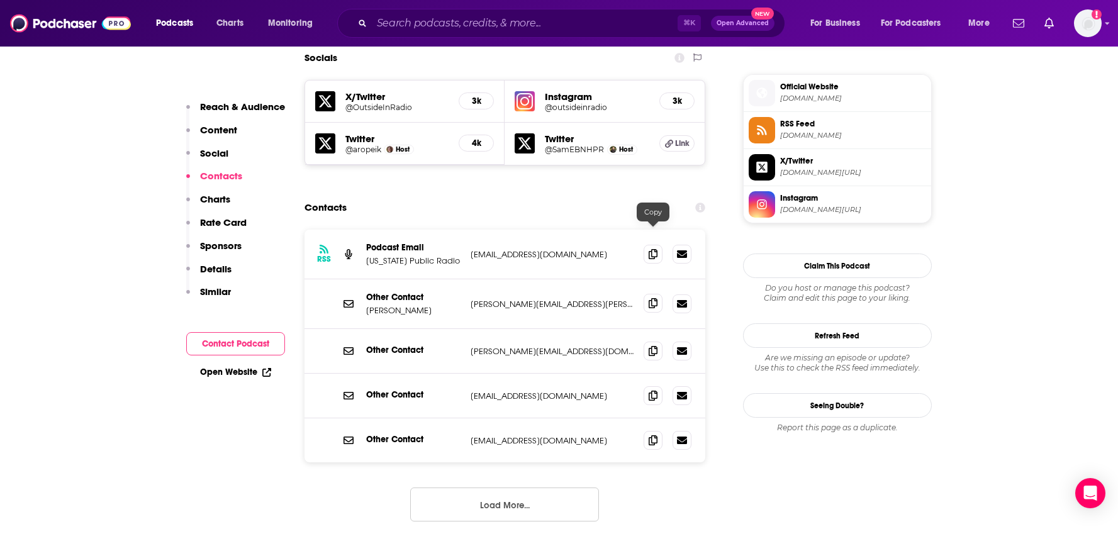
click at [651, 298] on icon at bounding box center [653, 303] width 9 height 10
click at [652, 249] on icon at bounding box center [653, 254] width 9 height 10
click at [525, 20] on input "Search podcasts, credits, & more..." at bounding box center [525, 23] width 306 height 20
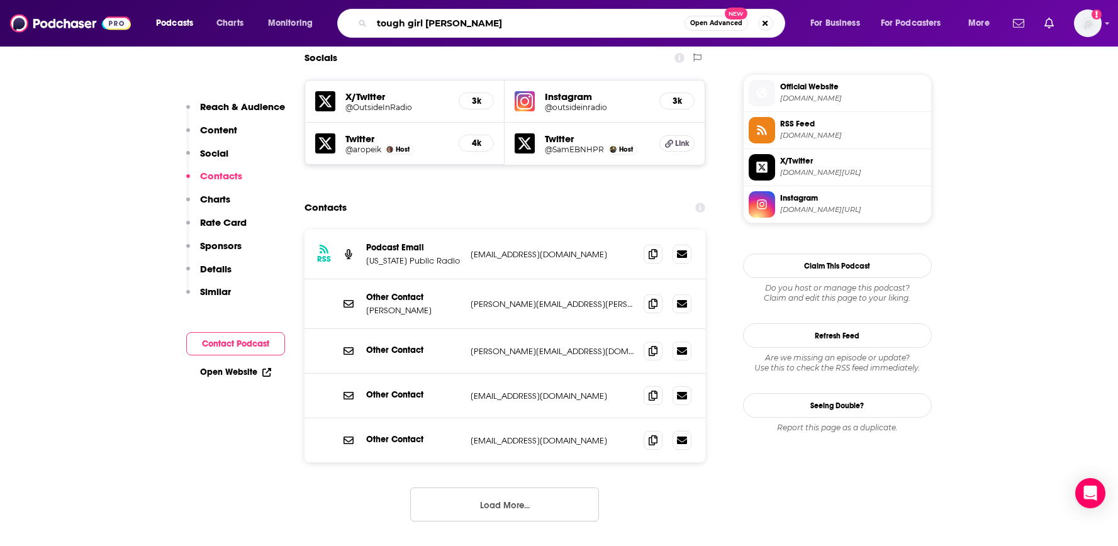
type input "tough girl podcast"
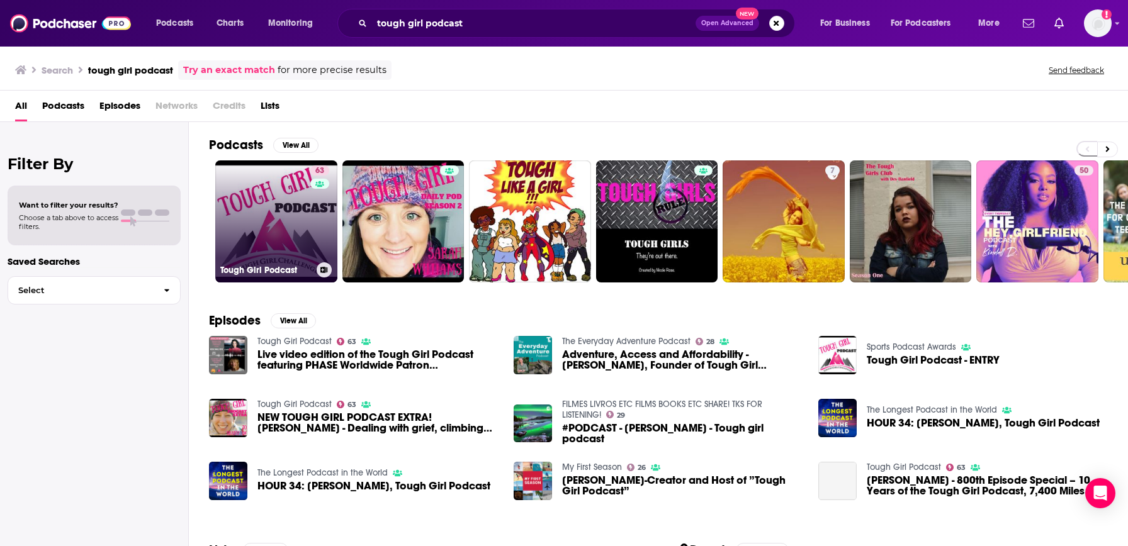
click at [293, 198] on link "63 Tough Girl Podcast" at bounding box center [276, 221] width 122 height 122
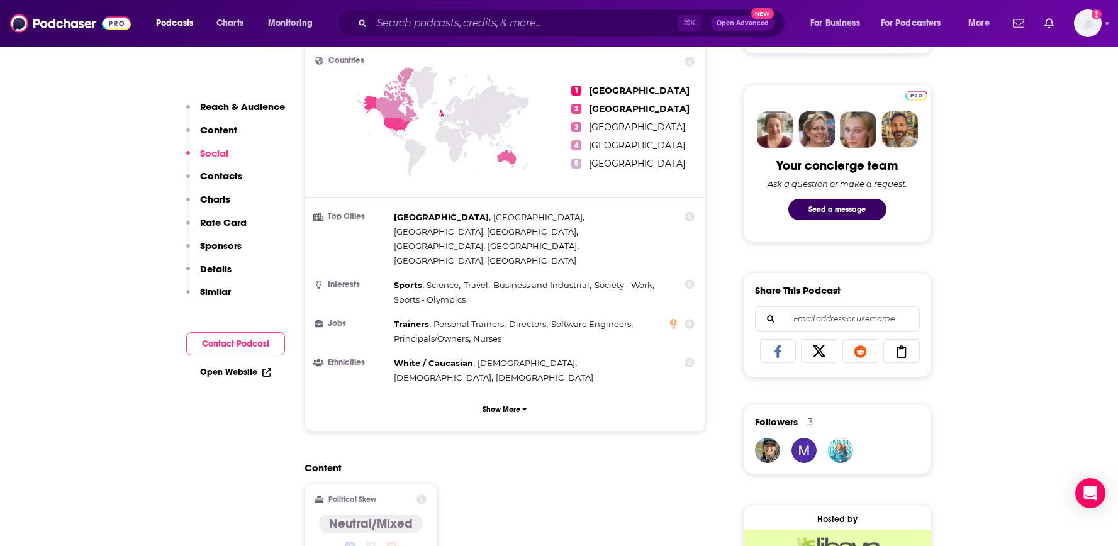
scroll to position [1193, 0]
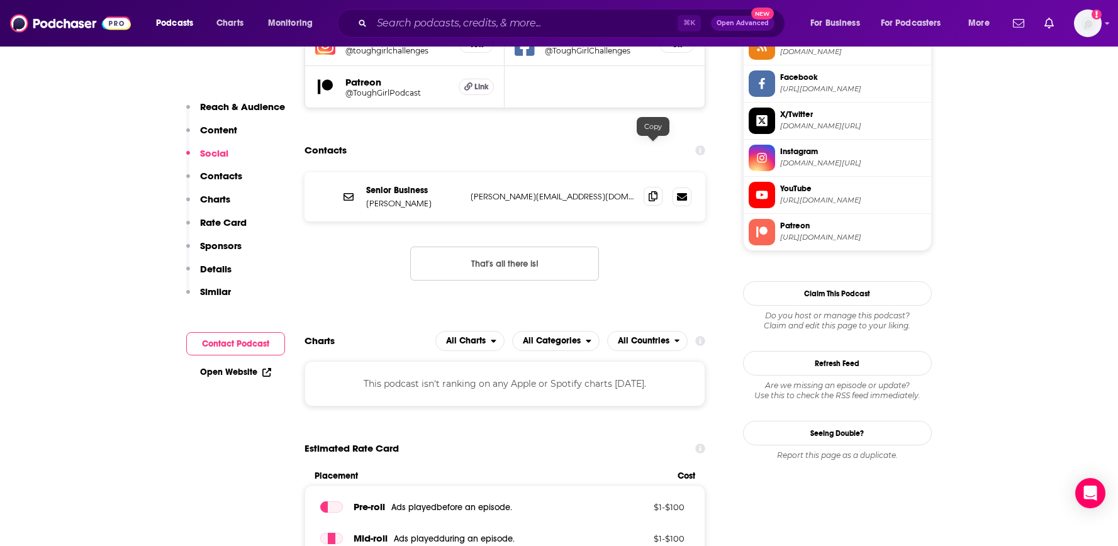
click at [653, 191] on icon at bounding box center [653, 196] width 9 height 10
click at [547, 21] on input "Search podcasts, credits, & more..." at bounding box center [525, 23] width 306 height 20
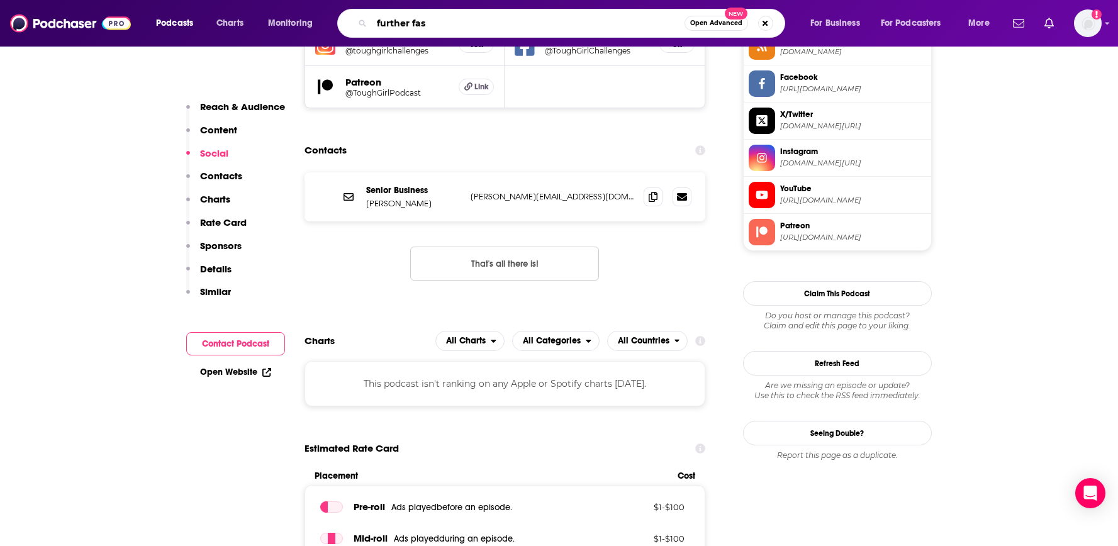
type input "further fast"
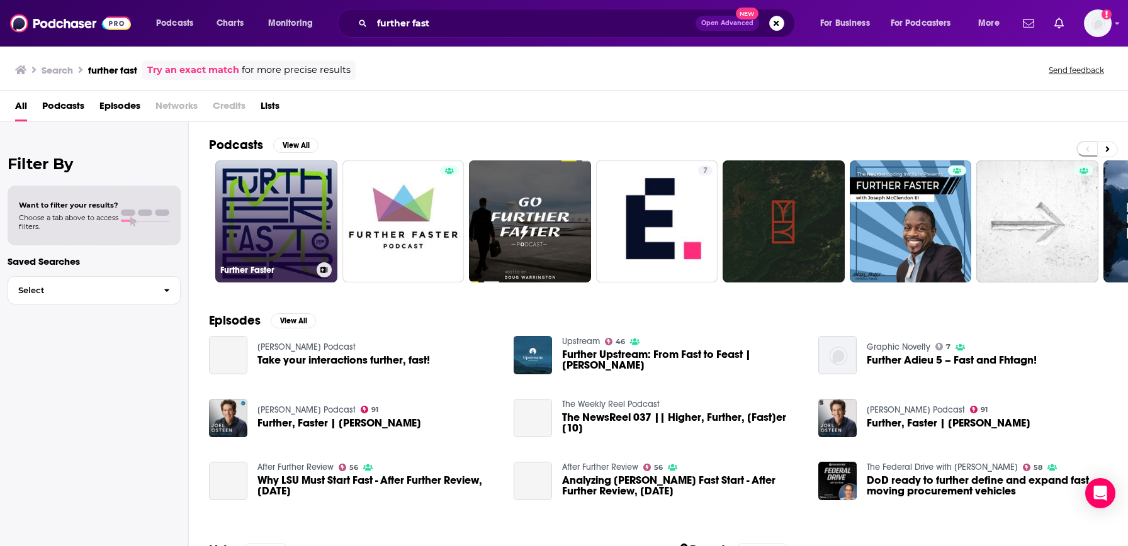
click at [329, 207] on link "Further Faster" at bounding box center [276, 221] width 122 height 122
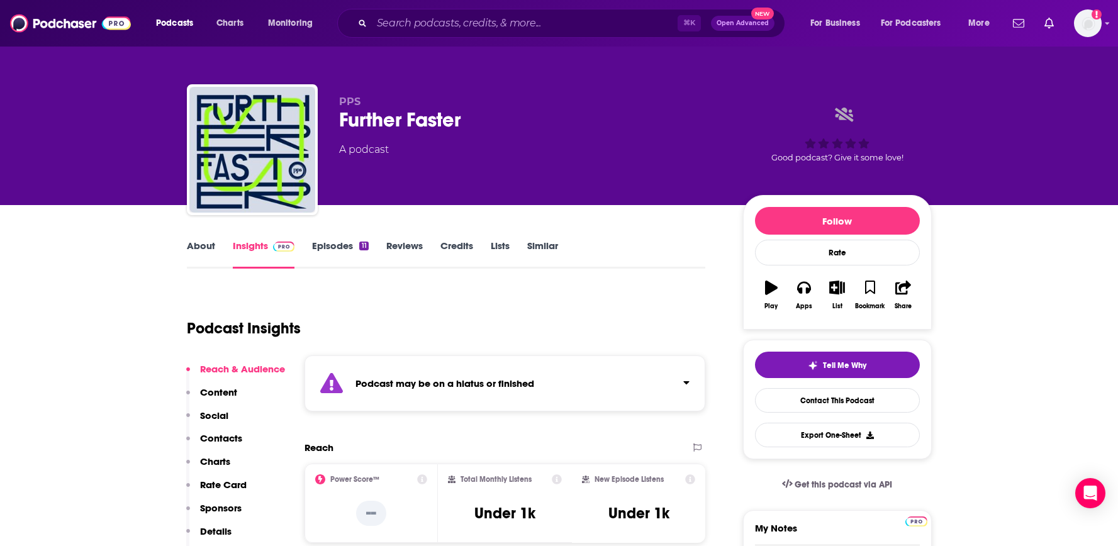
click at [351, 254] on link "Episodes 11" at bounding box center [340, 254] width 56 height 29
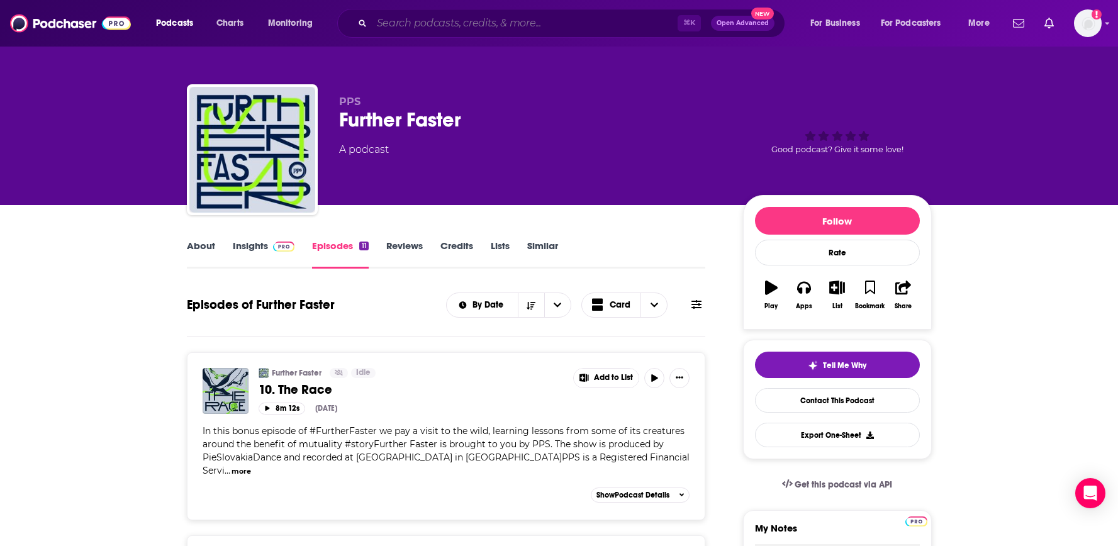
click at [499, 28] on input "Search podcasts, credits, & more..." at bounding box center [525, 23] width 306 height 20
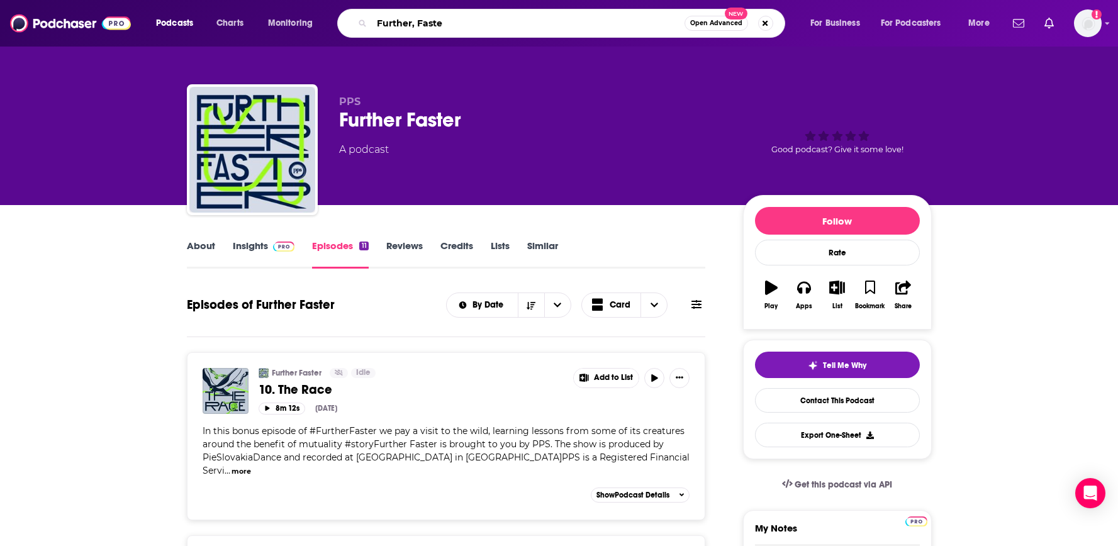
type input "Further, Faster"
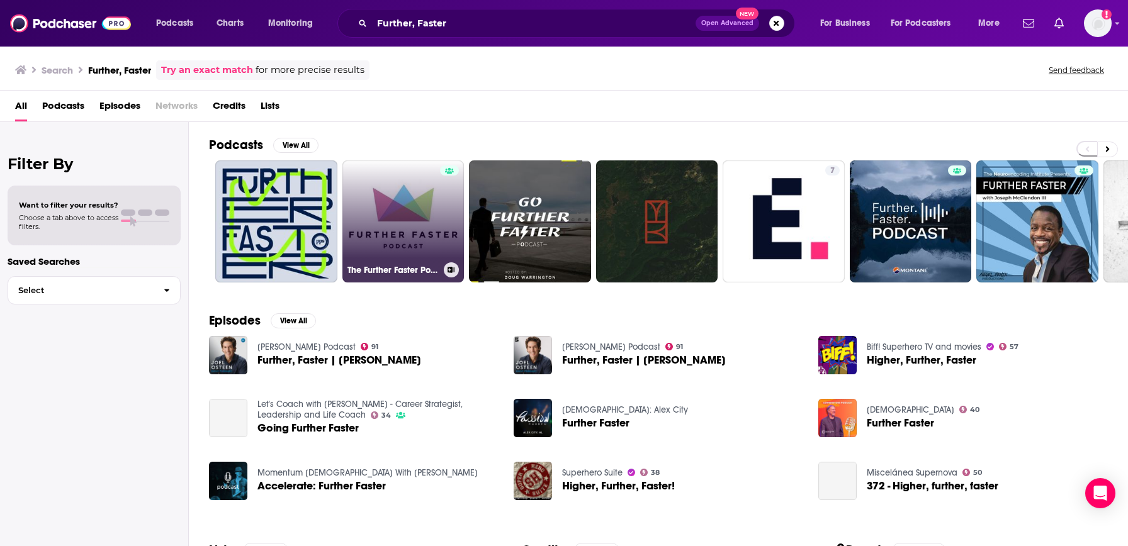
click at [394, 226] on link "The Further Faster Podcast" at bounding box center [403, 221] width 122 height 122
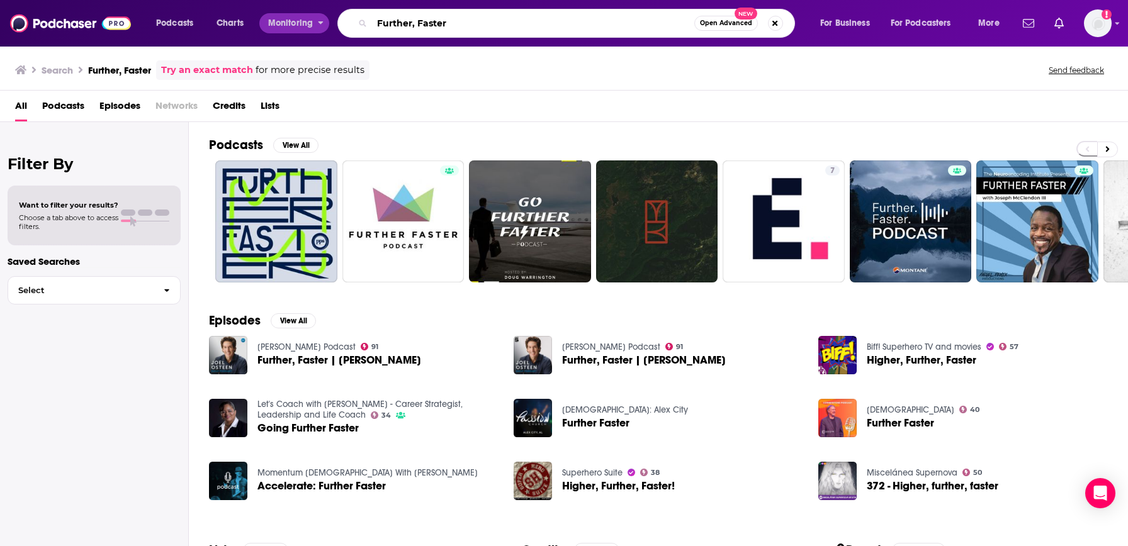
drag, startPoint x: 657, startPoint y: 18, endPoint x: 257, endPoint y: 8, distance: 400.4
click at [255, 8] on div "Podcasts Charts Monitoring Further, Faster Open Advanced New For Business For P…" at bounding box center [564, 23] width 1128 height 47
click at [258, 8] on div "Podcasts Charts Monitoring Further, Faster Open Advanced New For Business For P…" at bounding box center [564, 23] width 1128 height 47
drag, startPoint x: 458, startPoint y: 28, endPoint x: 374, endPoint y: 28, distance: 83.7
click at [374, 28] on input "Further, Faster" at bounding box center [533, 23] width 322 height 20
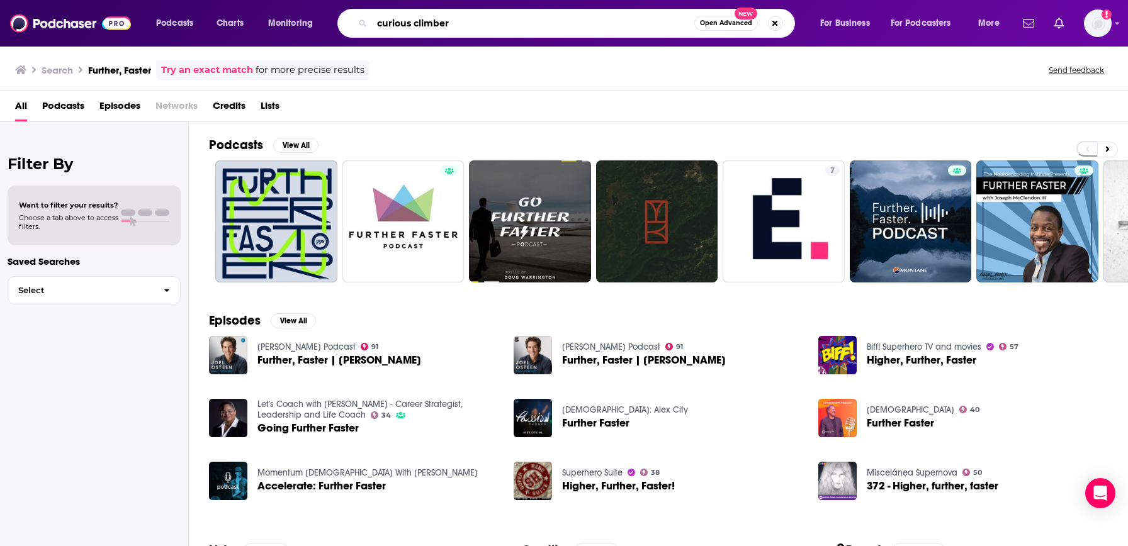
type input "curious climber"
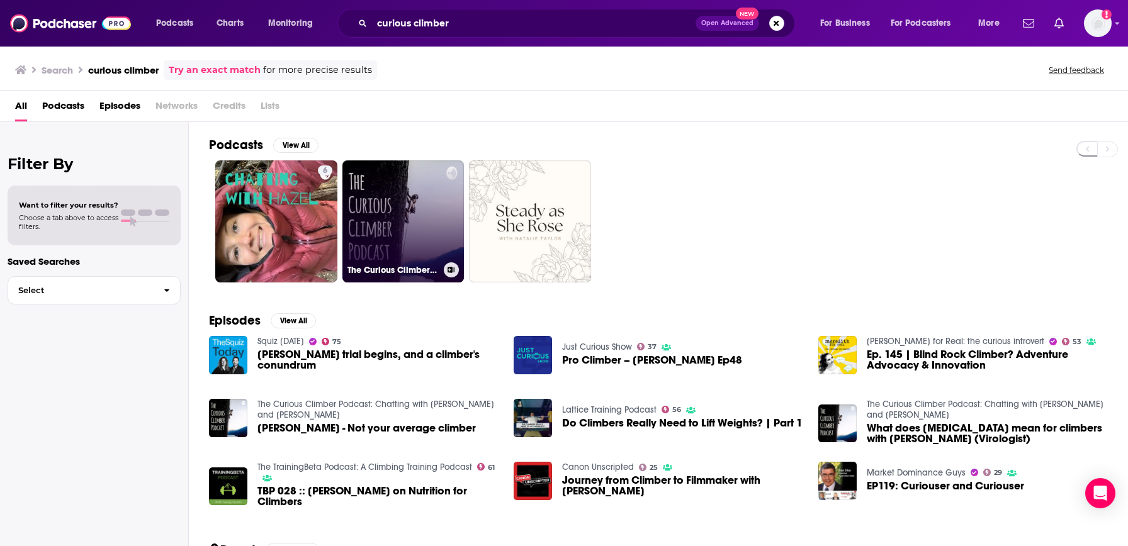
click at [401, 210] on link "The Curious Climber Podcast: Chatting with Hazel and Mina" at bounding box center [403, 221] width 122 height 122
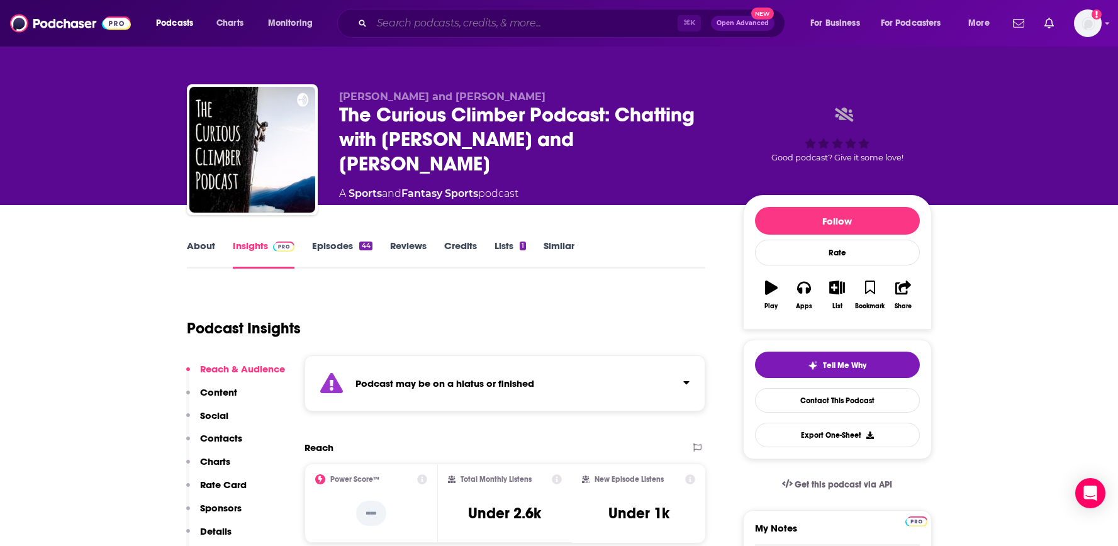
click at [578, 13] on input "Search podcasts, credits, & more..." at bounding box center [525, 23] width 306 height 20
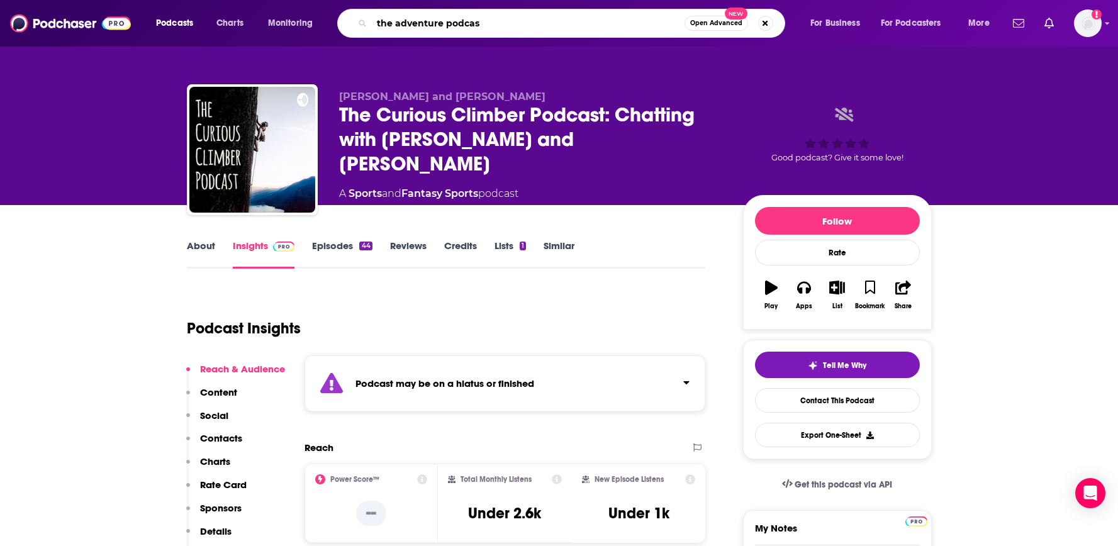
type input "the adventure podcast"
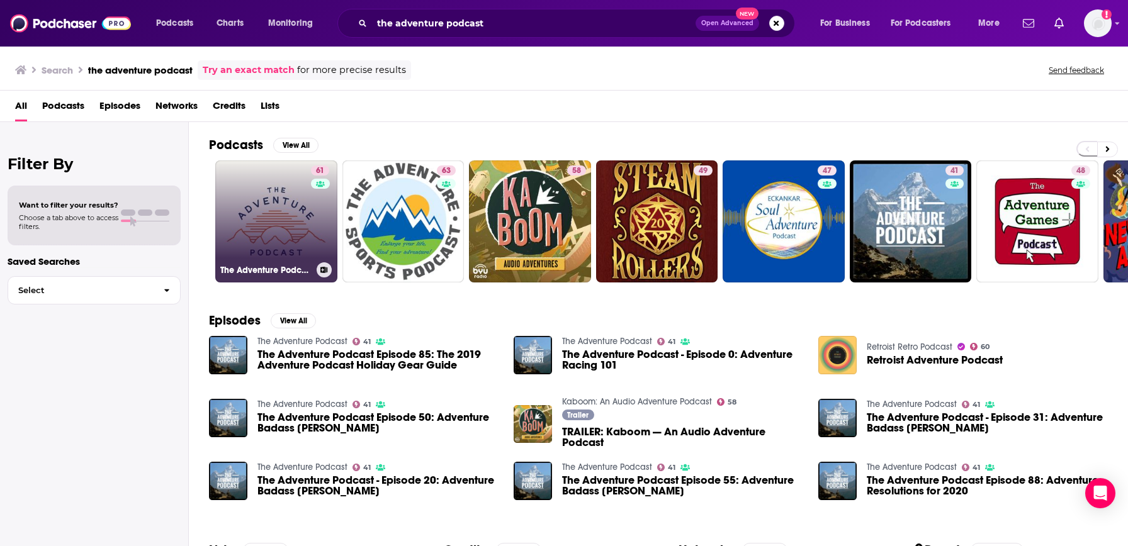
click at [284, 188] on link "61 The Adventure Podcast" at bounding box center [276, 221] width 122 height 122
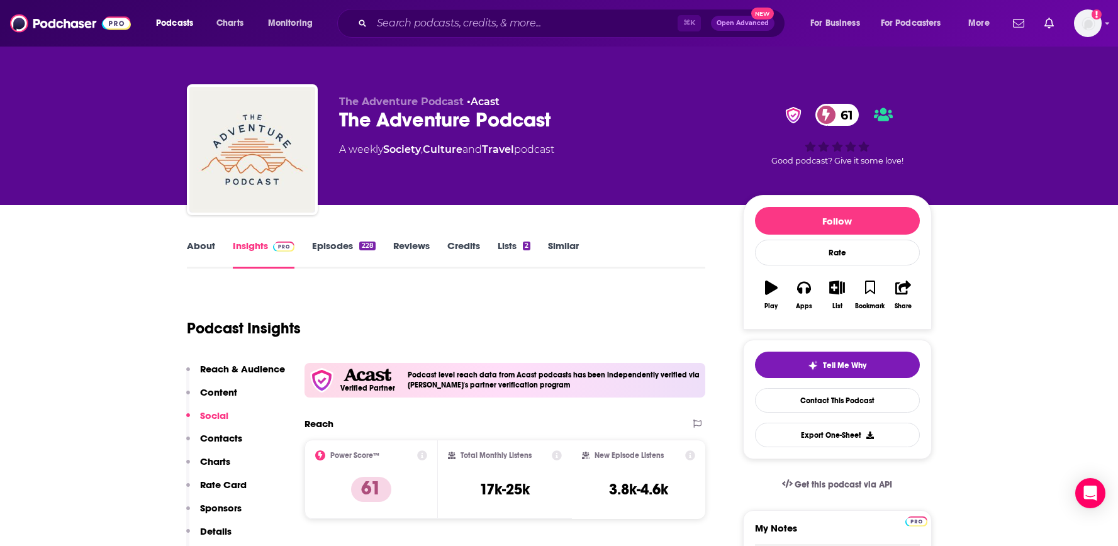
click at [201, 242] on link "About" at bounding box center [201, 254] width 28 height 29
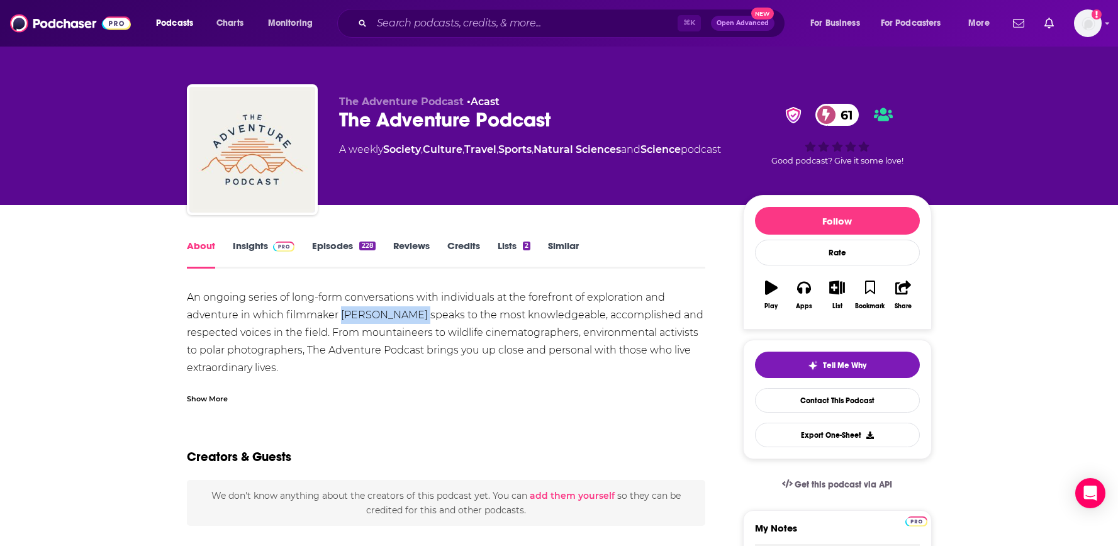
drag, startPoint x: 408, startPoint y: 318, endPoint x: 339, endPoint y: 312, distance: 68.9
click at [339, 312] on div "An ongoing series of long-form conversations with individuals at the forefront …" at bounding box center [446, 359] width 519 height 141
copy div "Matt Pycroft s"
click at [568, 246] on link "Similar" at bounding box center [563, 254] width 31 height 29
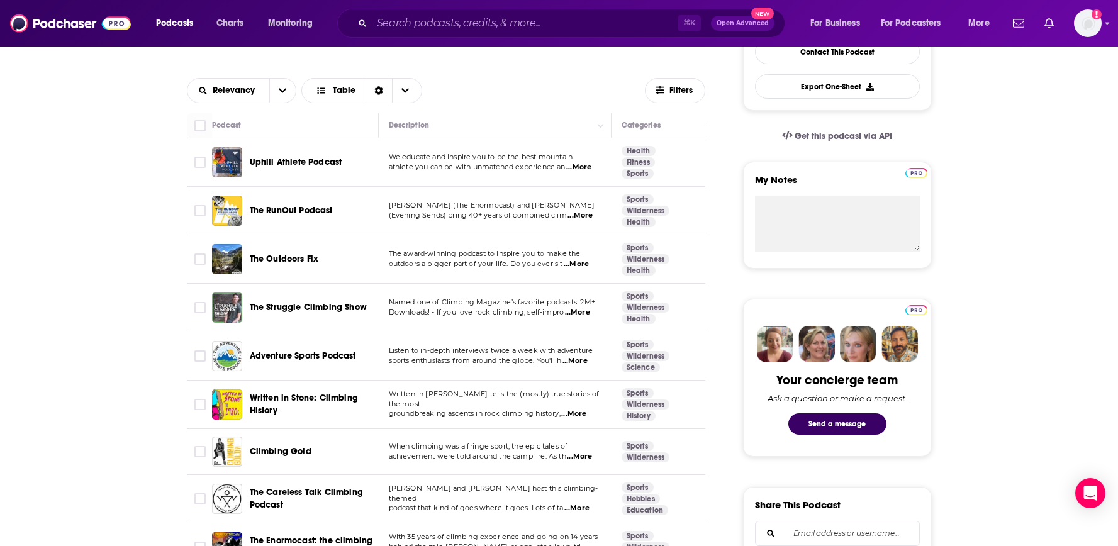
scroll to position [352, 0]
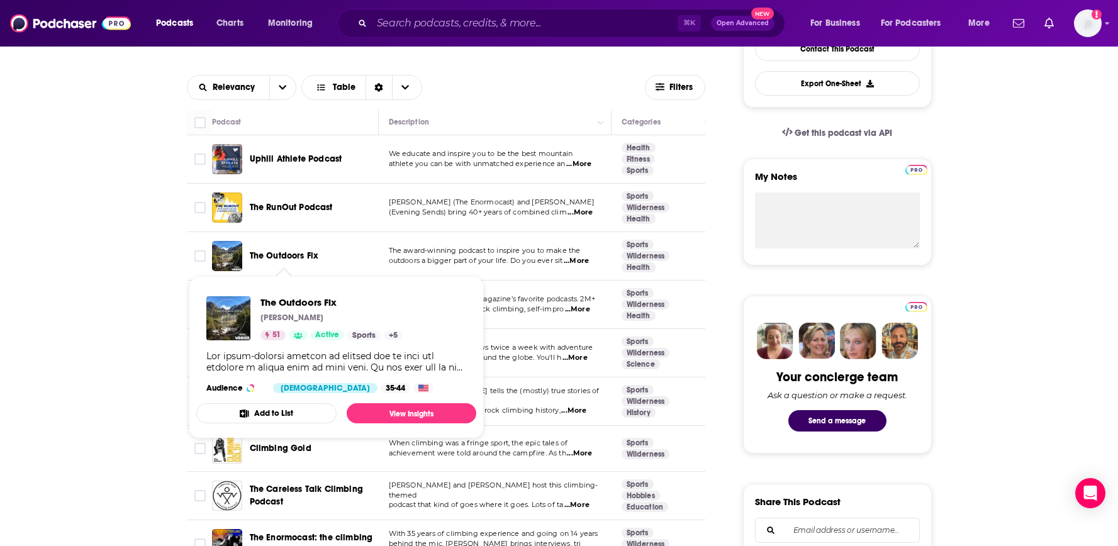
click at [305, 250] on span "The Outdoors Fix" at bounding box center [284, 256] width 69 height 13
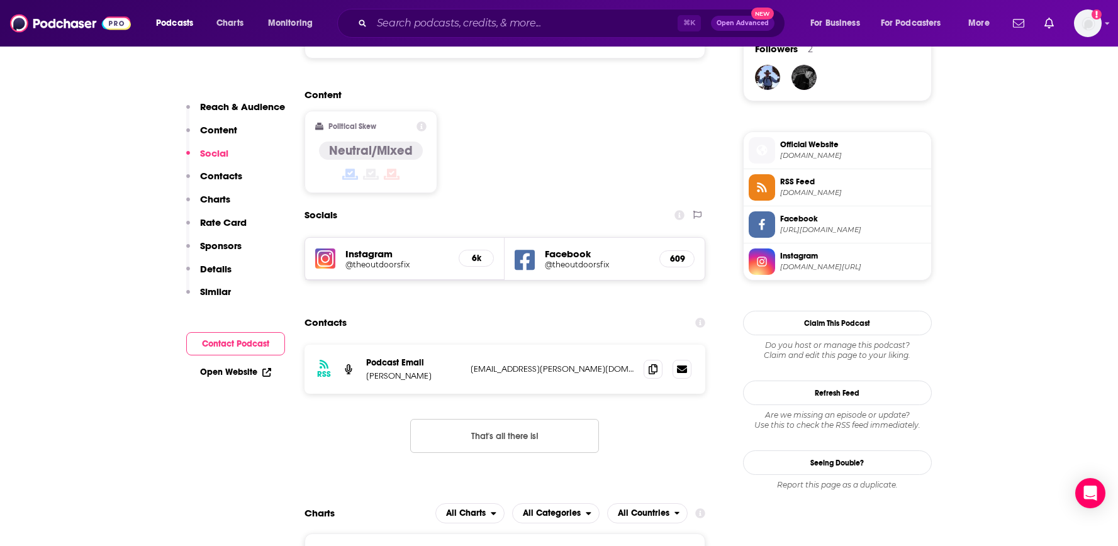
scroll to position [941, 0]
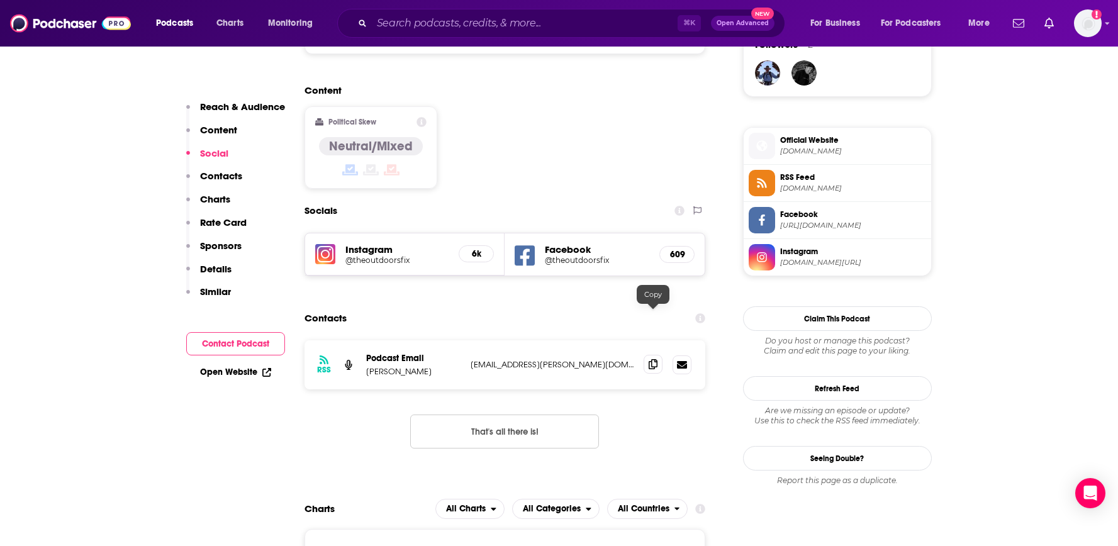
click at [651, 359] on icon at bounding box center [653, 364] width 9 height 10
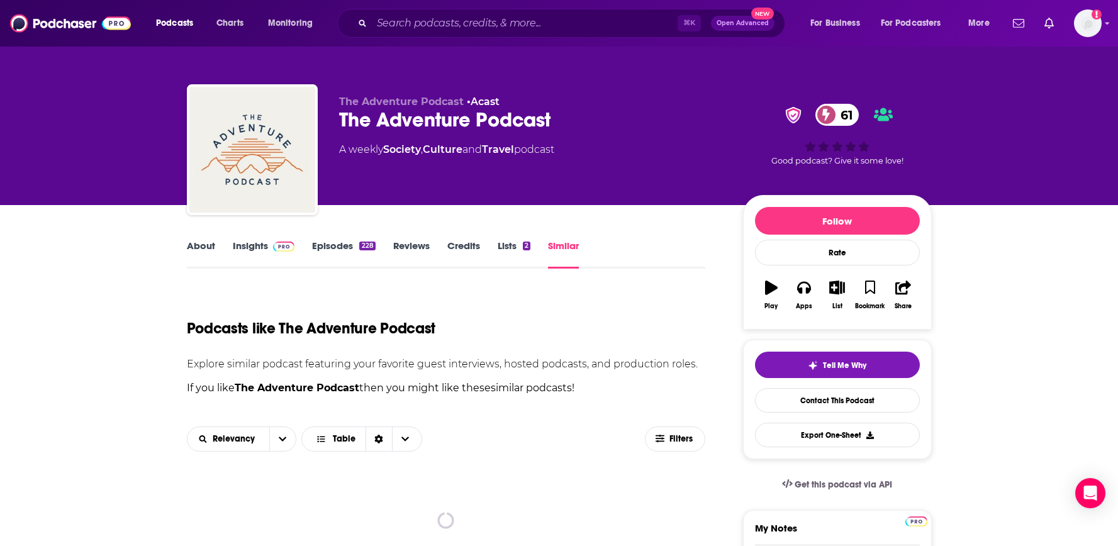
click at [562, 250] on link "Similar" at bounding box center [563, 254] width 31 height 29
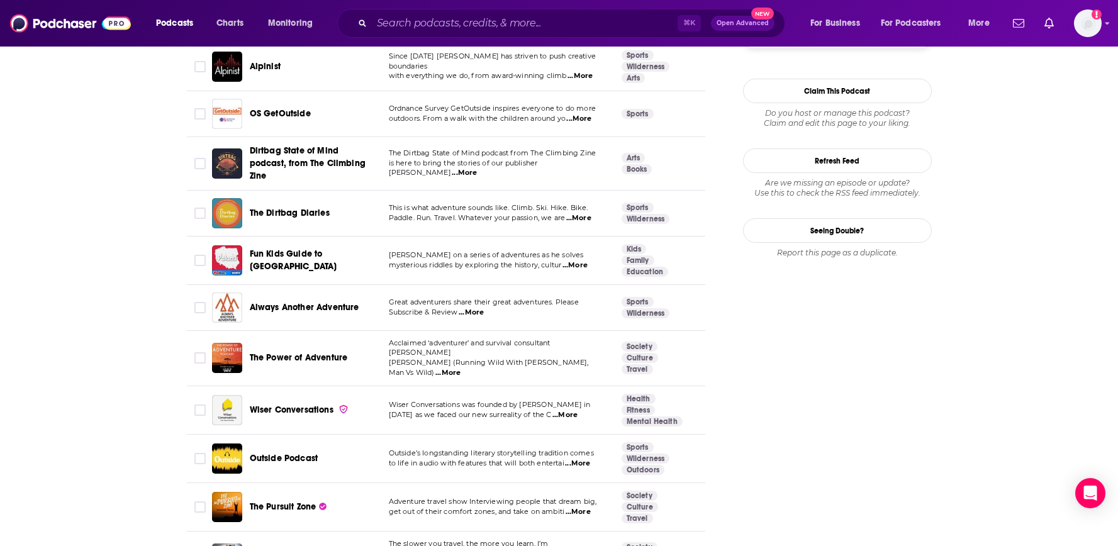
scroll to position [1560, 0]
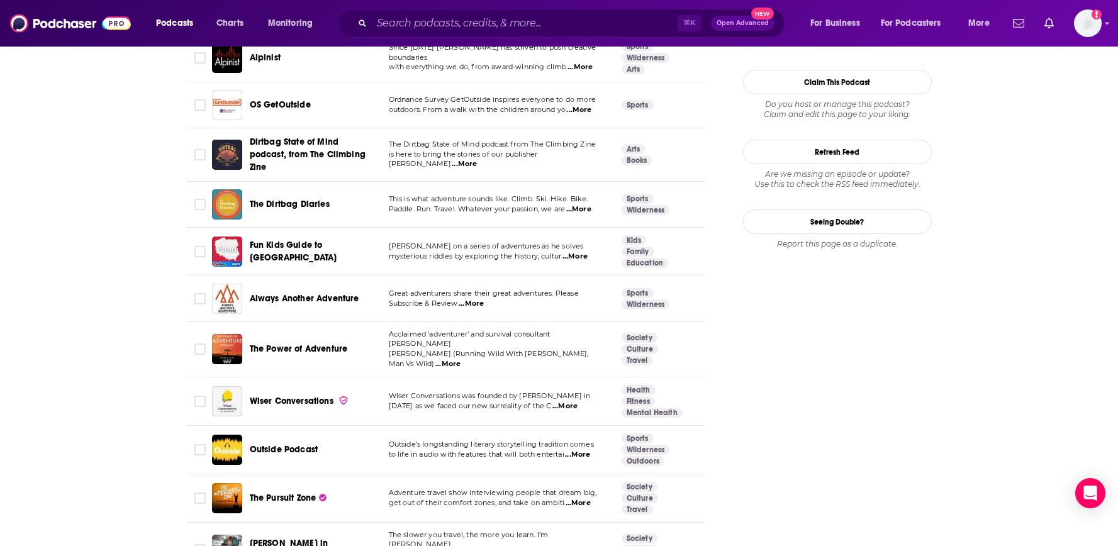
click at [303, 299] on span "Always Another Adventure" at bounding box center [305, 298] width 110 height 11
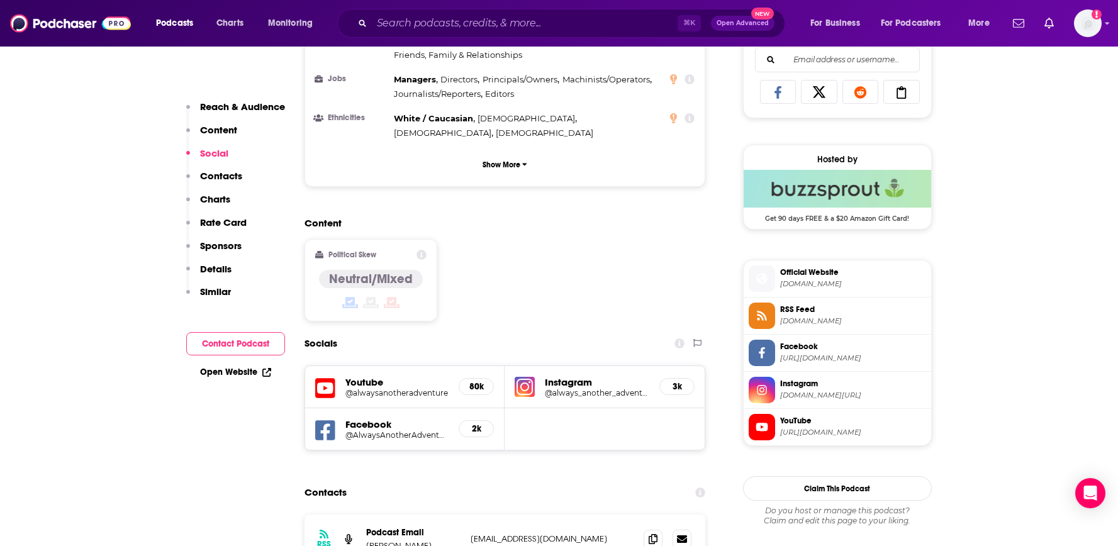
scroll to position [903, 0]
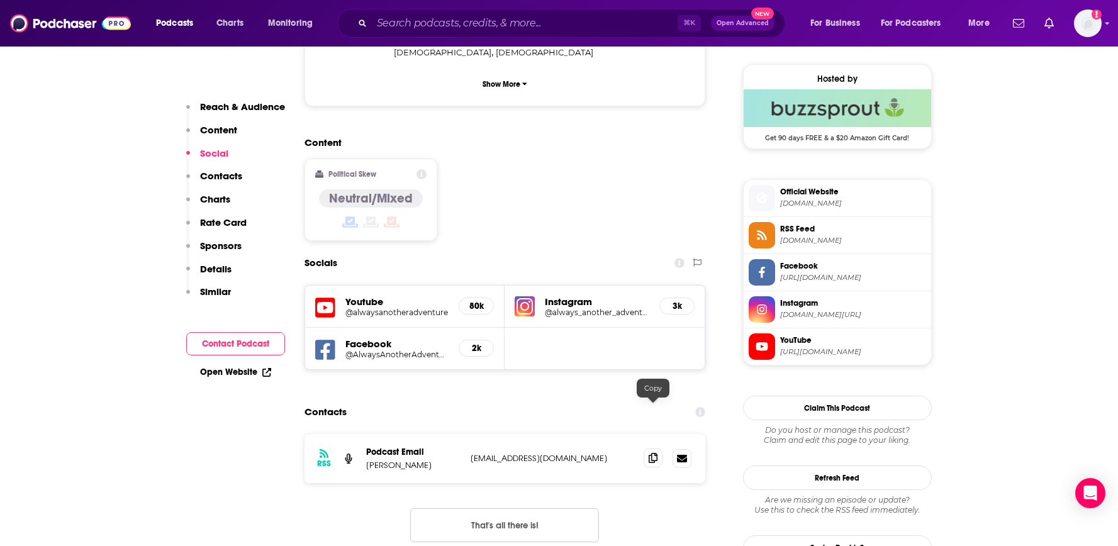
click at [647, 449] on span at bounding box center [653, 458] width 19 height 19
click at [434, 28] on input "Search podcasts, credits, & more..." at bounding box center [525, 23] width 306 height 20
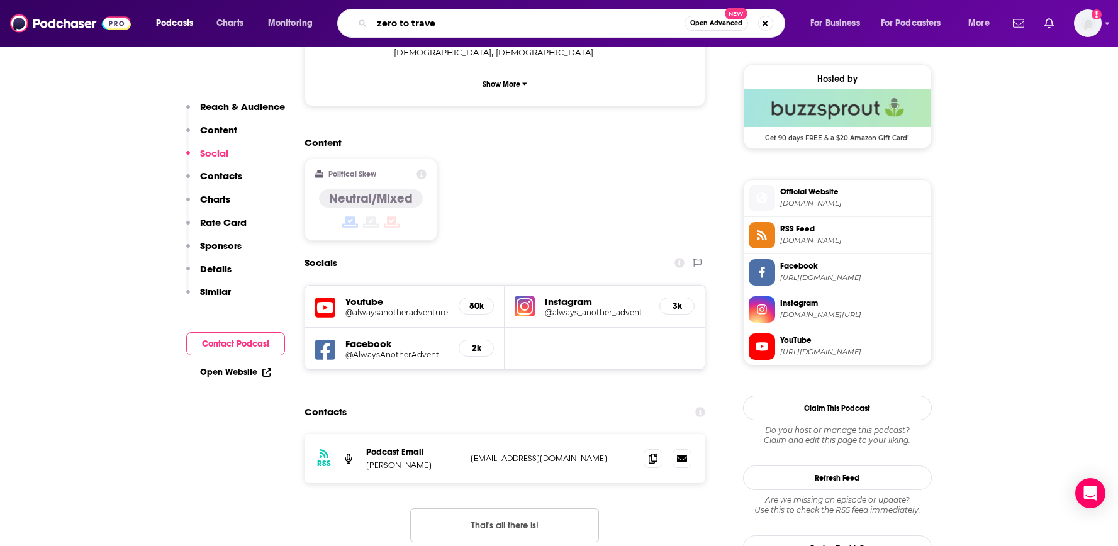
type input "zero to travel"
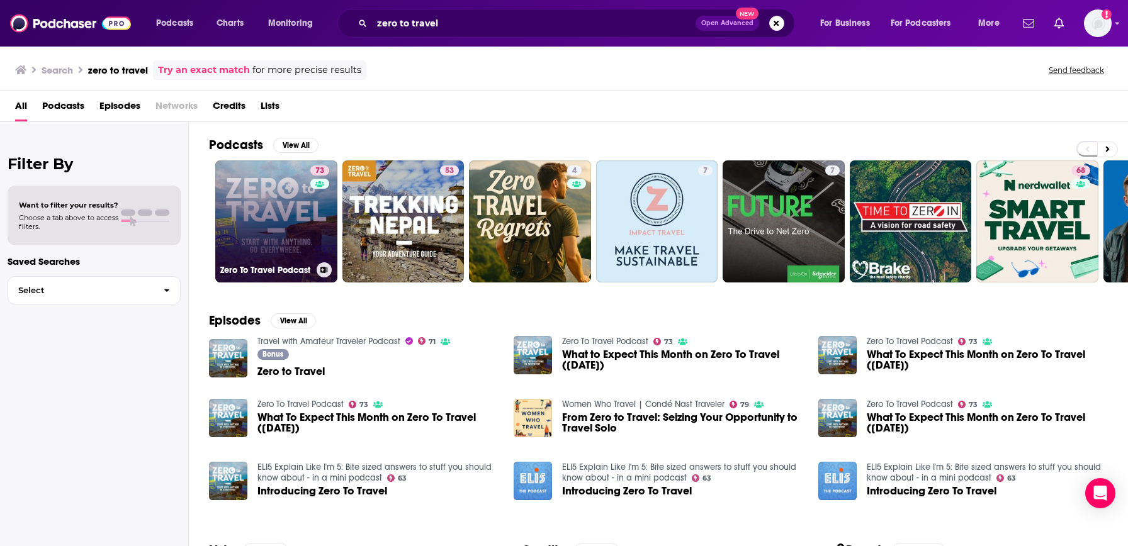
click at [280, 220] on link "73 Zero To Travel Podcast" at bounding box center [276, 221] width 122 height 122
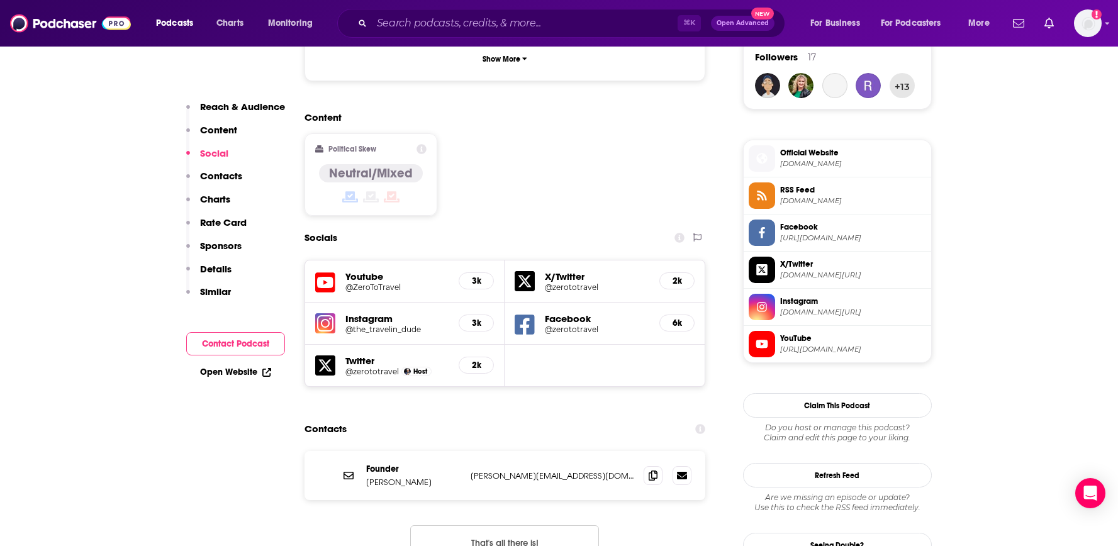
scroll to position [960, 0]
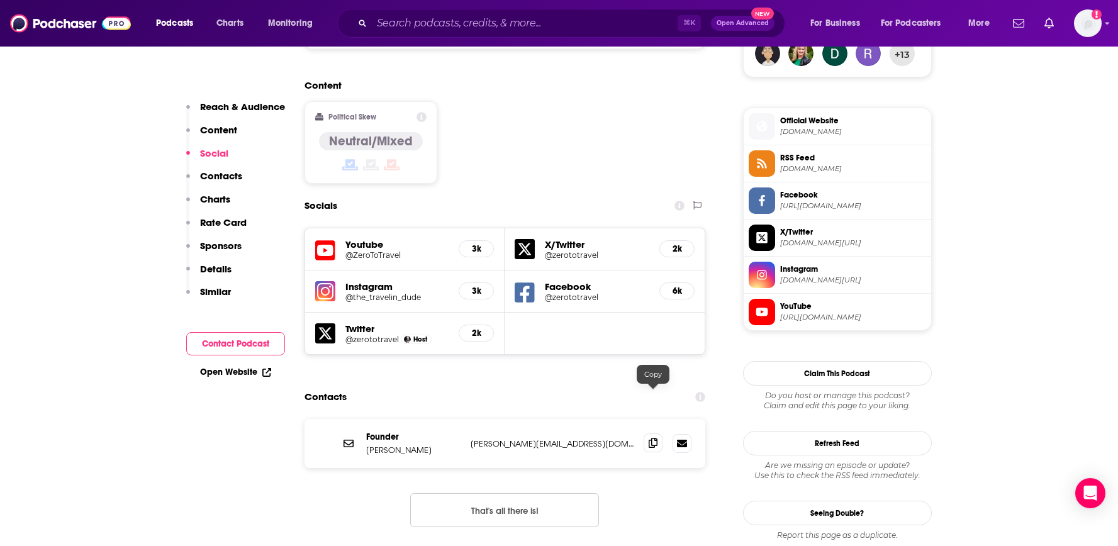
click at [655, 438] on icon at bounding box center [653, 443] width 9 height 10
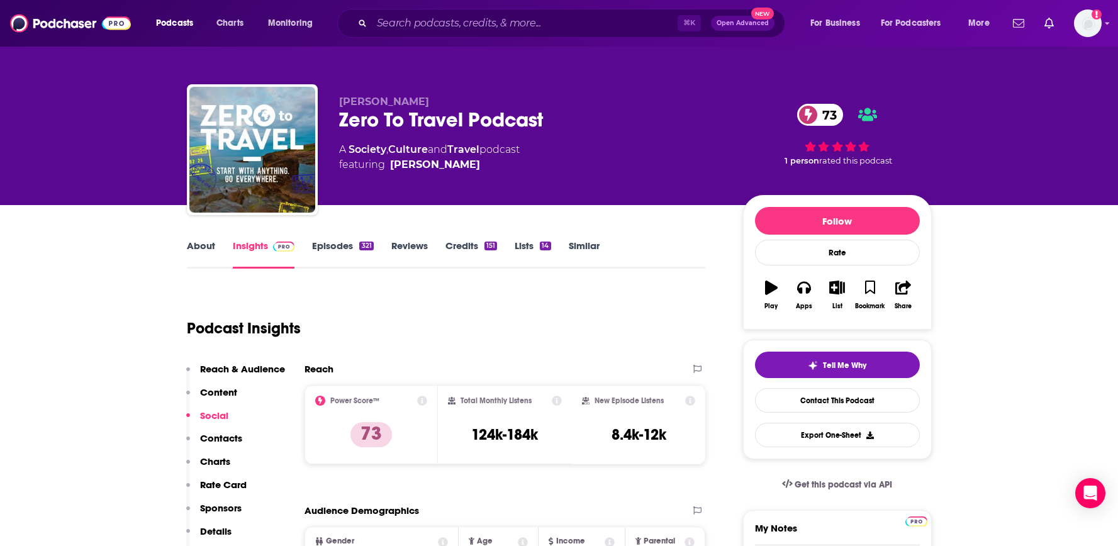
click at [571, 240] on link "Similar" at bounding box center [584, 254] width 31 height 29
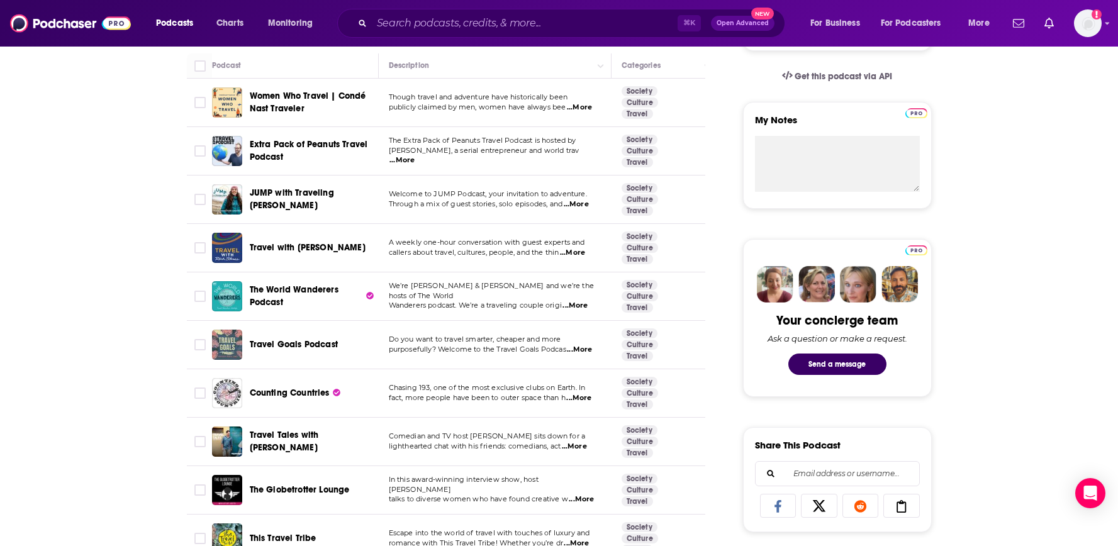
scroll to position [466, 0]
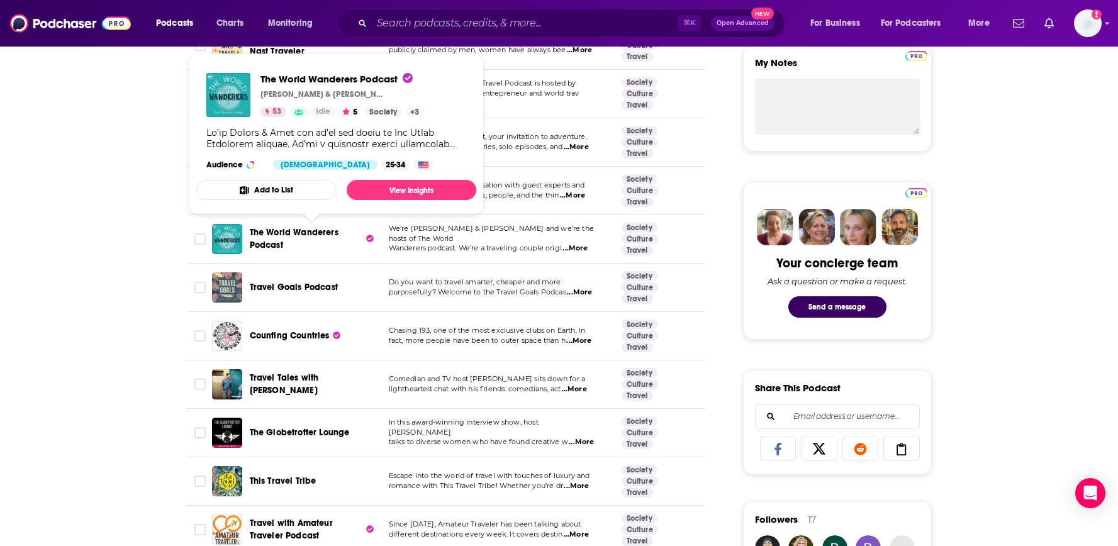
click at [300, 235] on span "The World Wanderers Podcast" at bounding box center [294, 238] width 89 height 23
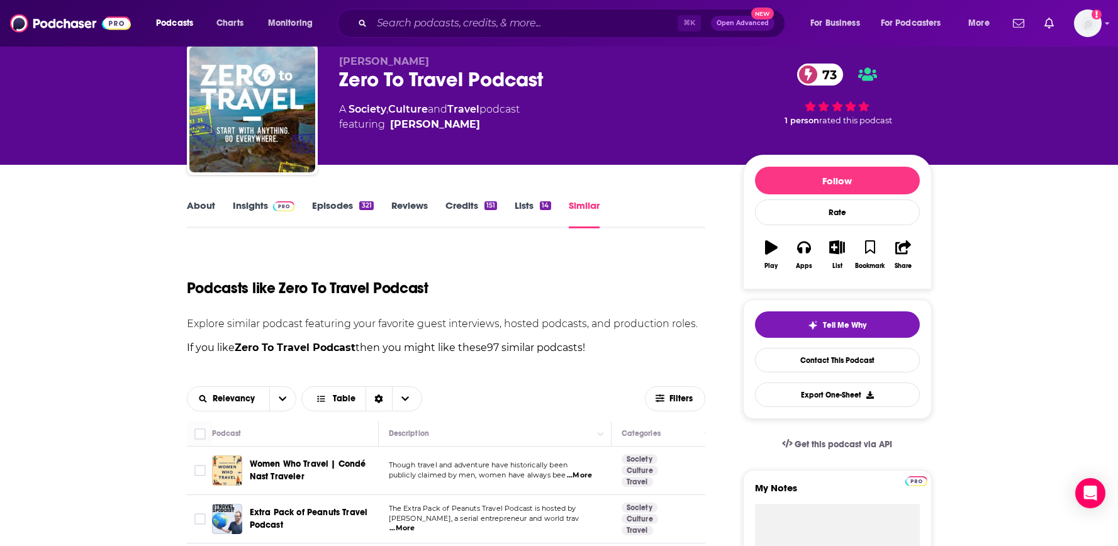
scroll to position [90, 0]
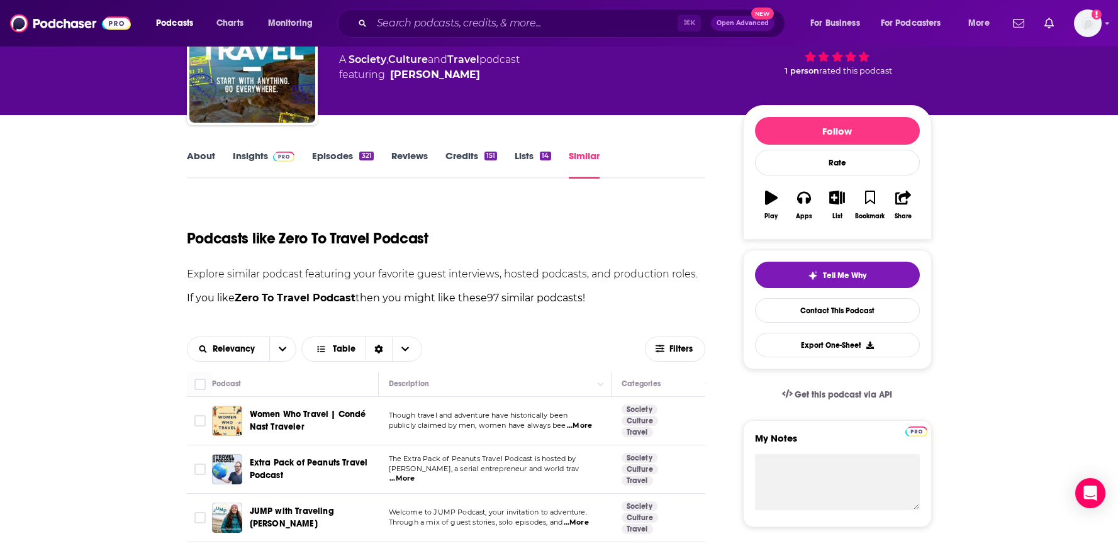
click at [291, 409] on span "Women Who Travel | Condé Nast Traveler" at bounding box center [312, 420] width 125 height 25
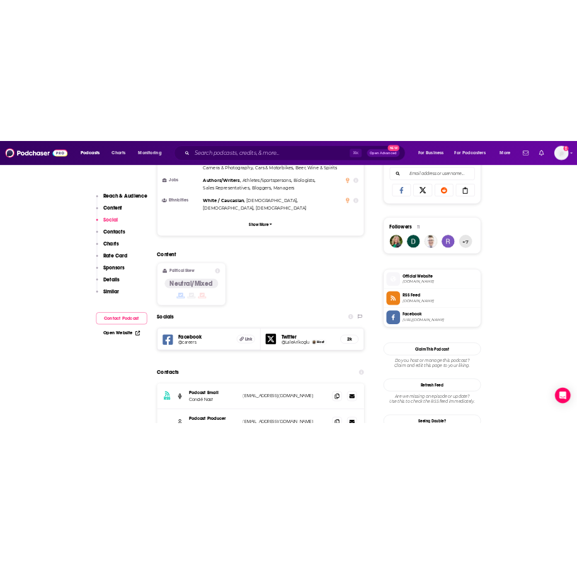
scroll to position [901, 0]
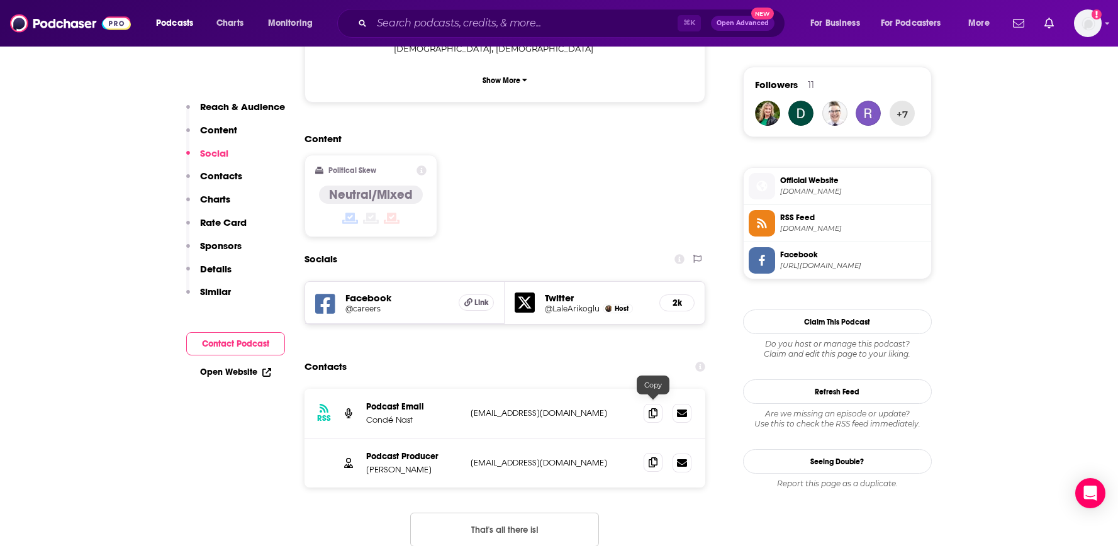
click at [655, 458] on icon at bounding box center [653, 463] width 9 height 10
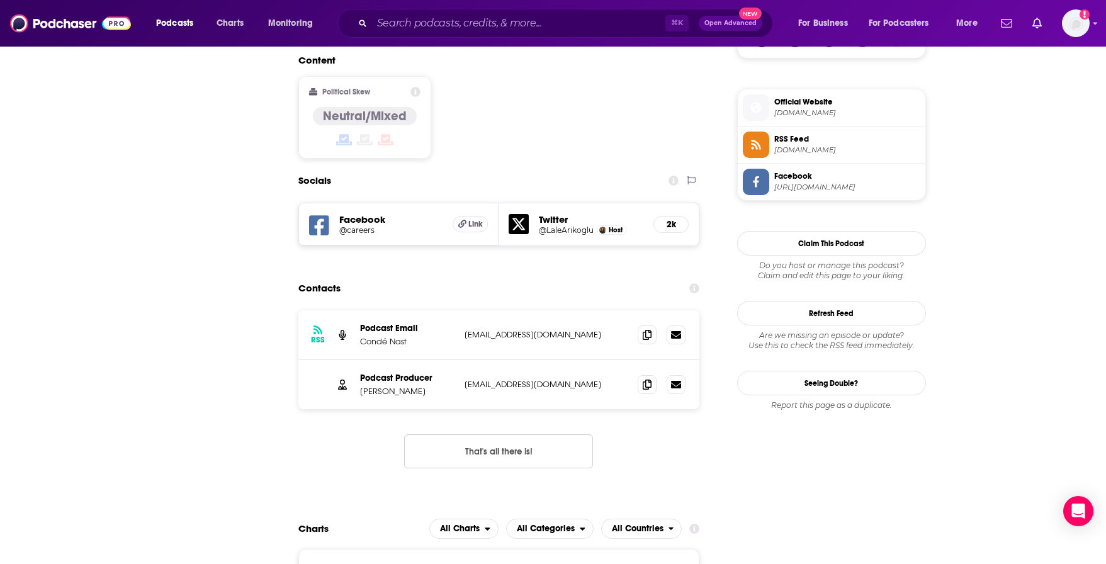
scroll to position [0, 0]
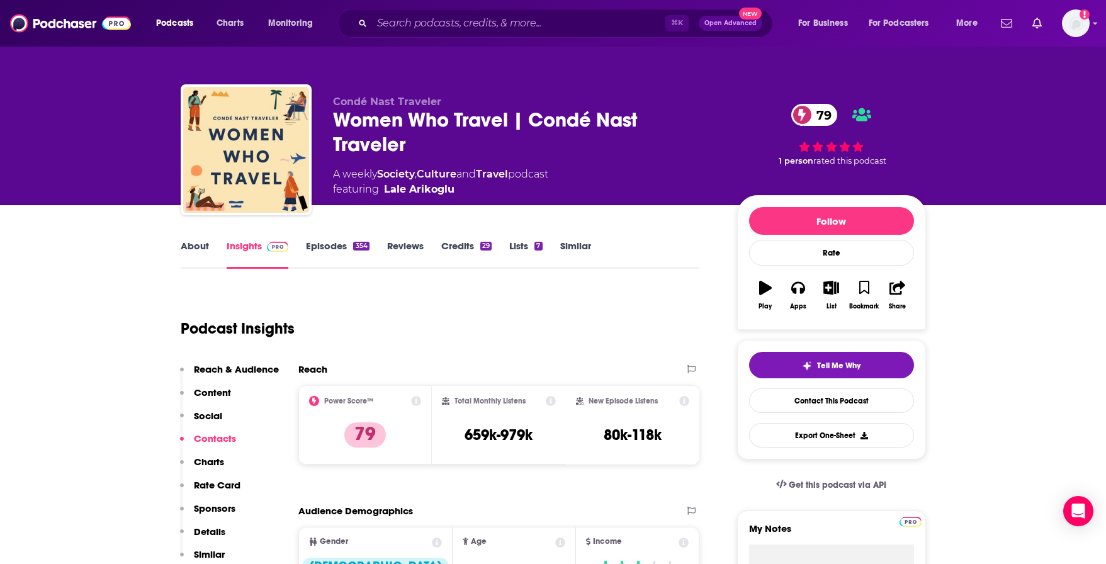
click at [575, 249] on link "Similar" at bounding box center [575, 254] width 31 height 29
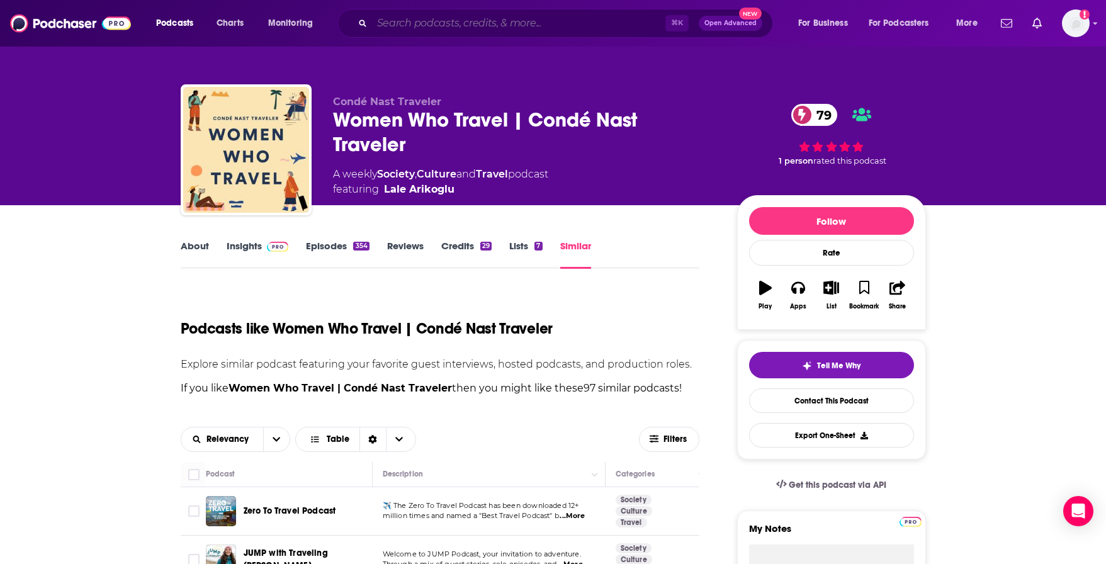
click at [510, 21] on input "Search podcasts, credits, & more..." at bounding box center [518, 23] width 293 height 20
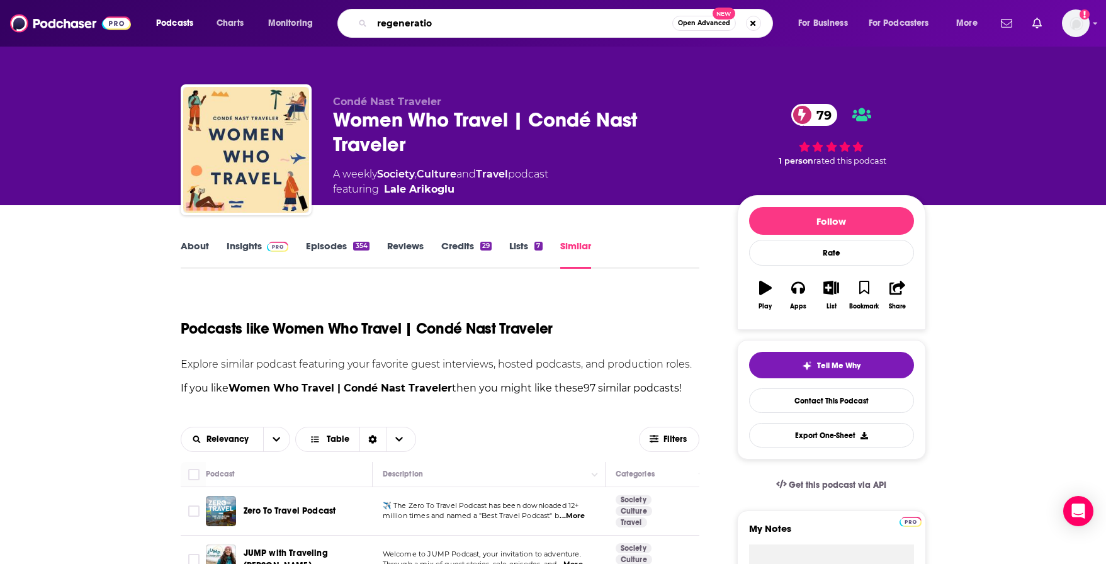
type input "regeneration"
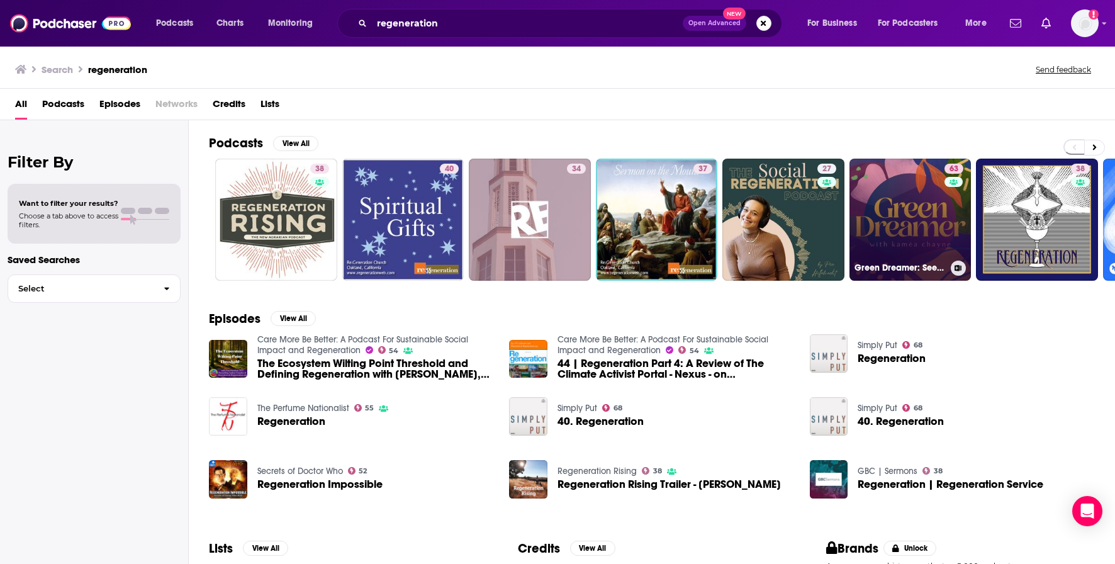
click at [920, 202] on link "63 Green Dreamer: Seeding change towards collective healing, sustainability, re…" at bounding box center [911, 220] width 122 height 122
